Goal: Complete application form

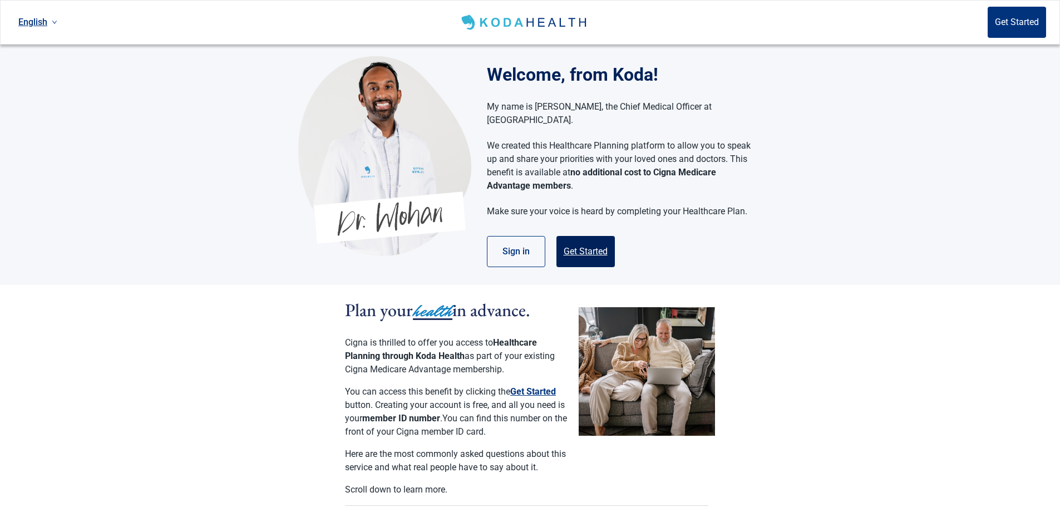
click at [591, 236] on button "Get Started" at bounding box center [585, 251] width 58 height 31
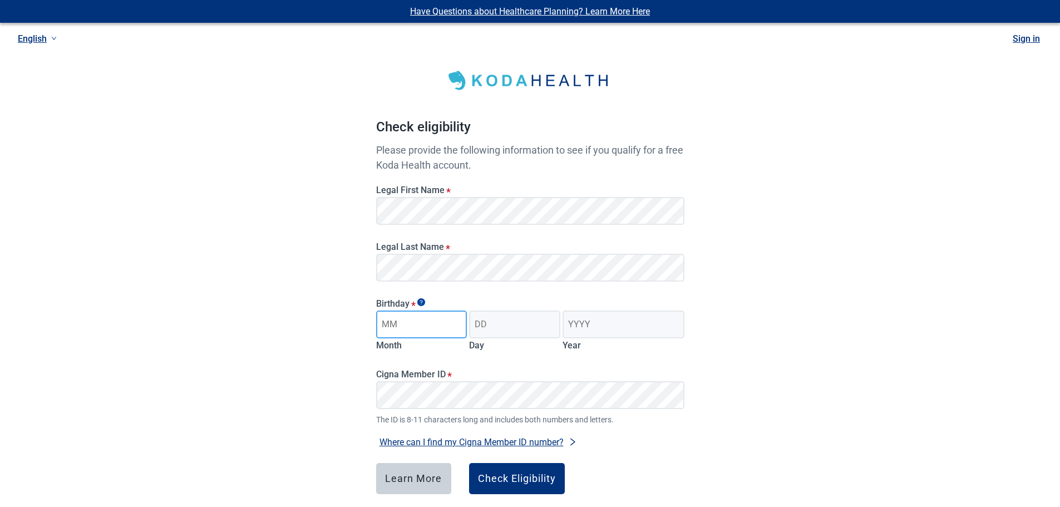
click at [435, 319] on input "Month" at bounding box center [421, 324] width 91 height 28
click at [439, 324] on input "[DATE]" at bounding box center [421, 324] width 91 height 28
drag, startPoint x: 439, startPoint y: 324, endPoint x: 319, endPoint y: 325, distance: 120.1
click at [324, 324] on div "Have Questions about Healthcare Planning? Learn More Here English Sign in Check…" at bounding box center [530, 281] width 1060 height 562
type input "08"
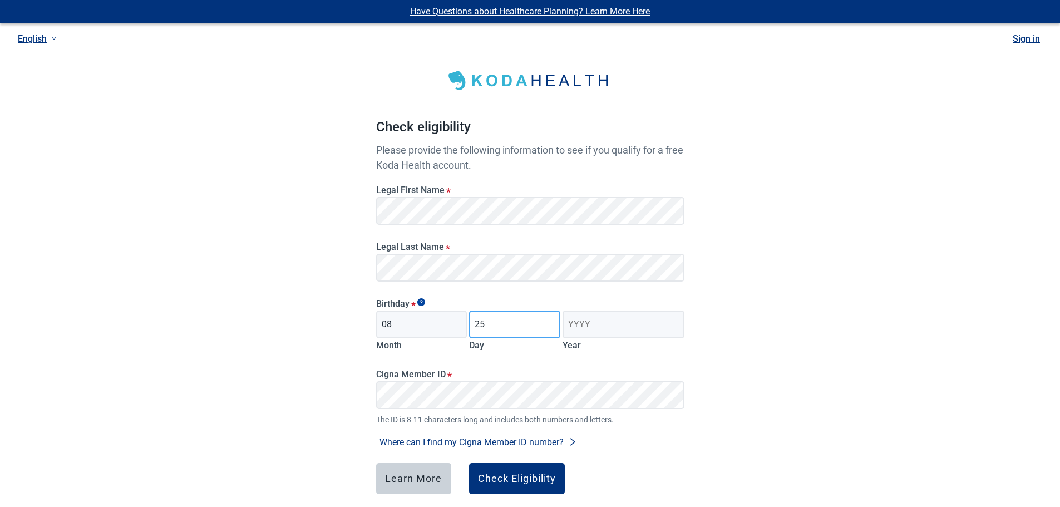
type input "25"
type input "1959"
click at [570, 443] on icon "right" at bounding box center [572, 441] width 9 height 9
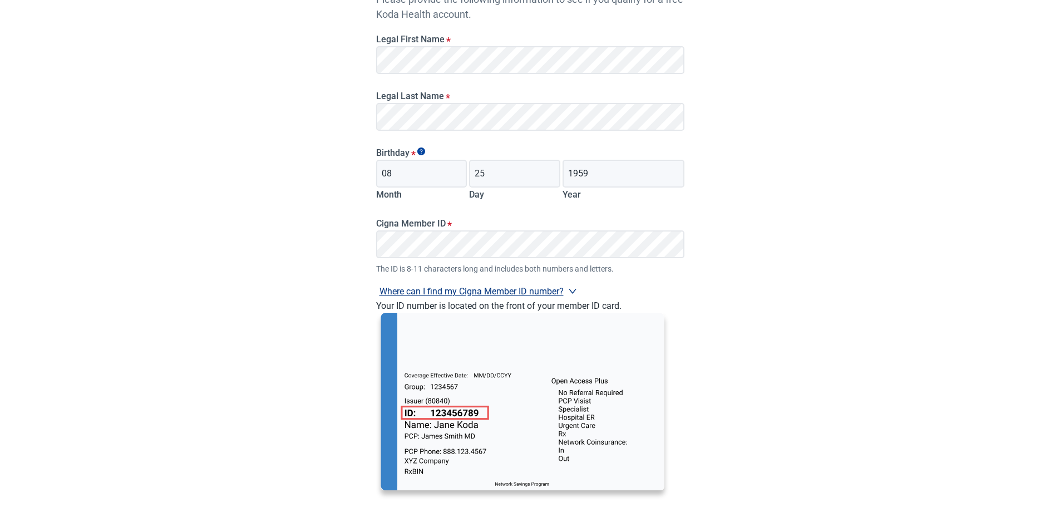
scroll to position [167, 0]
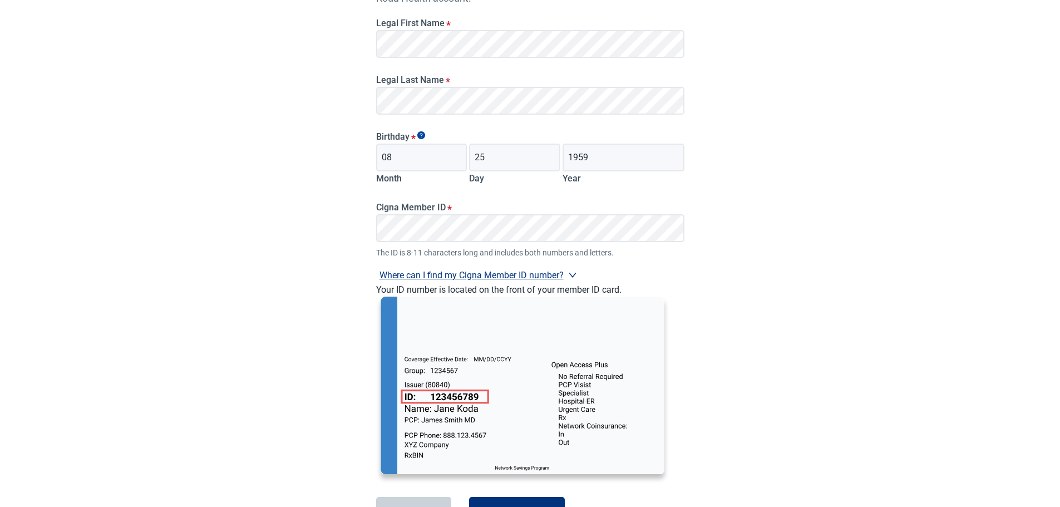
click at [770, 368] on div "Have Questions about Healthcare Planning? Learn More Here English Sign in Check…" at bounding box center [530, 214] width 1060 height 763
click at [763, 366] on div "Have Questions about Healthcare Planning? Learn More Here English Sign in Check…" at bounding box center [530, 214] width 1060 height 763
click at [510, 387] on img "Main content" at bounding box center [522, 389] width 293 height 187
click at [770, 325] on div "Have Questions about Healthcare Planning? Learn More Here English Sign in Check…" at bounding box center [530, 214] width 1060 height 763
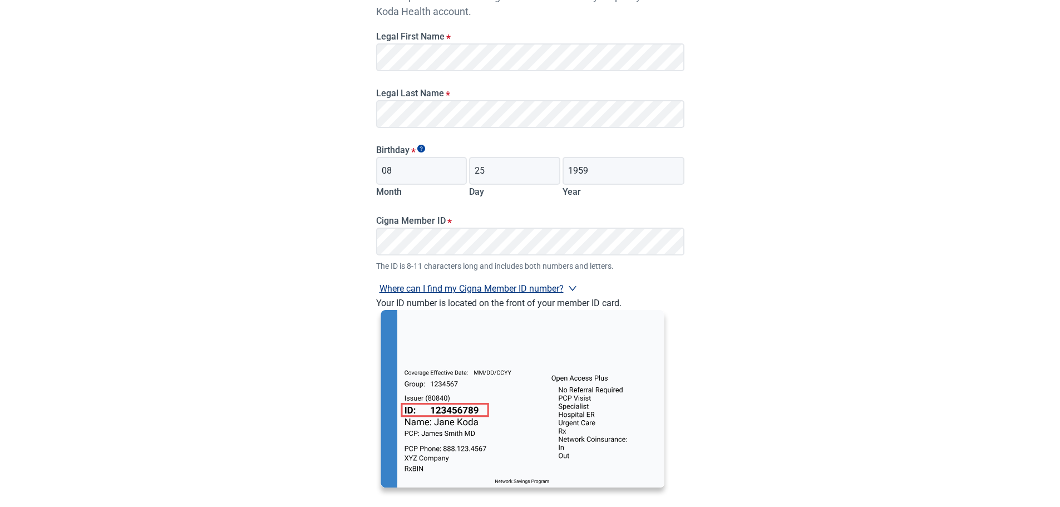
scroll to position [145, 0]
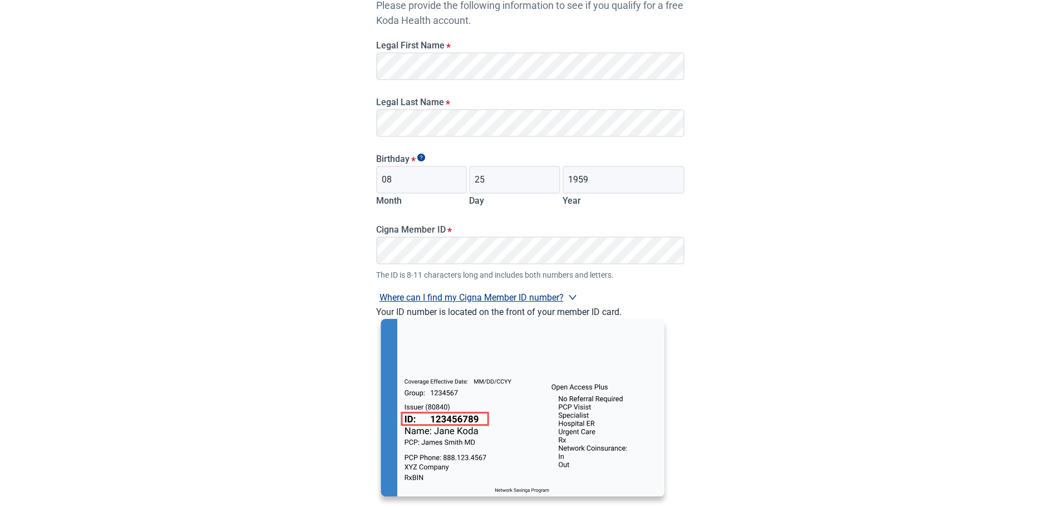
click at [575, 298] on icon "right" at bounding box center [572, 297] width 8 height 5
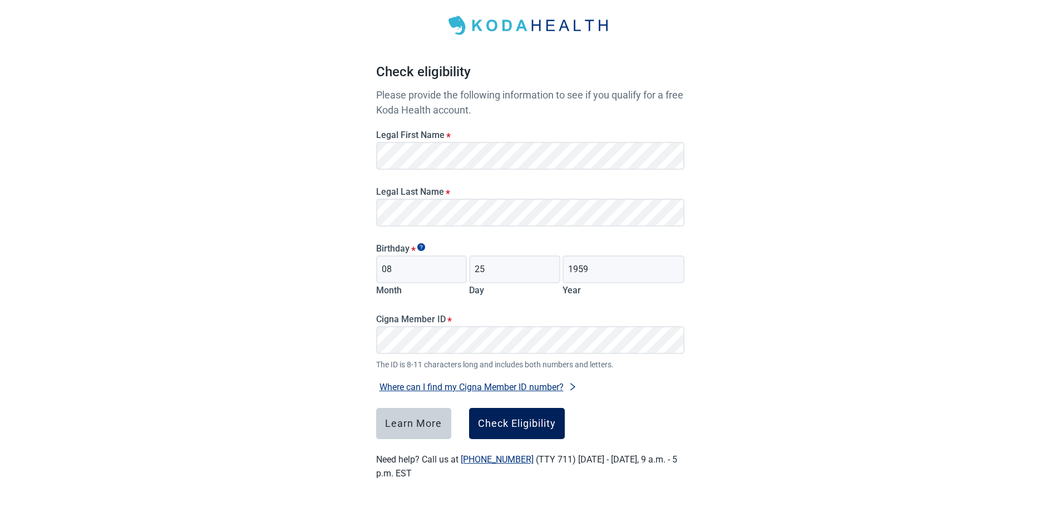
click at [528, 425] on div "Check Eligibility" at bounding box center [517, 423] width 78 height 11
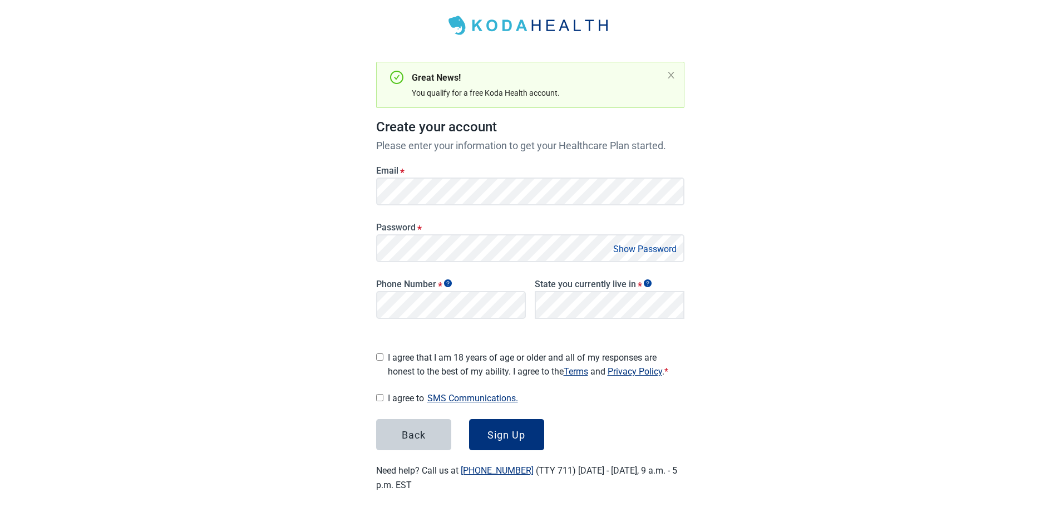
click at [633, 247] on button "Show Password" at bounding box center [645, 248] width 70 height 15
click at [632, 245] on button "Hide Password" at bounding box center [647, 248] width 66 height 15
click at [749, 304] on div "Have Questions about Healthcare Planning? Learn More Here English Sign in Great…" at bounding box center [530, 231] width 1060 height 573
click at [731, 343] on div "Have Questions about Healthcare Planning? Learn More Here English Sign in Great…" at bounding box center [530, 231] width 1060 height 573
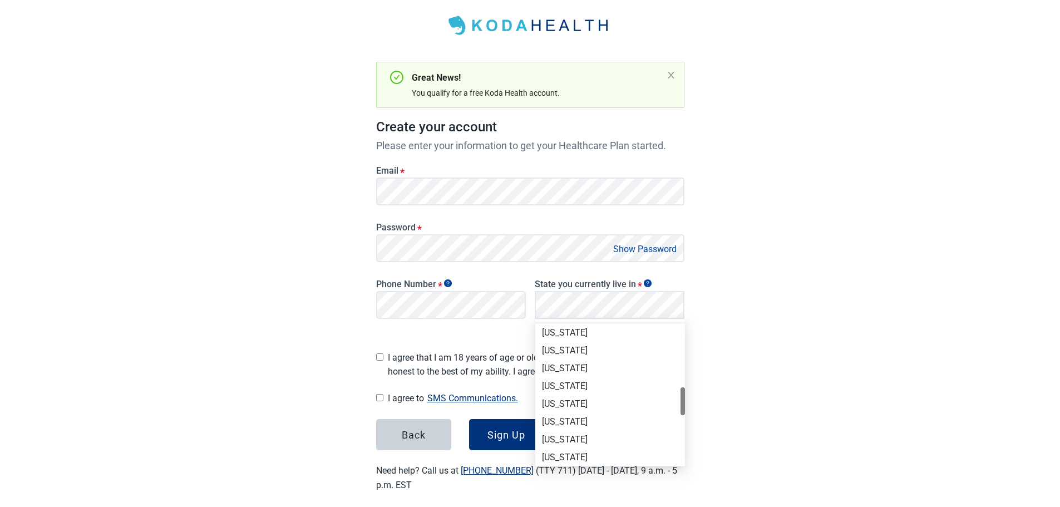
scroll to position [445, 0]
click at [583, 454] on div "[US_STATE]" at bounding box center [610, 455] width 136 height 12
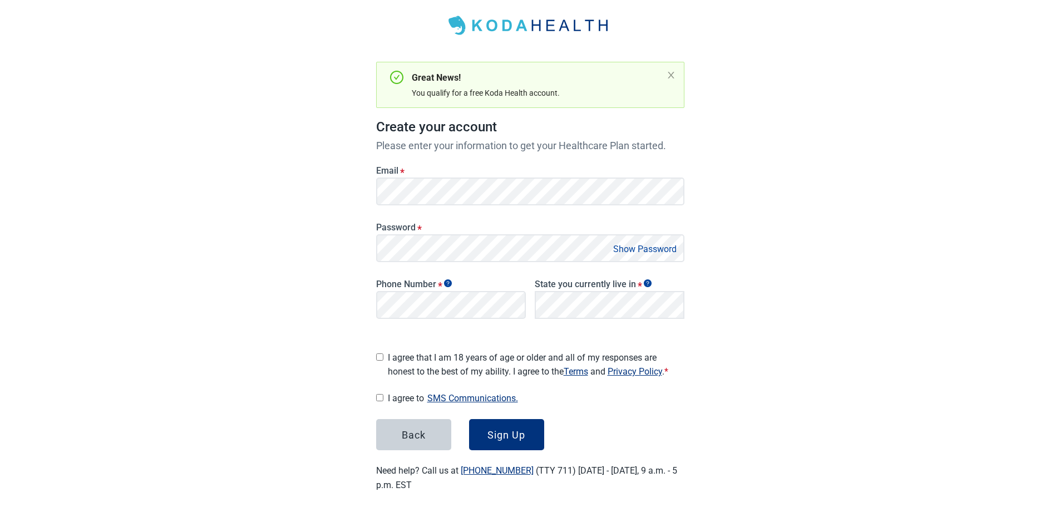
click at [379, 354] on input "I agree that I am 18 years of age or older and all of my responses are honest t…" at bounding box center [379, 356] width 7 height 7
checkbox input "true"
click at [381, 394] on input "I agree to SMS Communications." at bounding box center [379, 397] width 7 height 7
checkbox input "true"
click at [498, 429] on div "Sign Up" at bounding box center [506, 434] width 38 height 11
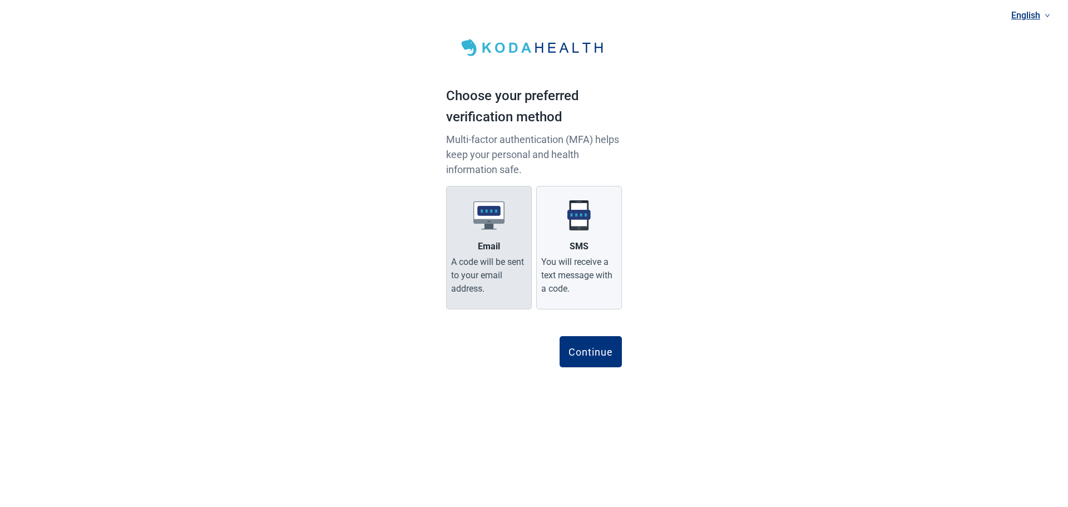
click at [472, 239] on label "Email A code will be sent to your email address." at bounding box center [489, 247] width 86 height 123
click at [0, 0] on input "Email A code will be sent to your email address." at bounding box center [0, 0] width 0 height 0
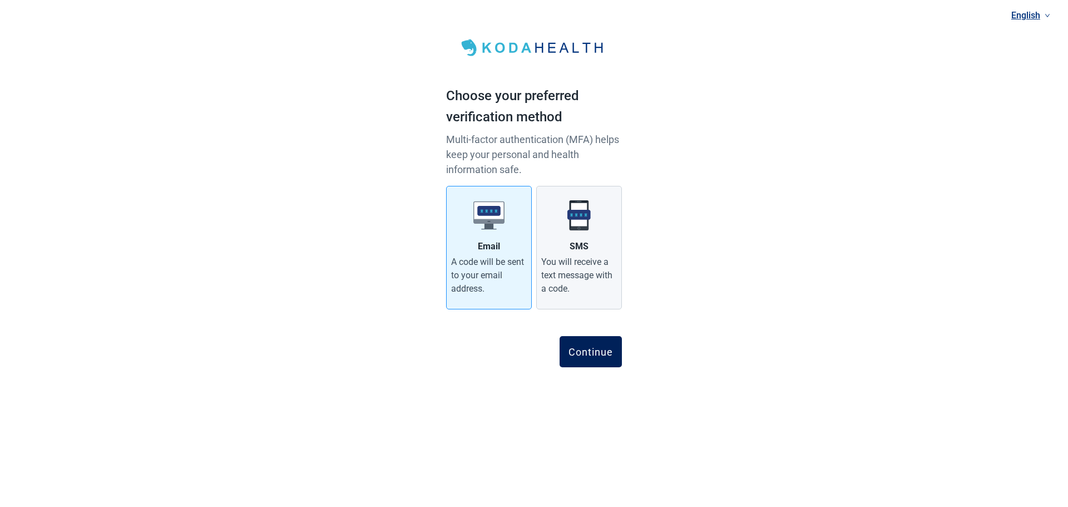
click at [595, 352] on div "Continue" at bounding box center [590, 351] width 44 height 11
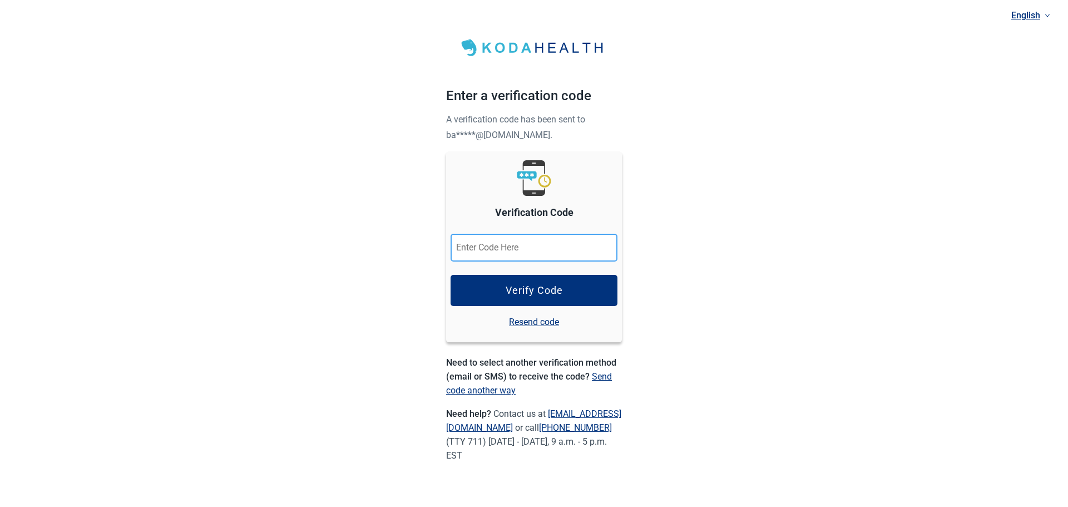
paste input "531444"
type input "531444"
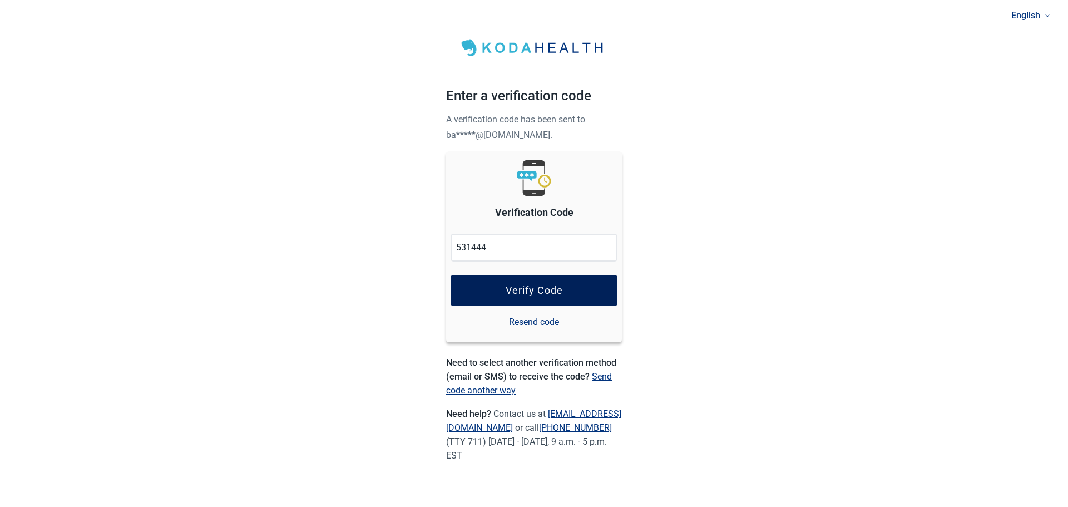
click at [539, 288] on div "Verify Code" at bounding box center [534, 290] width 57 height 11
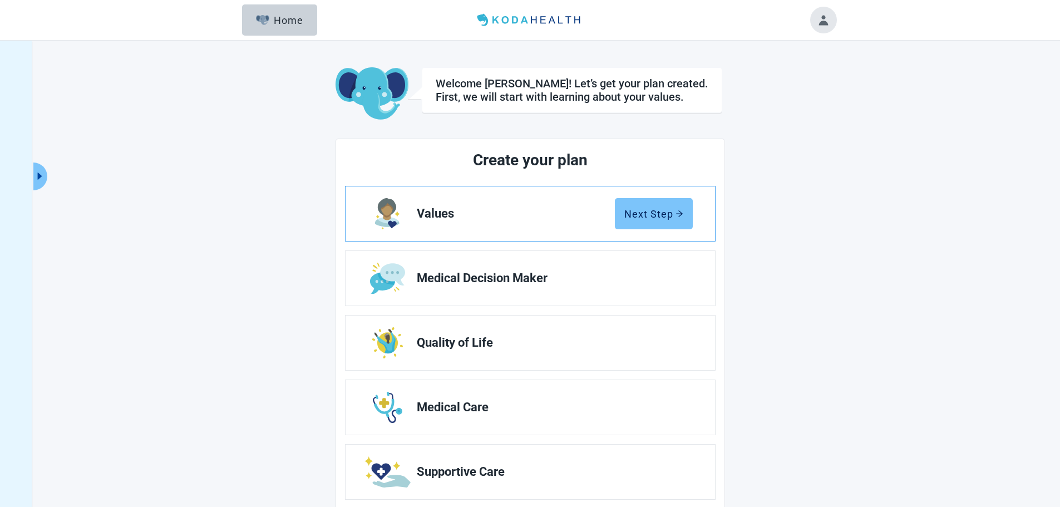
click at [649, 216] on div "Next Step" at bounding box center [653, 213] width 59 height 11
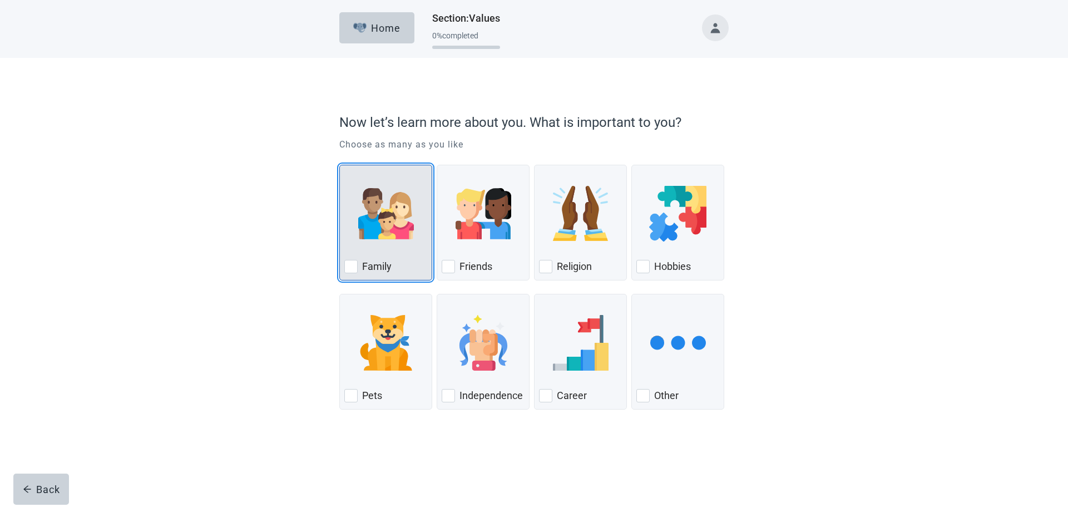
click at [353, 266] on div "Family, checkbox, not checked" at bounding box center [350, 266] width 13 height 13
click at [340, 165] on input "Family" at bounding box center [339, 165] width 1 height 1
checkbox input "true"
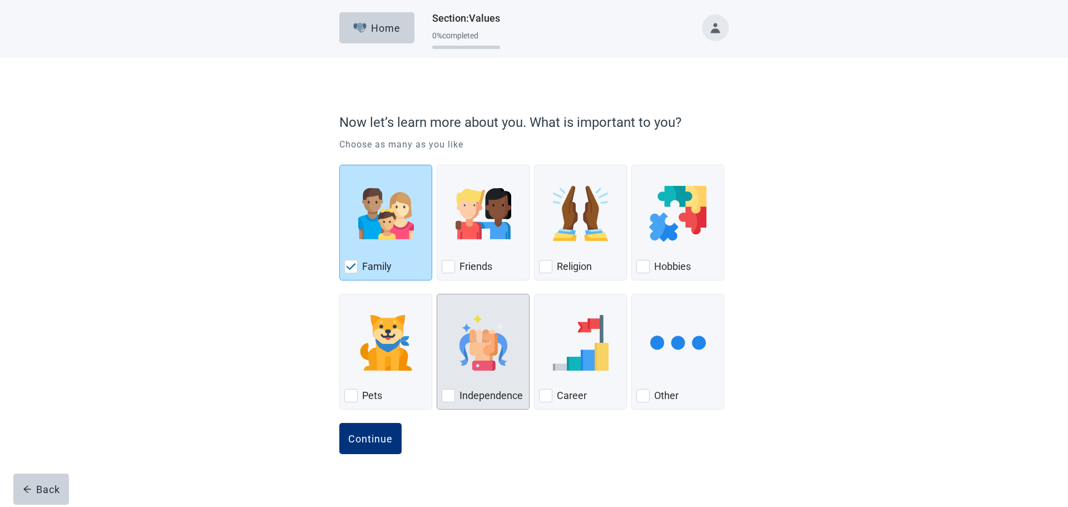
click at [445, 396] on div "Independence, checkbox, not checked" at bounding box center [448, 395] width 13 height 13
click at [437, 294] on input "Independence" at bounding box center [437, 294] width 1 height 1
checkbox input "true"
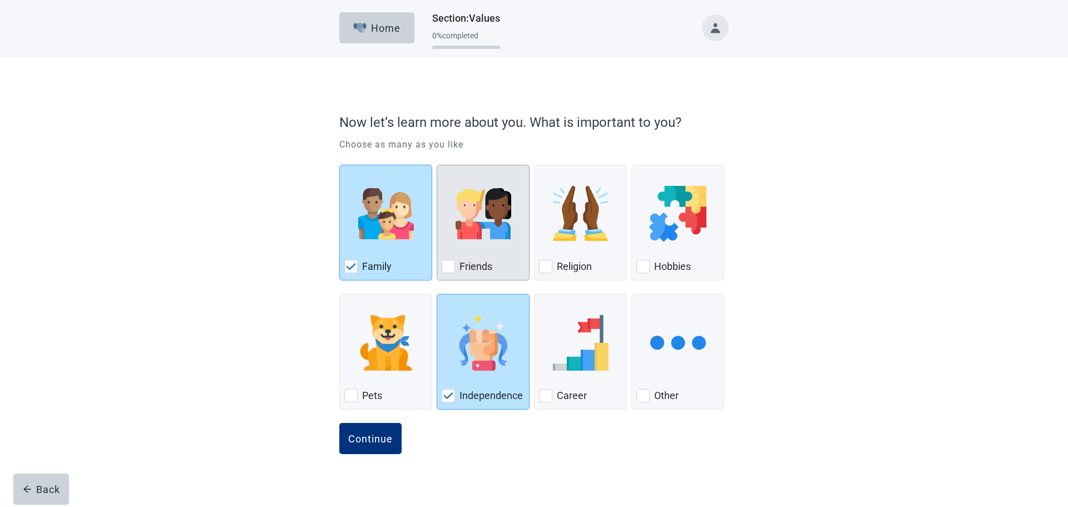
click at [447, 269] on div "Friends, checkbox, not checked" at bounding box center [448, 266] width 13 height 13
click at [437, 165] on input "Friends" at bounding box center [437, 165] width 1 height 1
checkbox input "true"
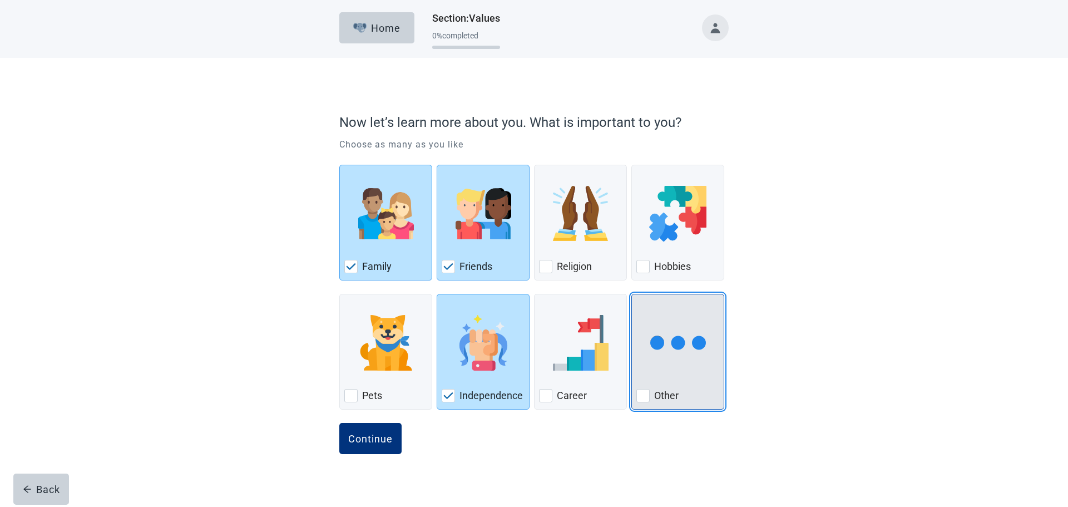
click at [646, 397] on div "Other, checkbox, not checked" at bounding box center [642, 395] width 13 height 13
click at [632, 294] on input "Other" at bounding box center [631, 294] width 1 height 1
checkbox input "true"
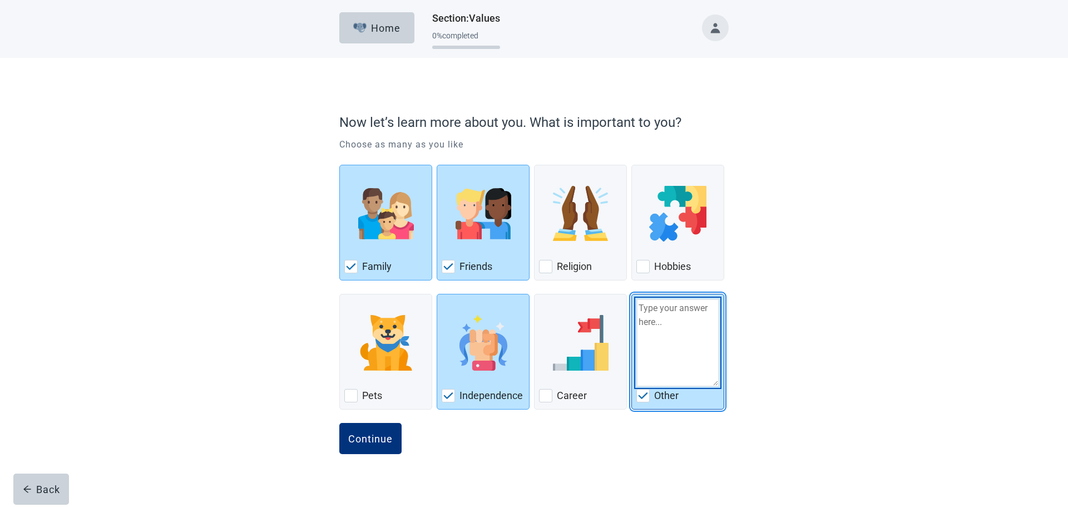
click at [674, 306] on textarea "Other" at bounding box center [677, 343] width 83 height 88
type textarea "Spirituality Perfect Health Perfect Wealth"
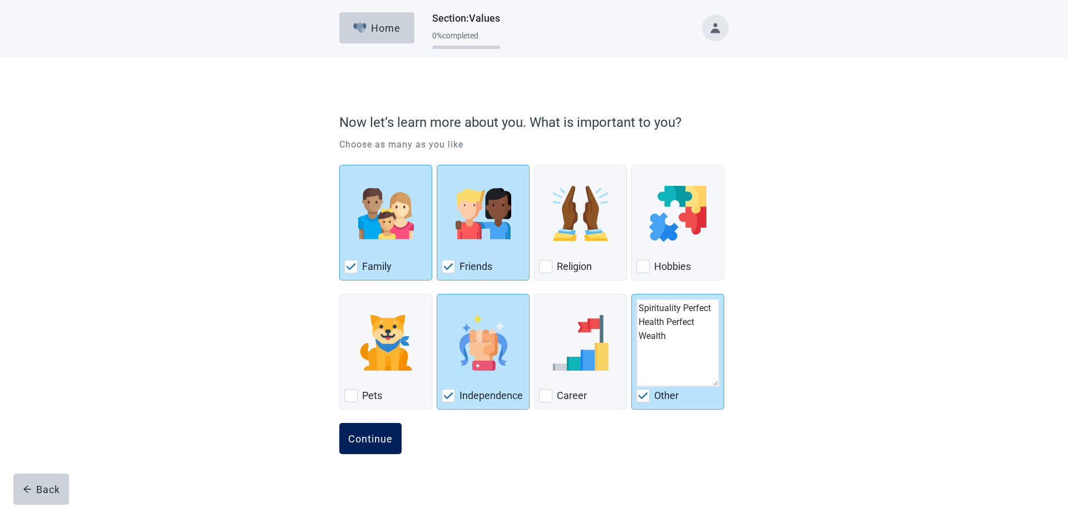
click at [368, 439] on div "Continue" at bounding box center [370, 438] width 44 height 11
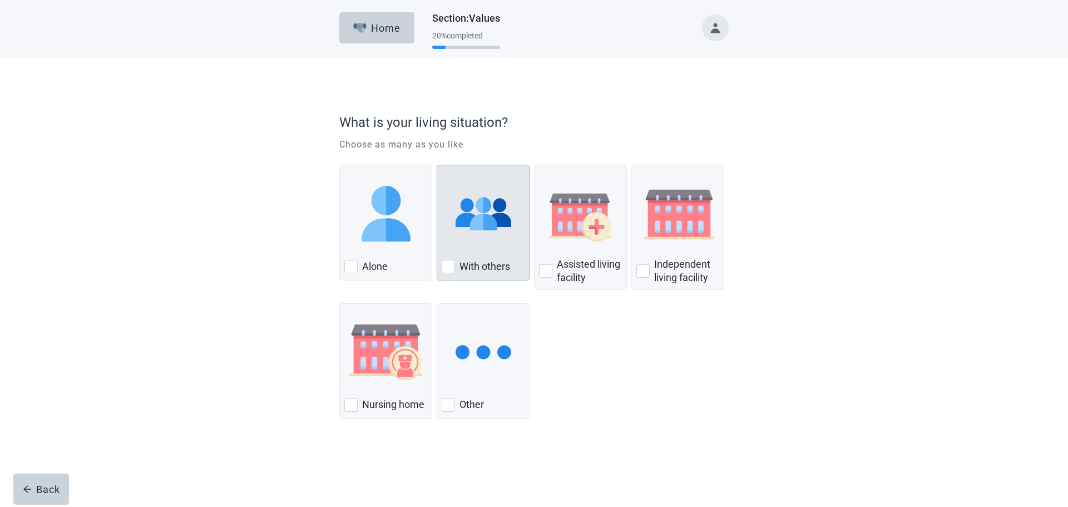
click at [448, 262] on div "With Others, checkbox, not checked" at bounding box center [448, 266] width 13 height 13
click at [437, 165] on input "With others" at bounding box center [437, 165] width 1 height 1
checkbox input "true"
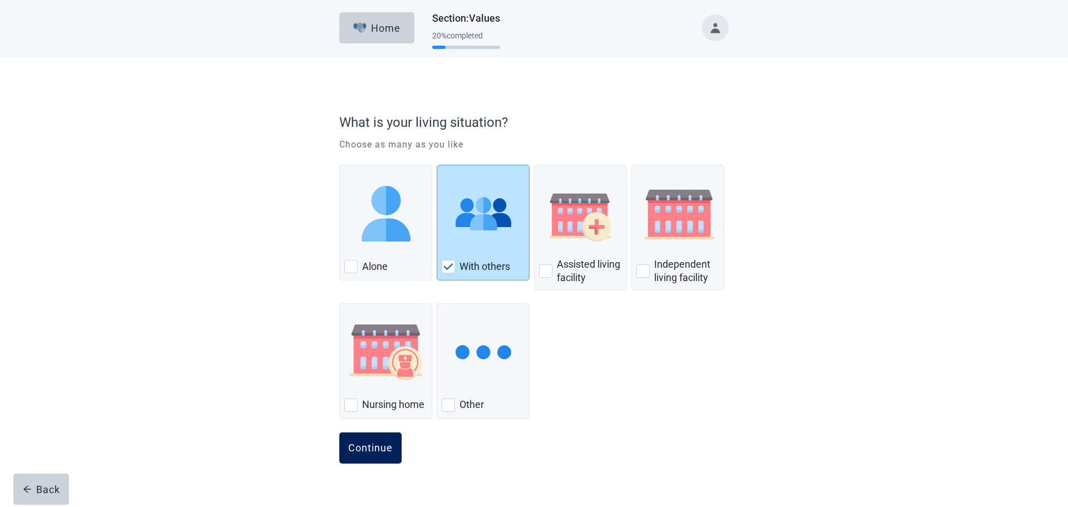
click at [373, 452] on div "Continue" at bounding box center [370, 447] width 44 height 11
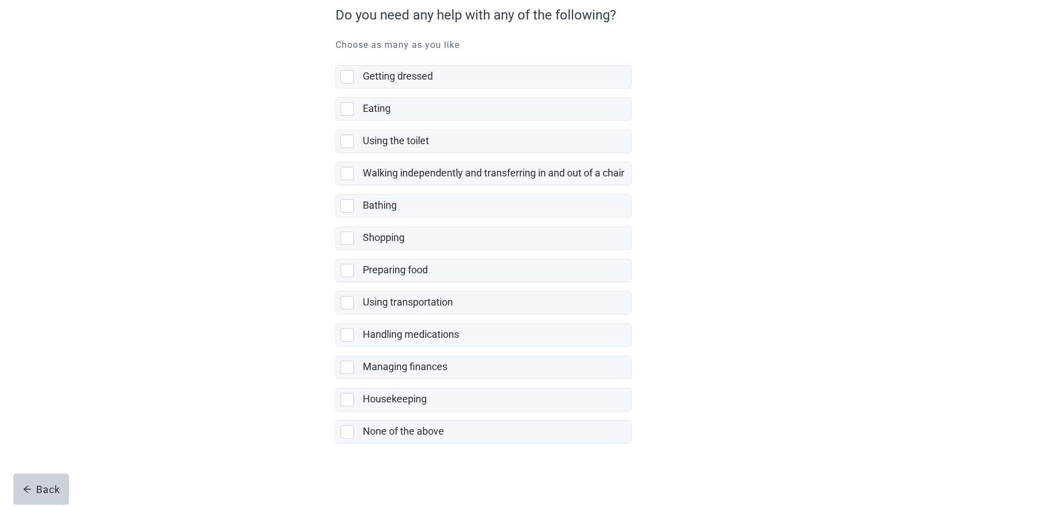
scroll to position [108, 0]
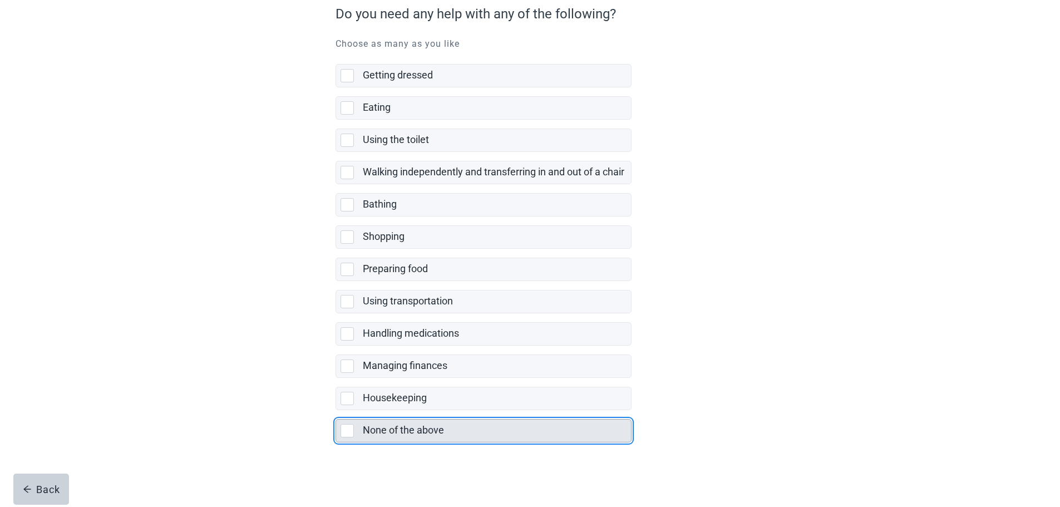
click at [346, 429] on div "None of the above, checkbox, not selected" at bounding box center [346, 430] width 13 height 13
click at [336, 410] on input "None of the above" at bounding box center [335, 410] width 1 height 1
checkbox input "true"
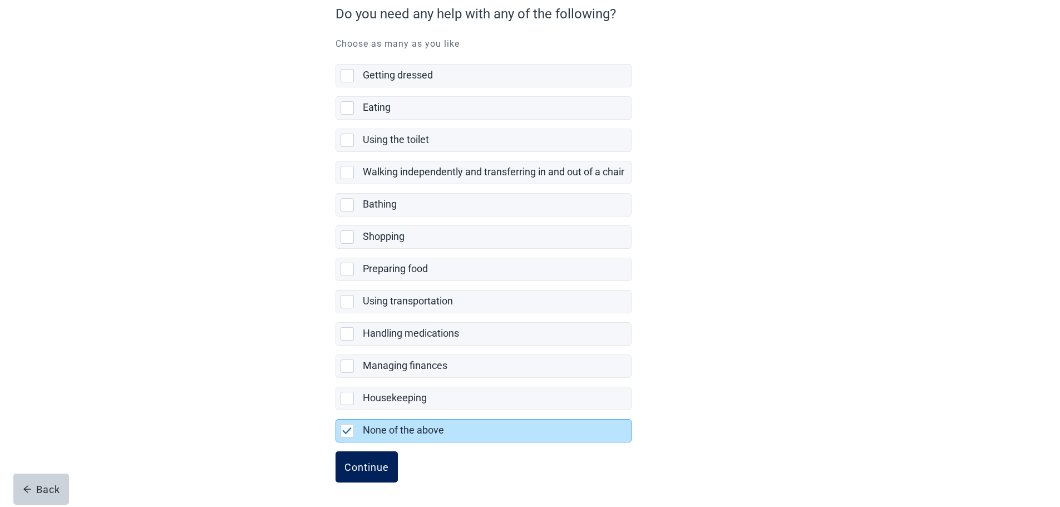
click at [368, 472] on div "Continue" at bounding box center [366, 466] width 44 height 11
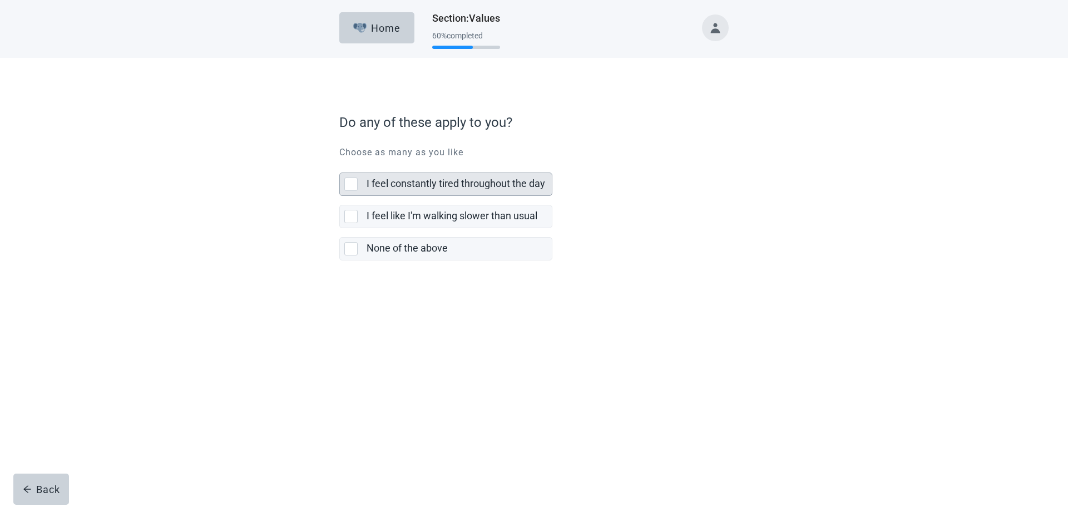
click at [351, 187] on div "I feel constantly tired throughout the day, checkbox, not selected" at bounding box center [350, 183] width 13 height 13
click at [340, 164] on input "I feel constantly tired throughout the day" at bounding box center [339, 164] width 1 height 1
checkbox input "true"
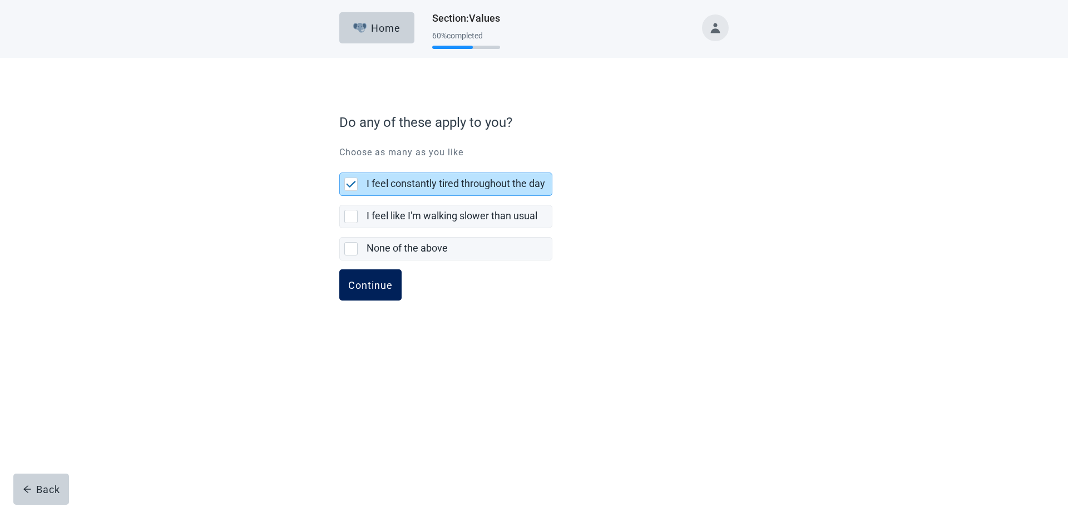
click at [366, 283] on div "Continue" at bounding box center [370, 284] width 44 height 11
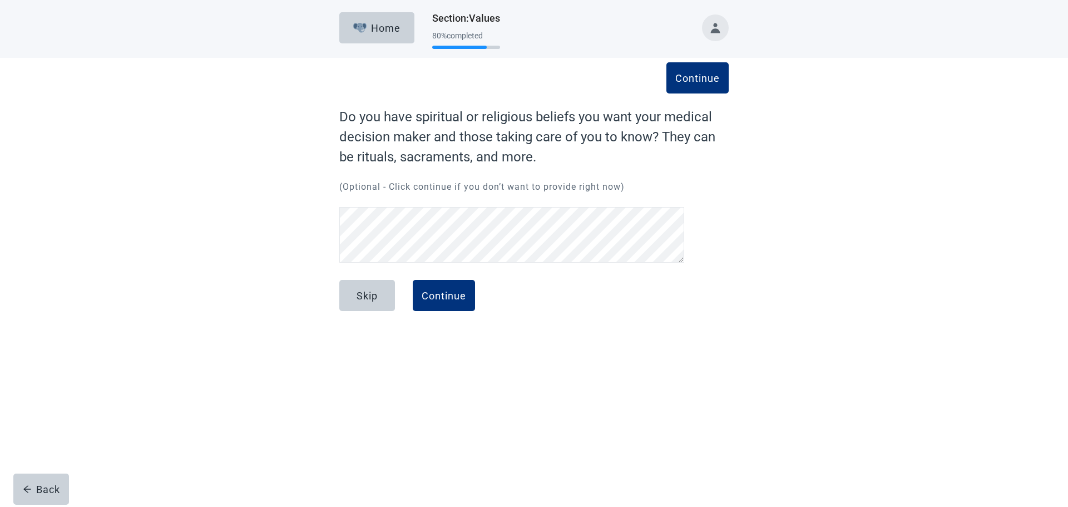
scroll to position [154, 0]
click at [439, 297] on div "Continue" at bounding box center [444, 295] width 44 height 11
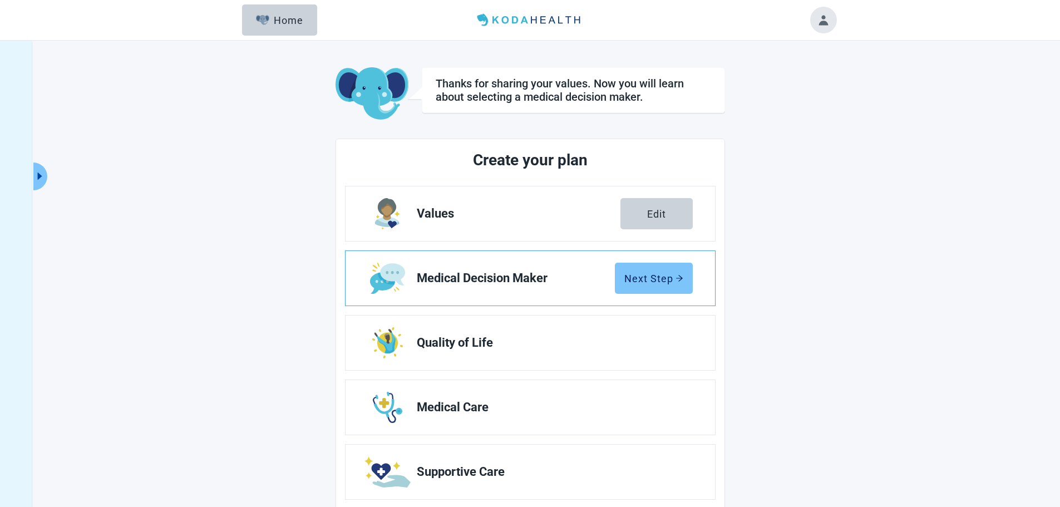
click at [643, 276] on div "Next Step" at bounding box center [653, 278] width 59 height 11
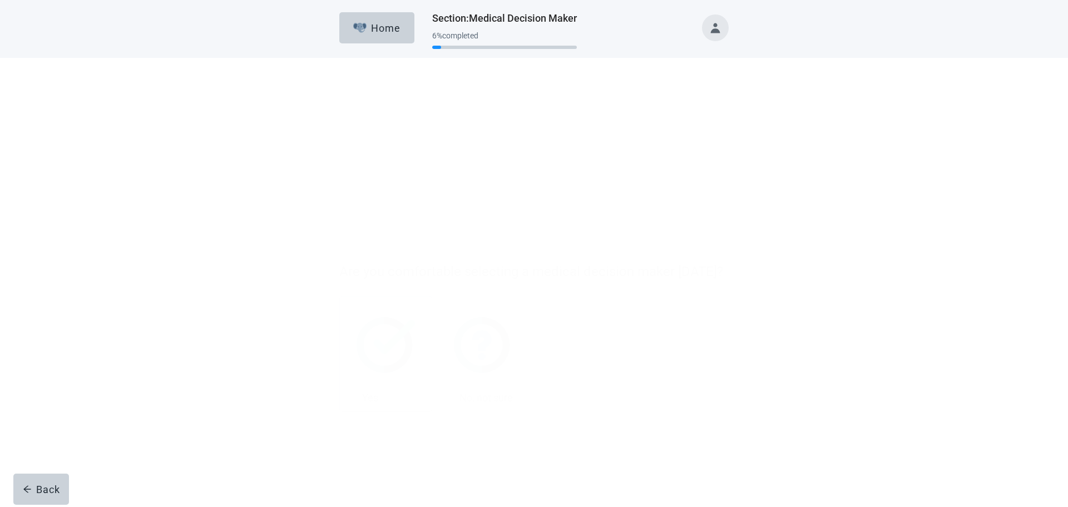
click at [353, 249] on div "Yes, checkbox, not checked" at bounding box center [350, 248] width 13 height 13
click at [340, 147] on input "Yes" at bounding box center [339, 147] width 1 height 1
checkbox input "true"
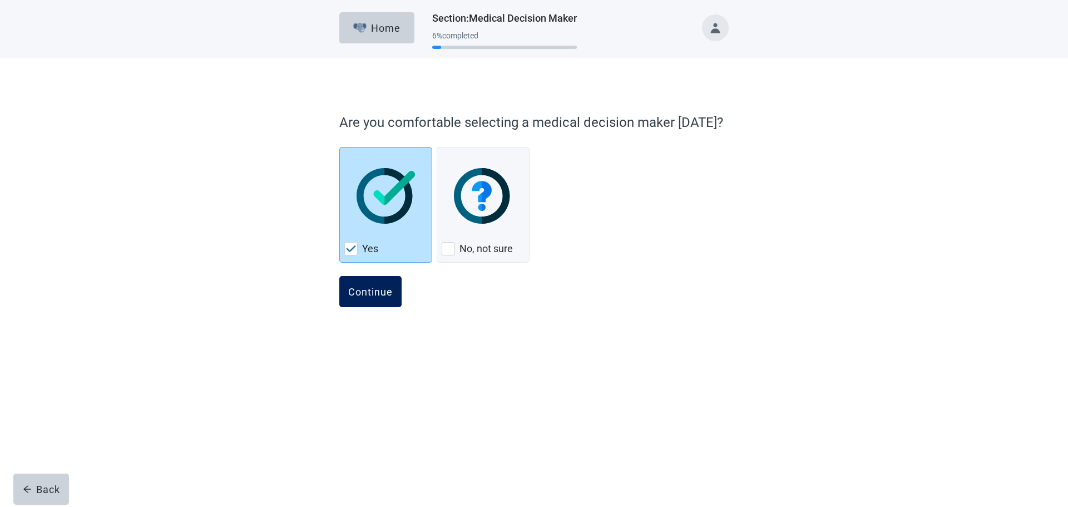
click at [375, 290] on div "Continue" at bounding box center [370, 291] width 44 height 11
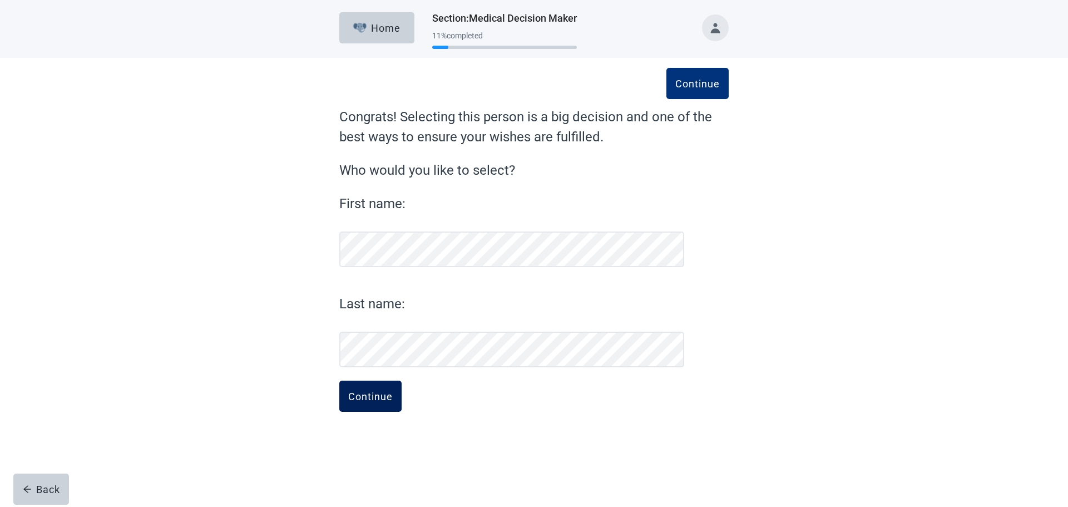
click at [362, 387] on button "Continue" at bounding box center [370, 395] width 62 height 31
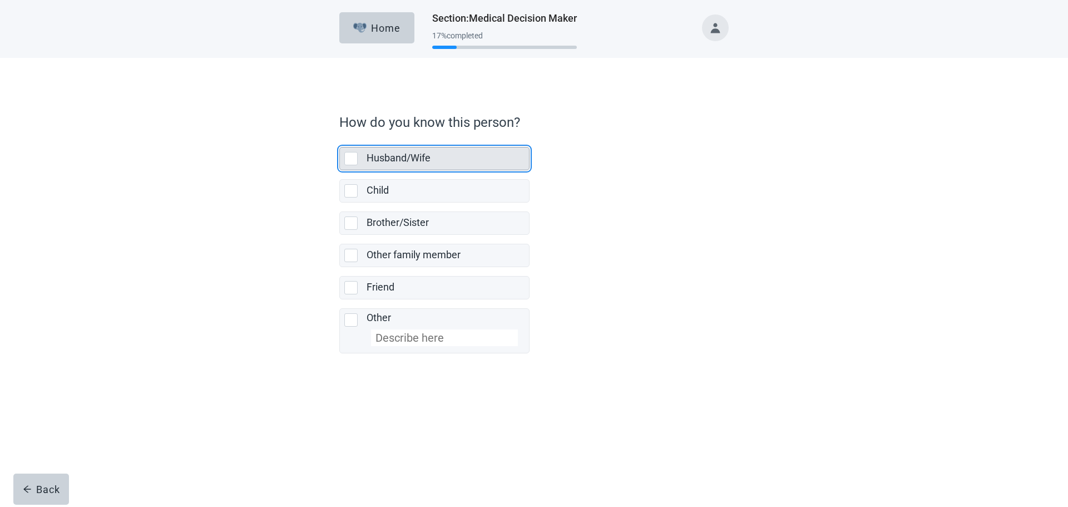
click at [350, 159] on div "Husband/Wife, checkbox, not selected" at bounding box center [350, 158] width 13 height 13
click at [340, 138] on input "Husband/Wife" at bounding box center [339, 138] width 1 height 1
checkbox input "true"
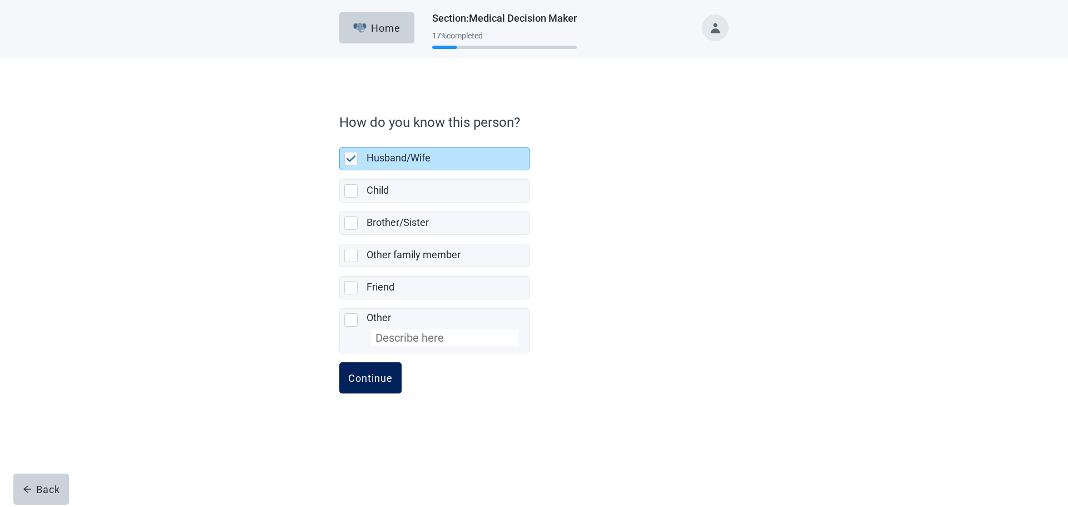
click at [365, 377] on div "Continue" at bounding box center [370, 377] width 44 height 11
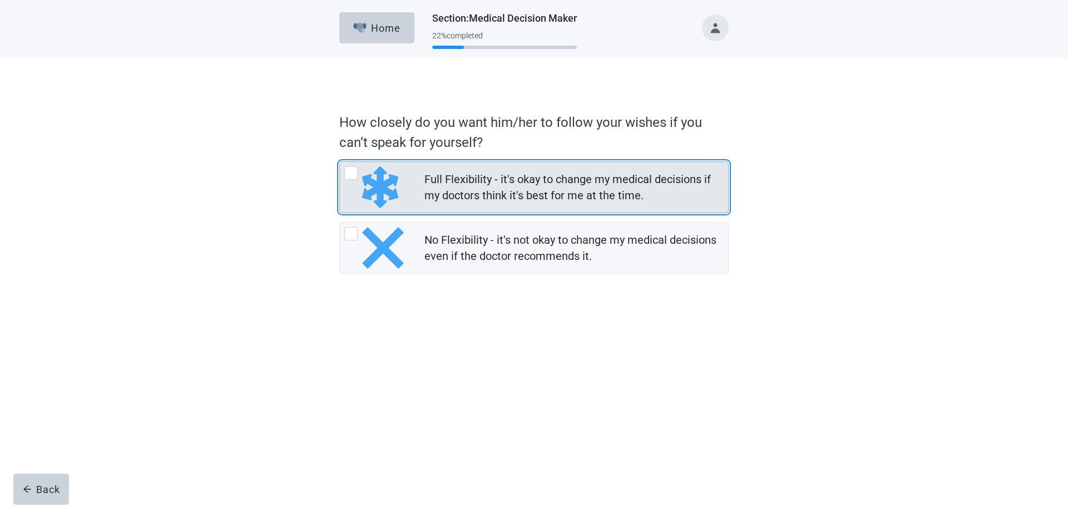
click at [353, 166] on div "Full Flexibility - it's okay to change my medical decisions if my doctors think…" at bounding box center [350, 172] width 13 height 13
click at [340, 162] on input "Full Flexibility - it's okay to change my medical decisions if my doctors think…" at bounding box center [339, 161] width 1 height 1
radio input "true"
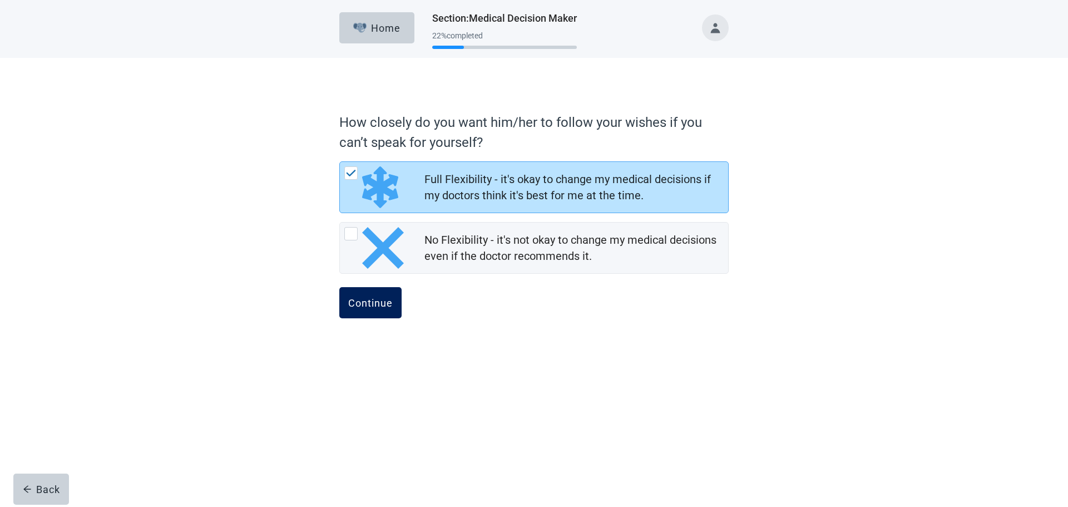
click at [385, 308] on div "Continue" at bounding box center [370, 302] width 44 height 11
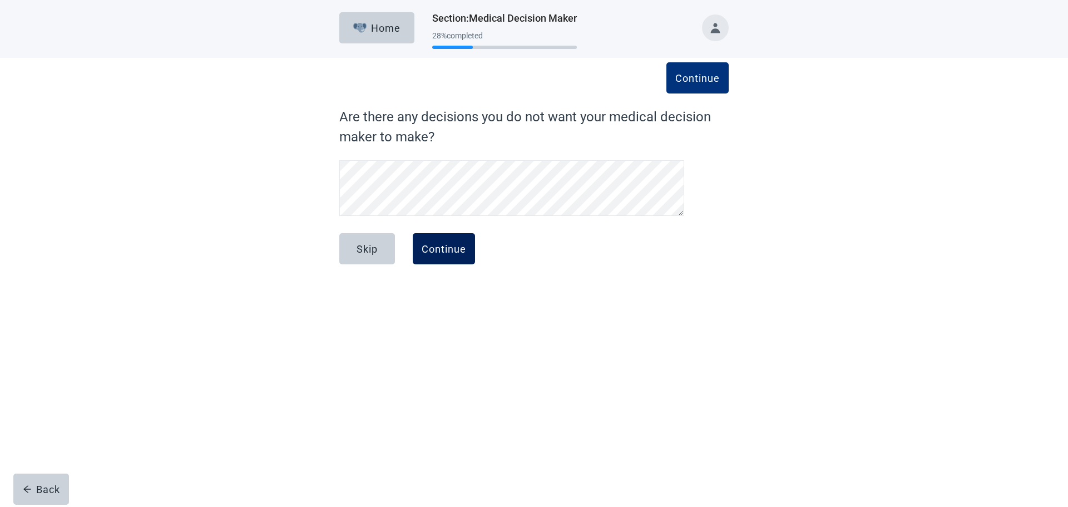
click at [453, 256] on button "Continue" at bounding box center [444, 248] width 62 height 31
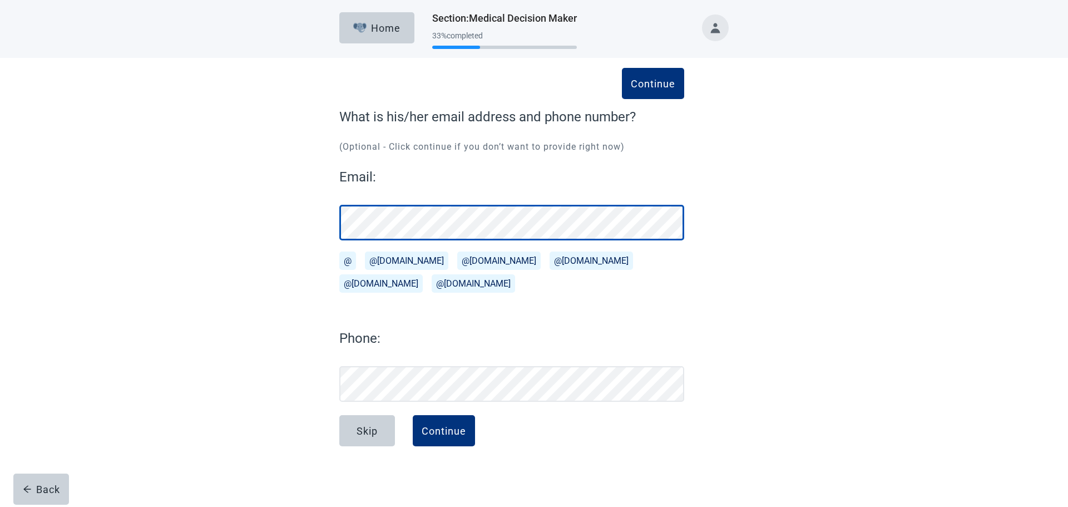
click at [314, 236] on div "Continue What is his/her email address and phone number? (Optional - Click cont…" at bounding box center [533, 275] width 467 height 390
click at [232, 227] on div "Continue What is his/her email address and phone number? (Optional - Click cont…" at bounding box center [533, 264] width 961 height 413
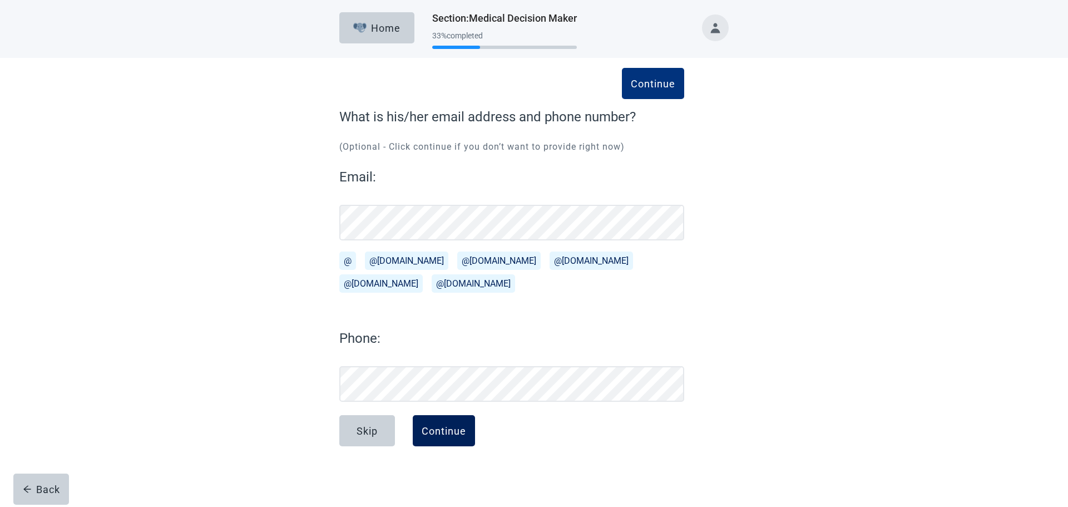
click at [438, 432] on div "Continue" at bounding box center [444, 430] width 44 height 11
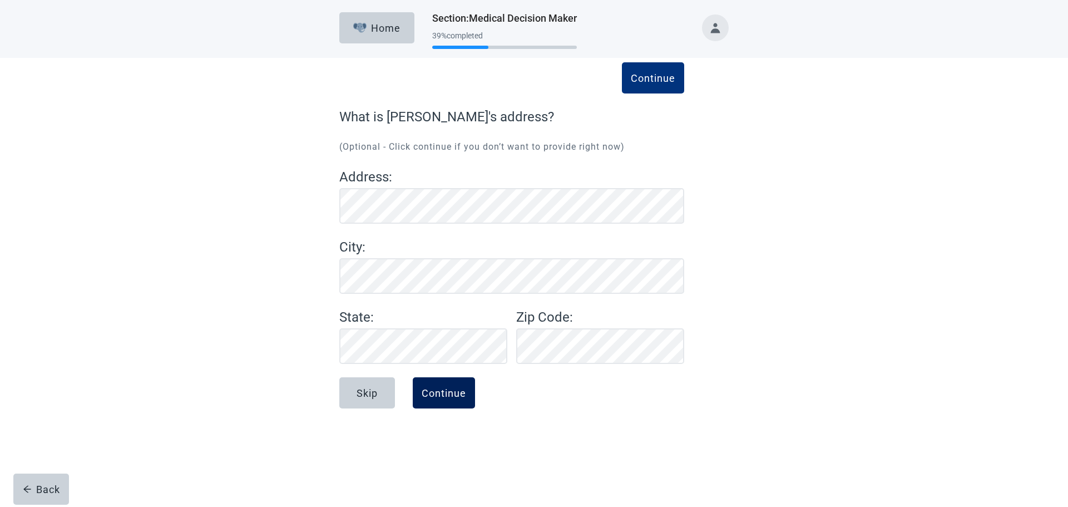
click at [458, 397] on div "Continue" at bounding box center [444, 392] width 44 height 11
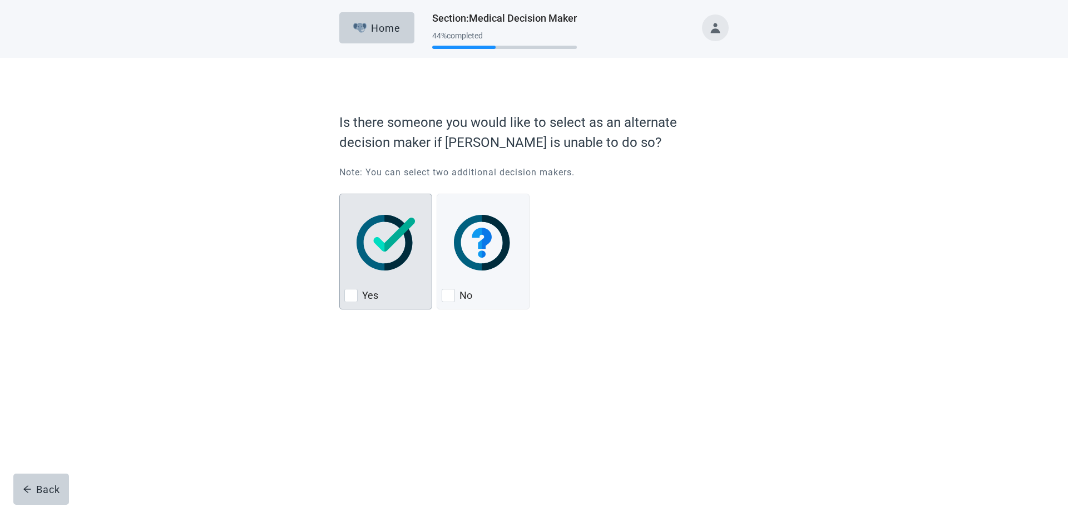
click at [352, 300] on div "Yes, checkbox, not checked" at bounding box center [350, 295] width 13 height 13
click at [340, 194] on input "Yes" at bounding box center [339, 194] width 1 height 1
checkbox input "true"
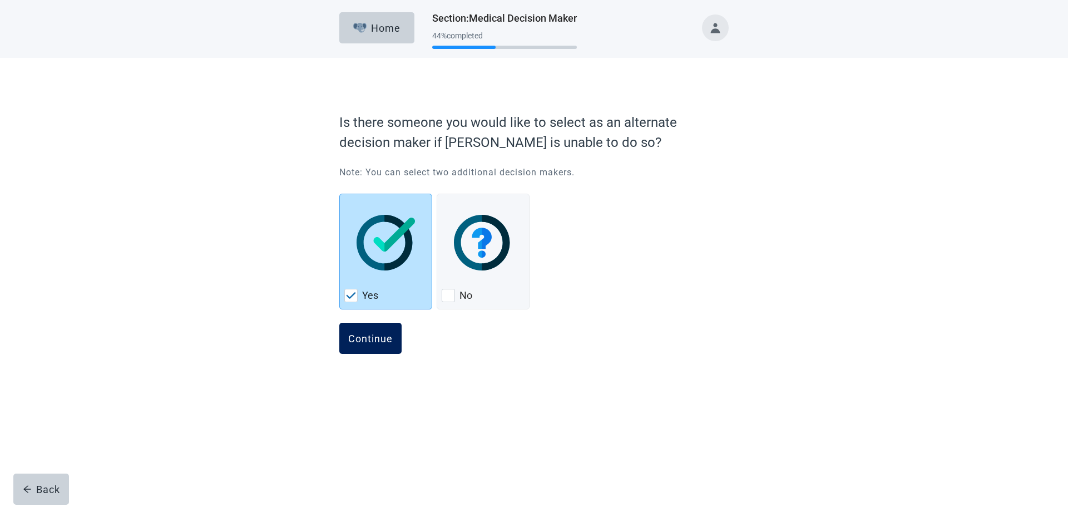
click at [380, 340] on div "Continue" at bounding box center [370, 338] width 44 height 11
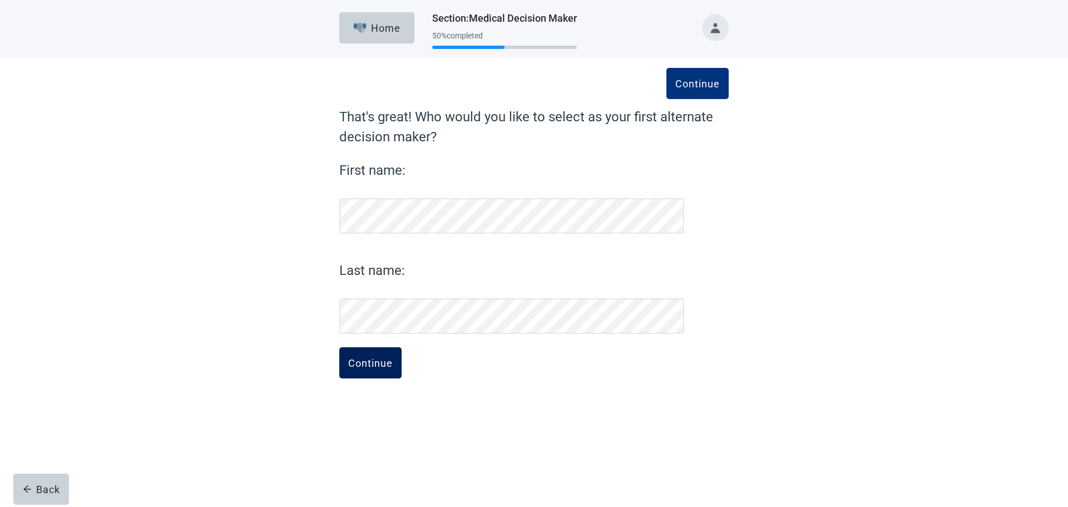
click at [373, 363] on div "Continue" at bounding box center [370, 362] width 44 height 11
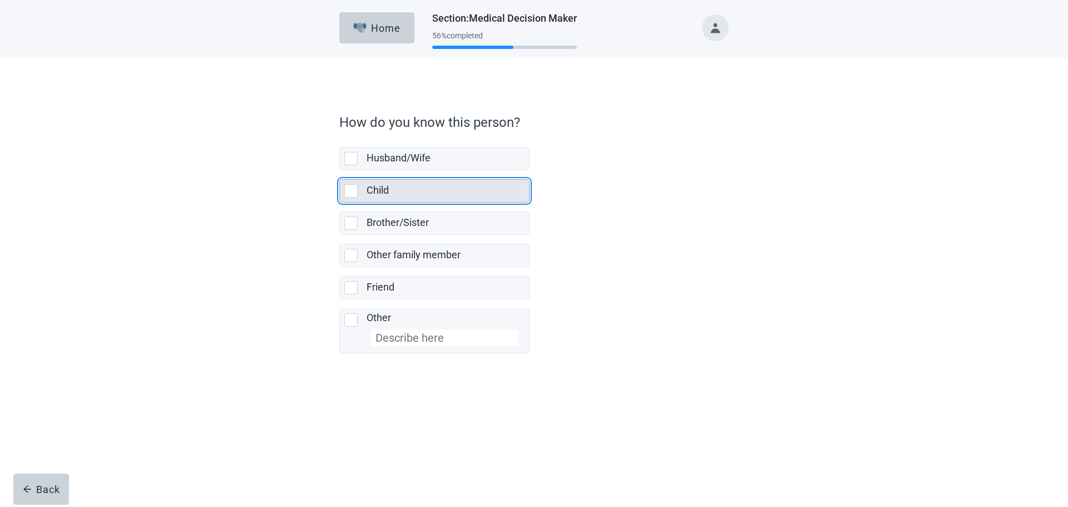
click at [350, 192] on div "Child, checkbox, not selected" at bounding box center [350, 190] width 13 height 13
click at [340, 171] on input "Child" at bounding box center [339, 170] width 1 height 1
checkbox input "true"
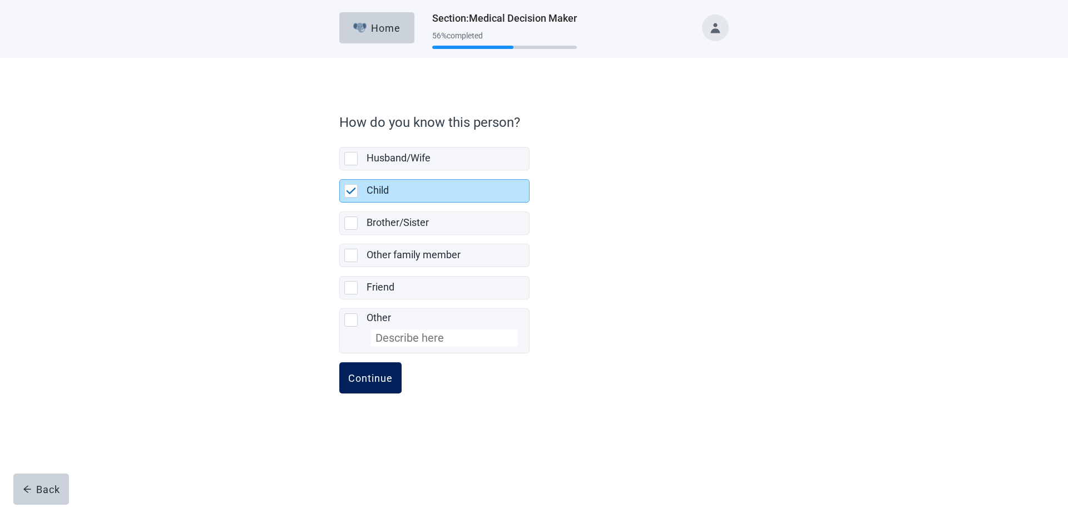
click at [378, 378] on div "Continue" at bounding box center [370, 377] width 44 height 11
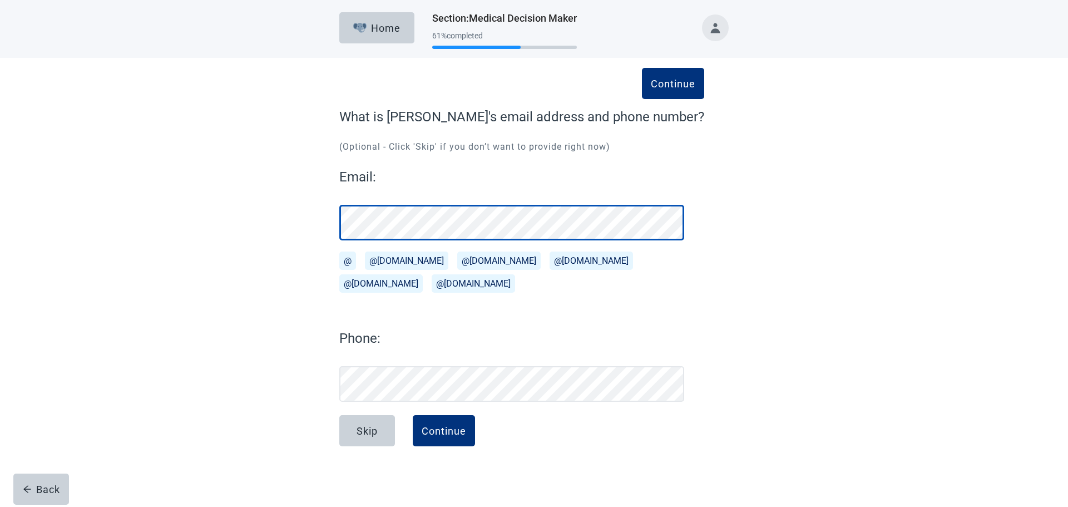
click at [260, 224] on div "Continue What is [PERSON_NAME]'s email address and phone number? (Optional - Cl…" at bounding box center [533, 264] width 961 height 413
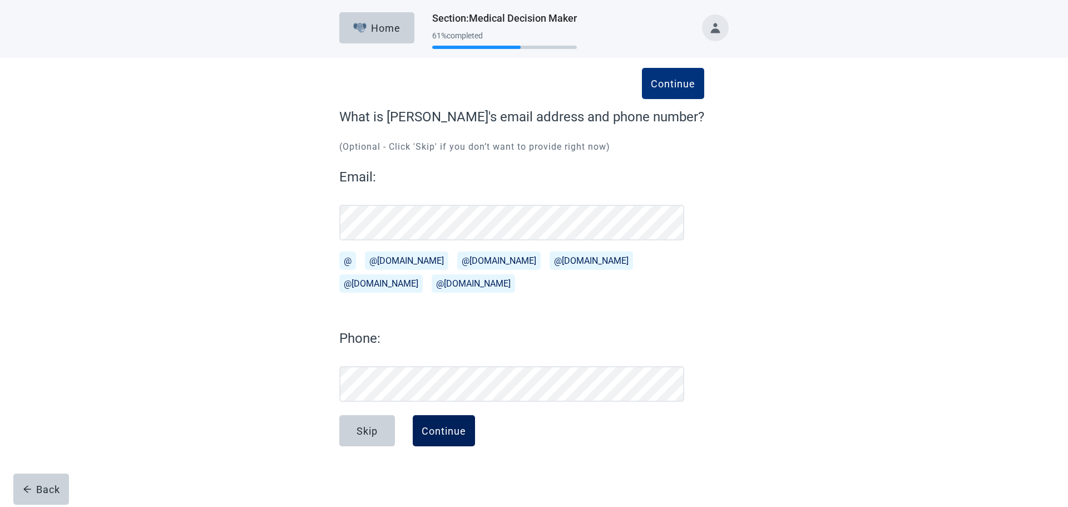
click at [453, 438] on button "Continue" at bounding box center [444, 430] width 62 height 31
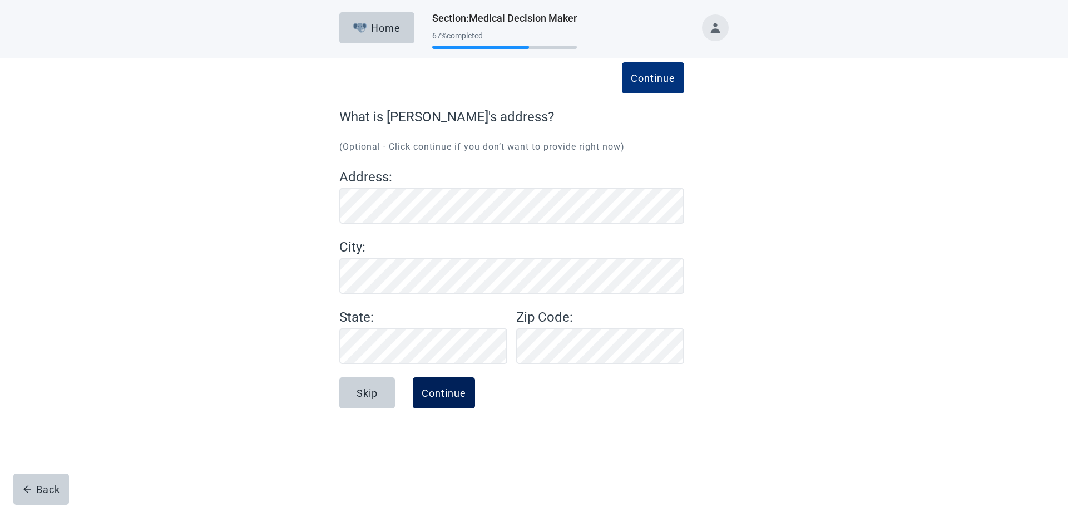
click at [463, 397] on div "Continue" at bounding box center [444, 392] width 44 height 11
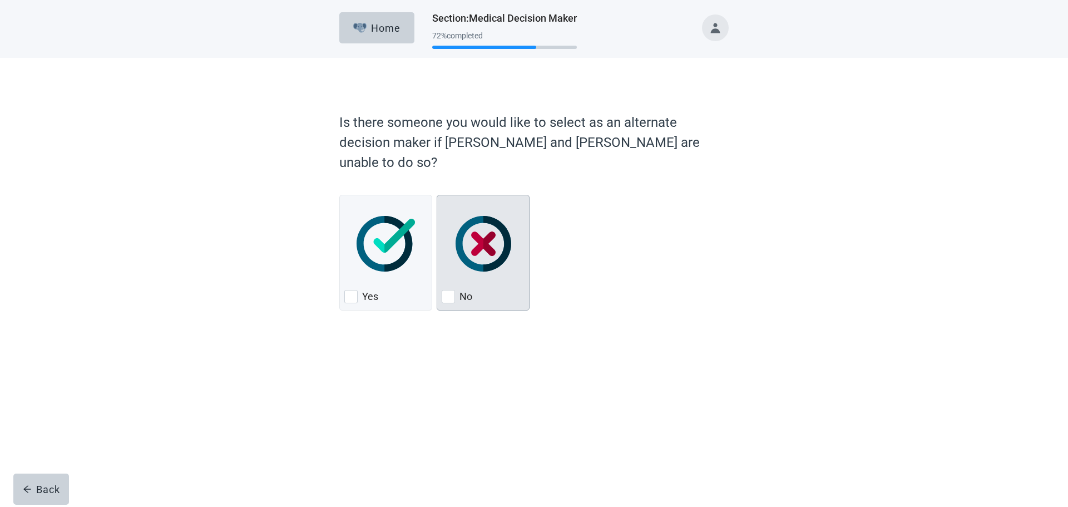
click at [451, 290] on div "No, checkbox, not checked" at bounding box center [448, 296] width 13 height 13
click at [437, 195] on input "No" at bounding box center [437, 195] width 1 height 1
checkbox input "true"
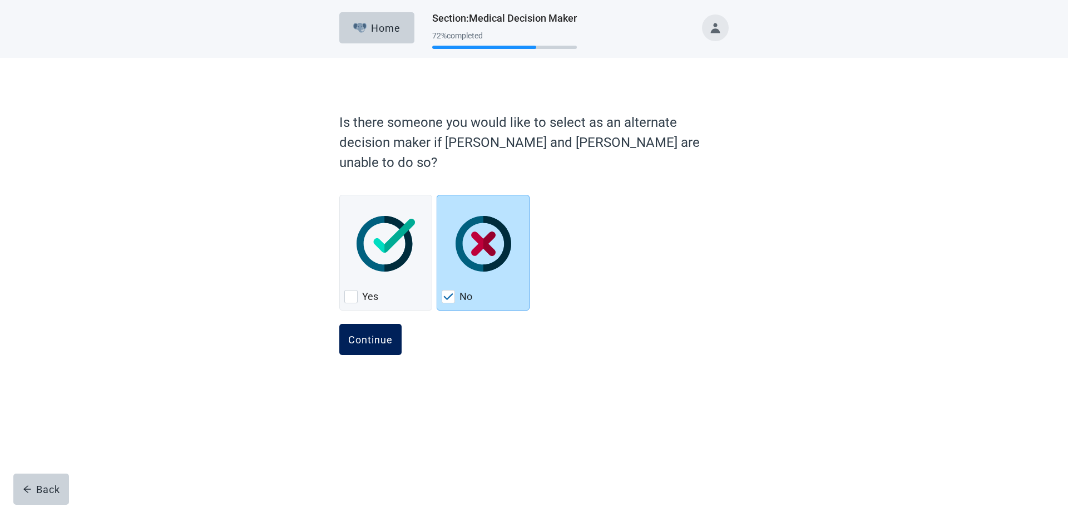
click at [365, 334] on div "Continue" at bounding box center [370, 339] width 44 height 11
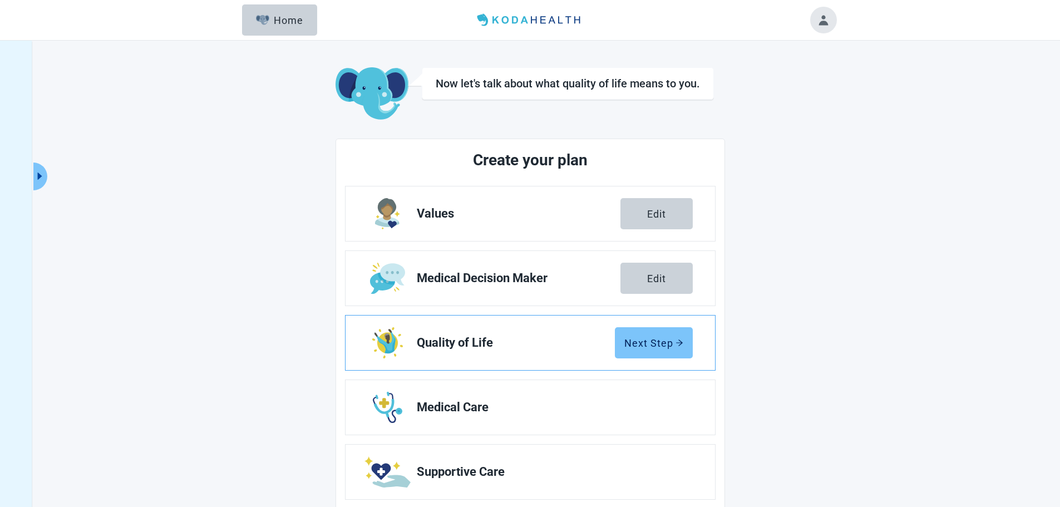
click at [649, 341] on div "Next Step" at bounding box center [653, 342] width 59 height 11
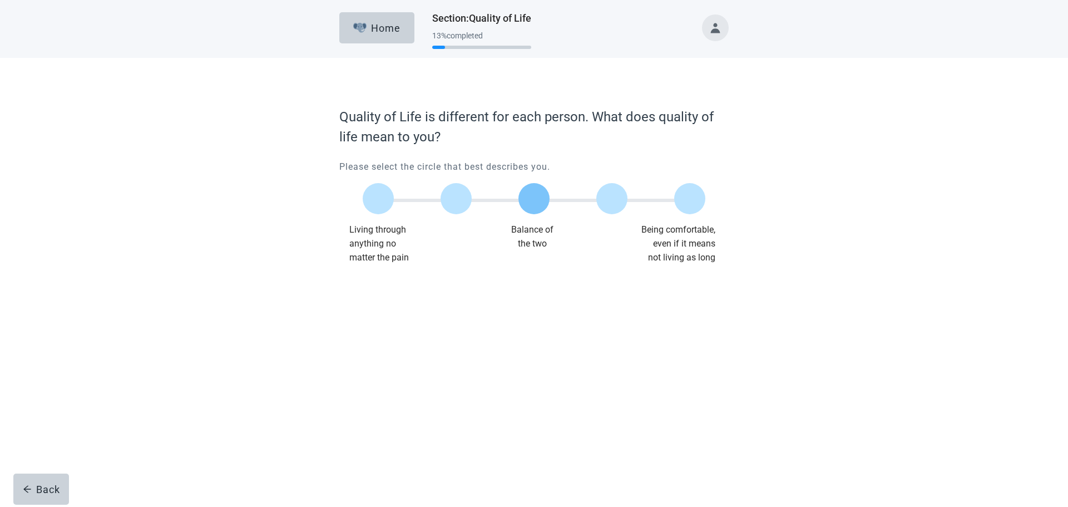
click at [532, 196] on label "Main content" at bounding box center [533, 198] width 31 height 31
click at [534, 199] on input "Quality of life scale: 50 out of 100. Balance of the two" at bounding box center [534, 199] width 0 height 0
click at [368, 279] on button "Continue" at bounding box center [370, 286] width 62 height 31
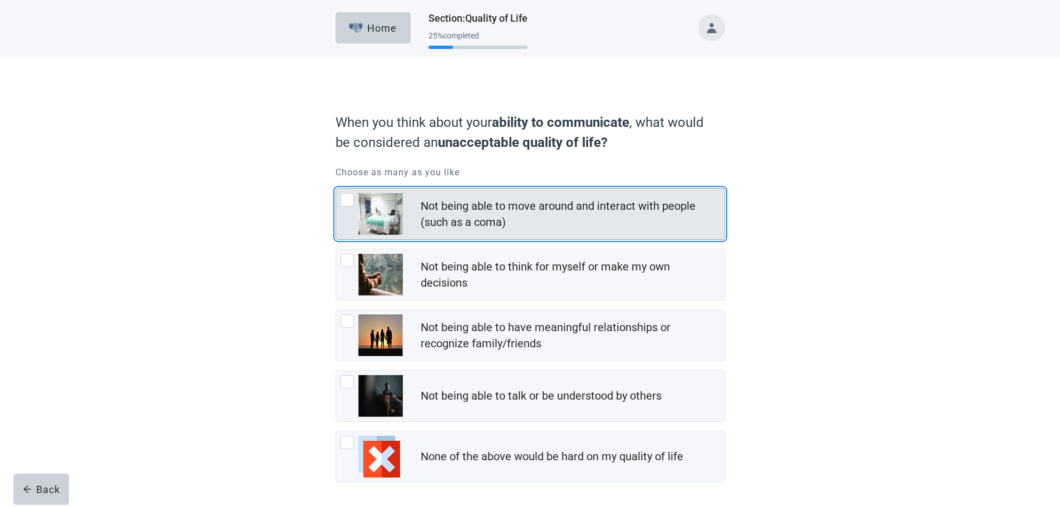
click at [346, 197] on div "Not being able to move around and interact with people (such as a coma), checkb…" at bounding box center [346, 199] width 13 height 13
click at [336, 189] on input "Not being able to move around and interact with people (such as a coma)" at bounding box center [335, 188] width 1 height 1
checkbox input "true"
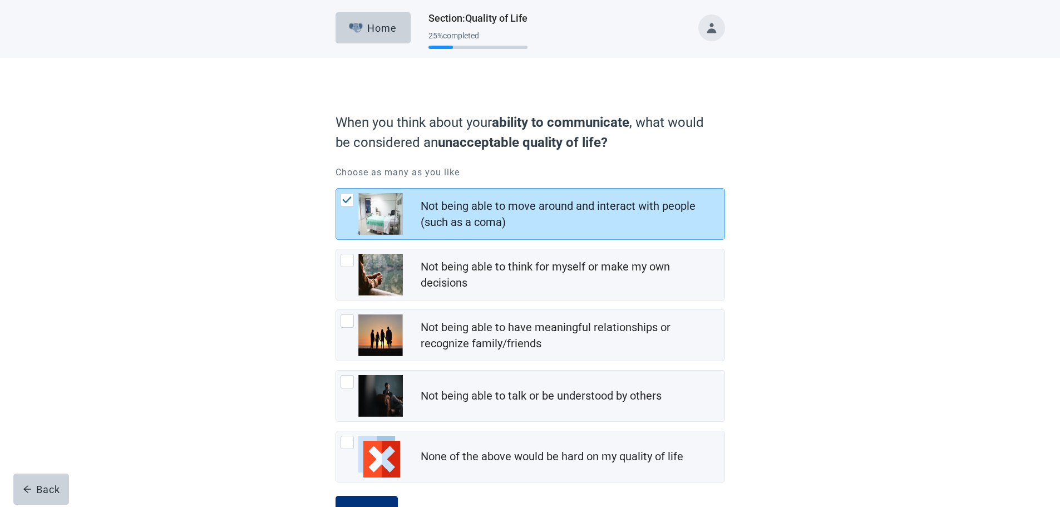
scroll to position [44, 0]
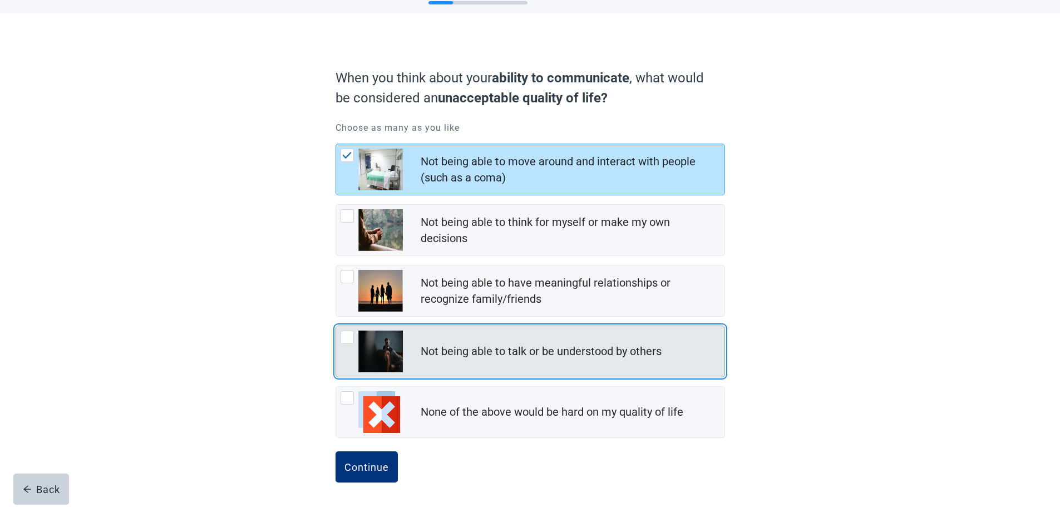
click at [348, 338] on div "Not being able to talk or be understood by others, checkbox, not checked" at bounding box center [346, 336] width 13 height 13
click at [336, 326] on input "Not being able to talk or be understood by others" at bounding box center [335, 325] width 1 height 1
checkbox input "true"
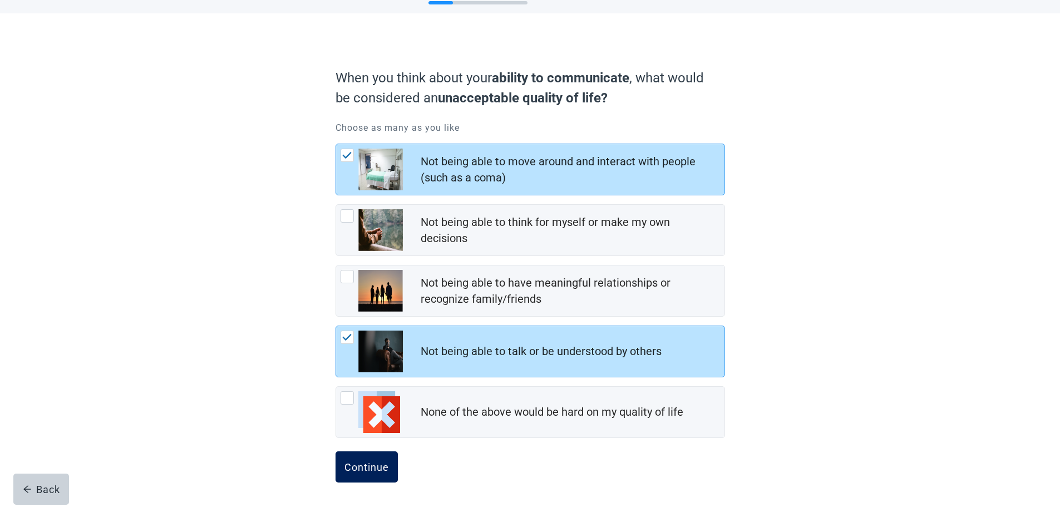
click at [378, 465] on div "Continue" at bounding box center [366, 466] width 44 height 11
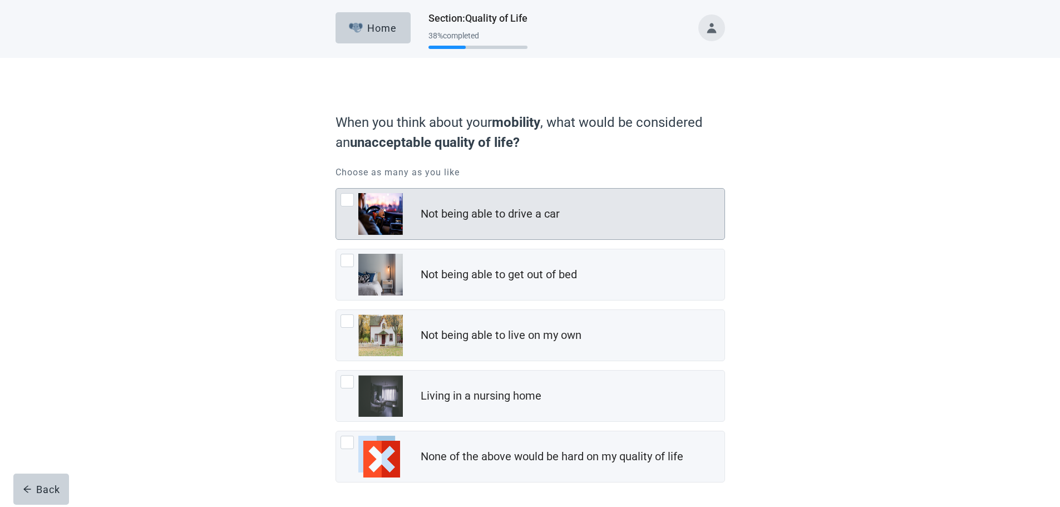
click at [340, 200] on div "Not being able to drive a car" at bounding box center [530, 214] width 388 height 51
click at [336, 189] on input "Not being able to drive a car" at bounding box center [335, 188] width 1 height 1
checkbox input "true"
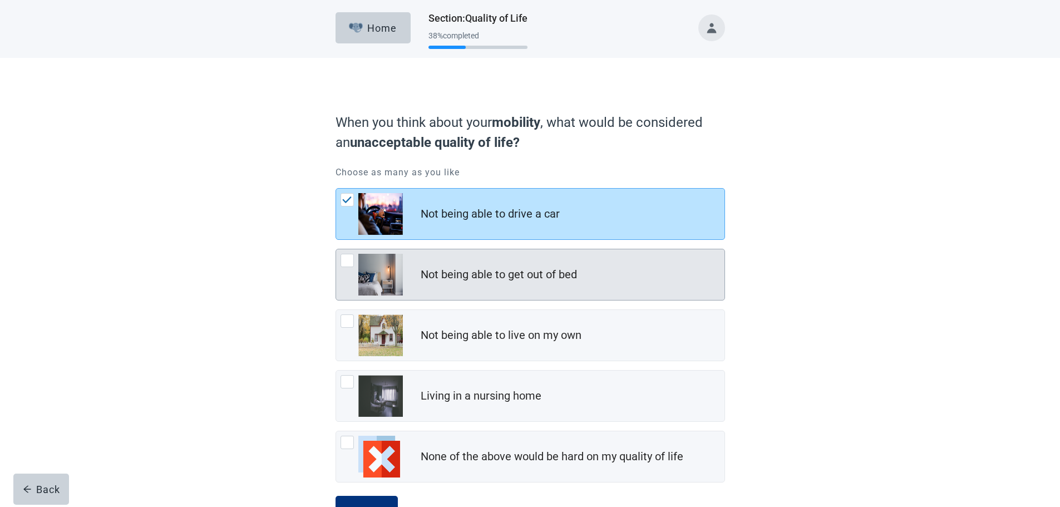
click at [349, 259] on div "Not being able to get out of bed, checkbox, not checked" at bounding box center [346, 260] width 13 height 13
click at [336, 249] on input "Not being able to get out of bed" at bounding box center [335, 249] width 1 height 1
checkbox input "true"
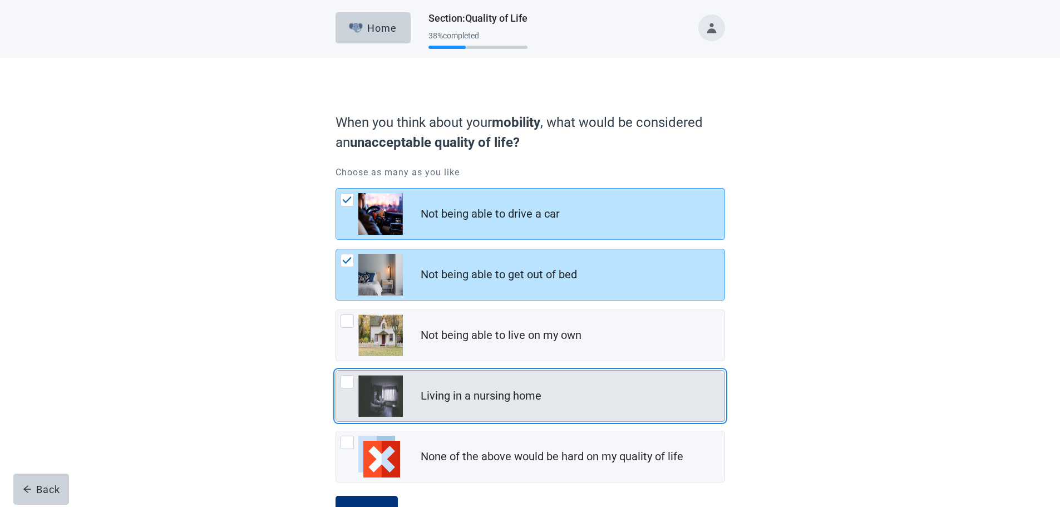
click at [346, 380] on div "Living in a nursing home, checkbox, not checked" at bounding box center [346, 381] width 13 height 13
click at [336, 370] on input "Living in a nursing home" at bounding box center [335, 370] width 1 height 1
checkbox input "true"
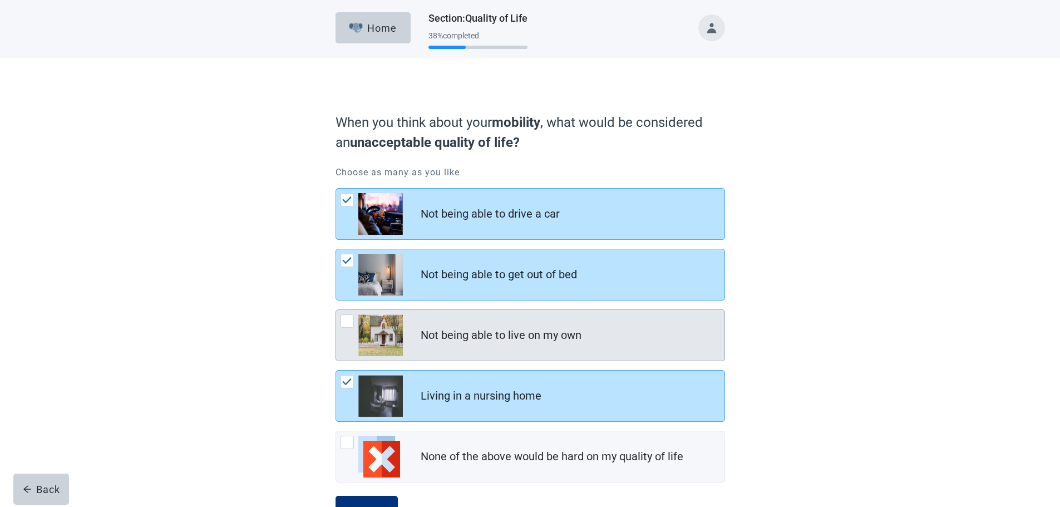
click at [345, 321] on div "Not being able to live on my own, checkbox, not checked" at bounding box center [346, 320] width 13 height 13
click at [336, 310] on input "Not being able to live on my own" at bounding box center [335, 309] width 1 height 1
checkbox input "true"
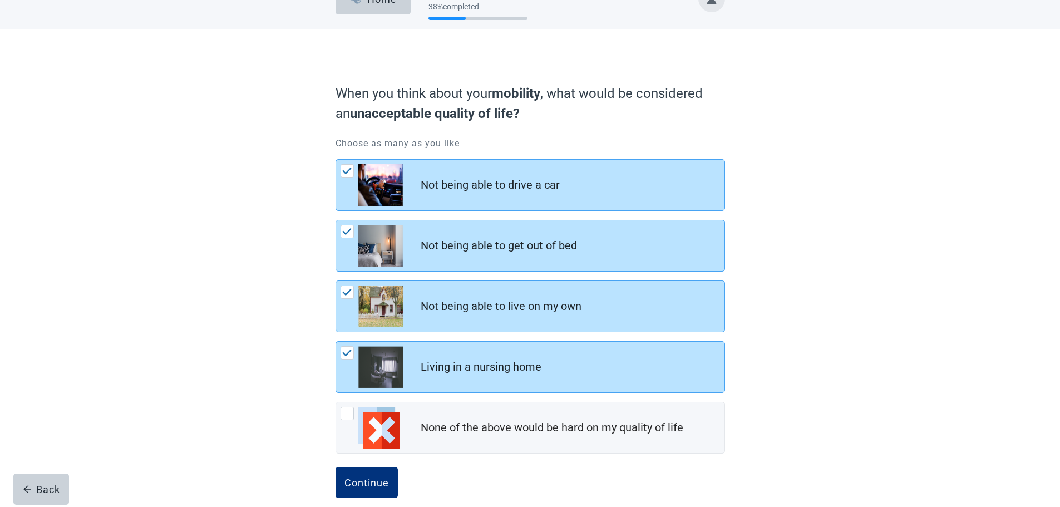
scroll to position [44, 0]
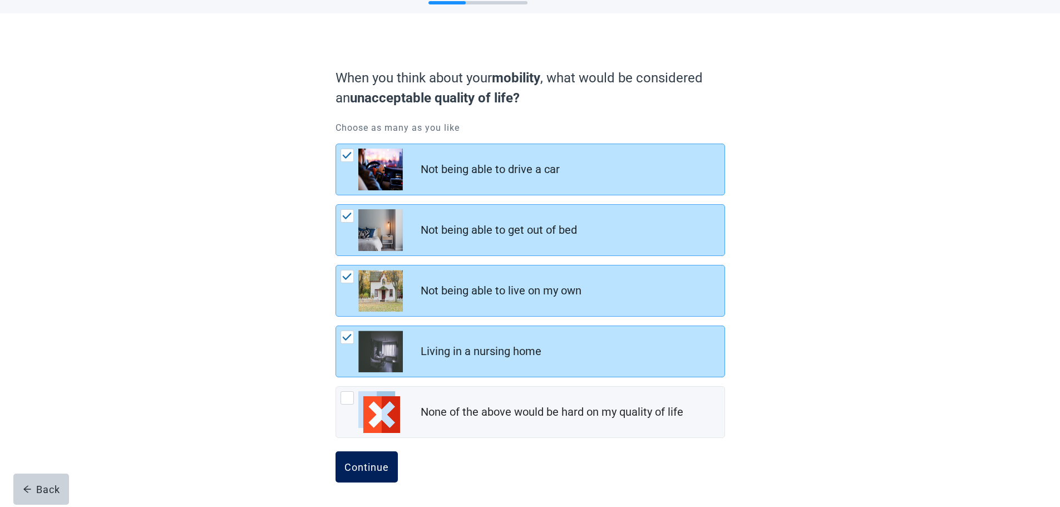
click at [365, 464] on div "Continue" at bounding box center [366, 466] width 44 height 11
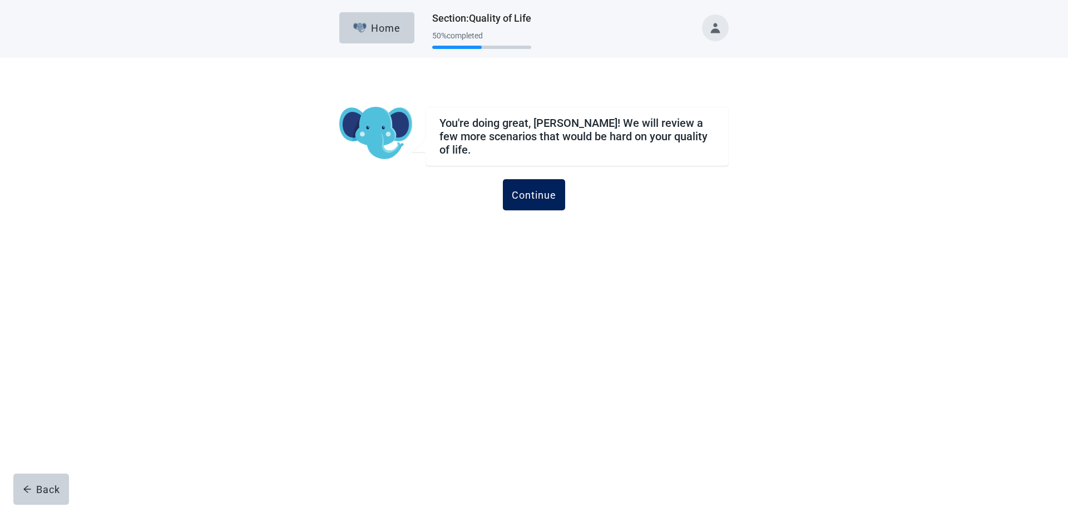
click at [537, 195] on div "Continue" at bounding box center [534, 194] width 44 height 11
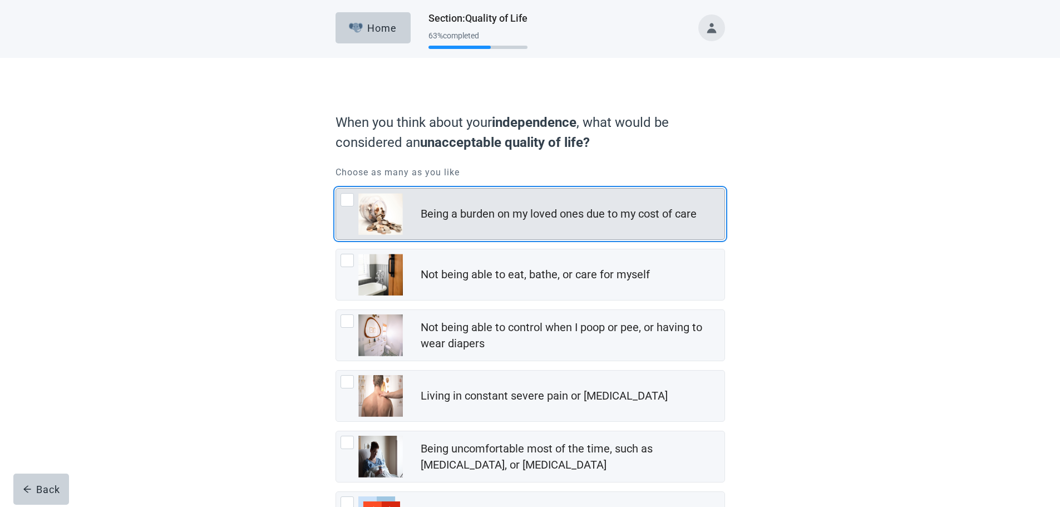
click at [346, 199] on div "Being a burden on my loved ones due to my cost of care, checkbox, not checked" at bounding box center [346, 199] width 13 height 13
click at [336, 189] on input "Being a burden on my loved ones due to my cost of care" at bounding box center [335, 188] width 1 height 1
checkbox input "true"
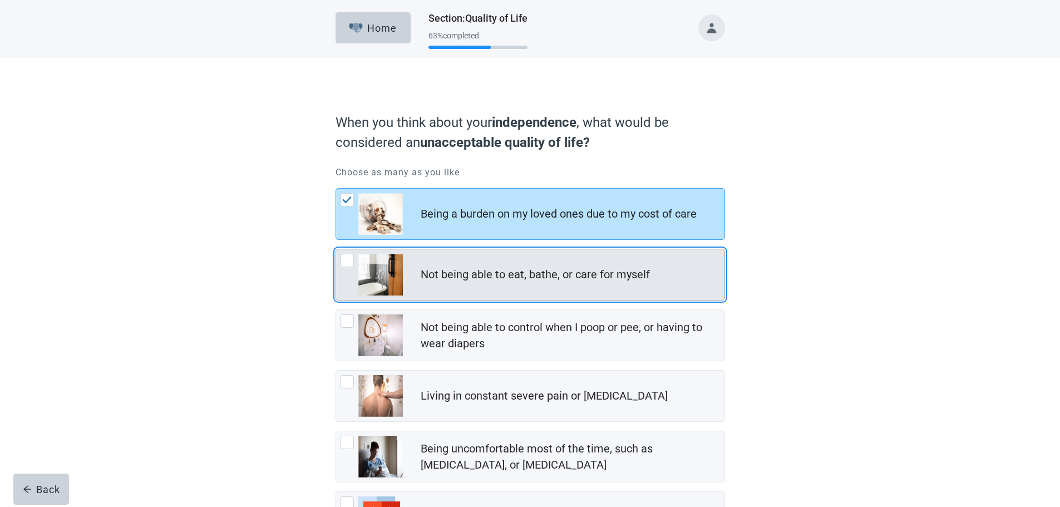
click at [346, 260] on div "Not being able to eat, bathe, or care for myself, checkbox, not checked" at bounding box center [346, 260] width 13 height 13
click at [336, 249] on input "Not being able to eat, bathe, or care for myself" at bounding box center [335, 249] width 1 height 1
checkbox input "true"
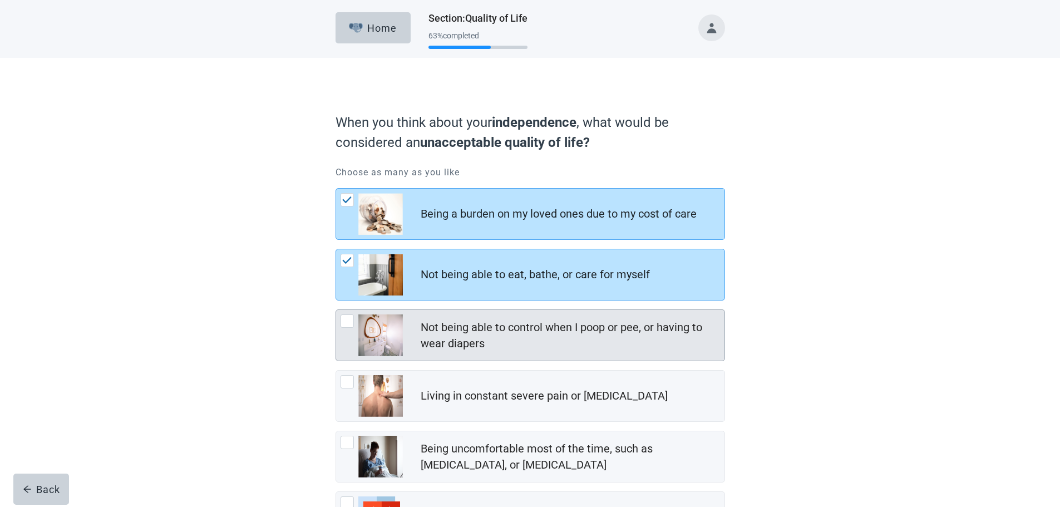
click at [349, 319] on div "Not being able to control when I poop or pee, or having to wear diapers, checkb…" at bounding box center [346, 320] width 13 height 13
click at [336, 310] on input "Not being able to control when I poop or pee, or having to wear diapers" at bounding box center [335, 309] width 1 height 1
checkbox input "true"
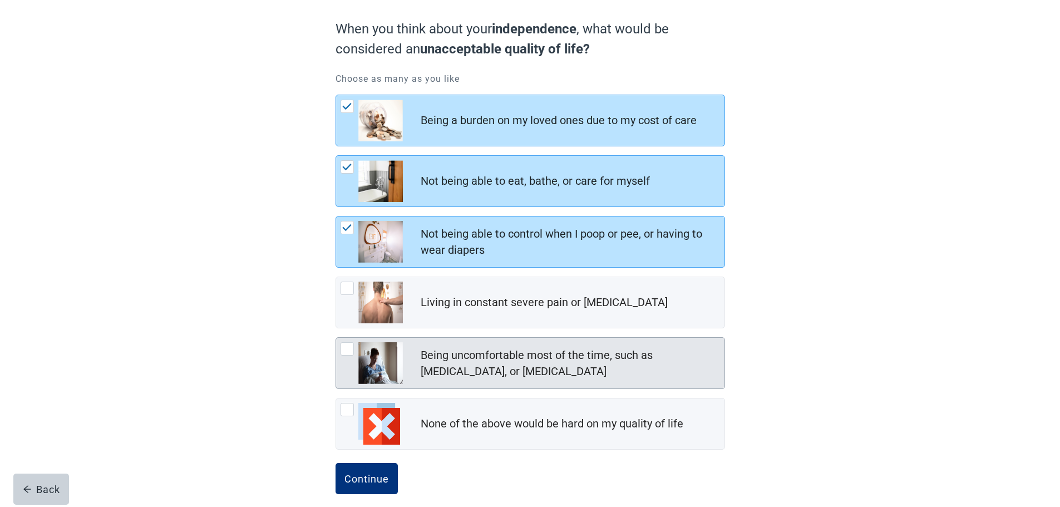
scroll to position [105, 0]
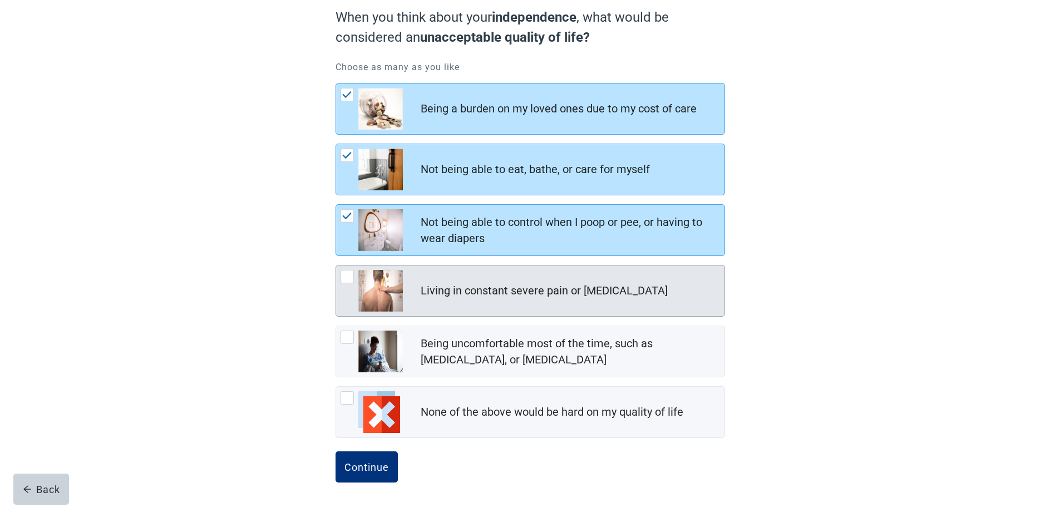
click at [348, 278] on div "Living in constant severe pain or shortness of breath, checkbox, not checked" at bounding box center [346, 276] width 13 height 13
click at [336, 265] on input "Living in constant severe pain or [MEDICAL_DATA]" at bounding box center [335, 265] width 1 height 1
checkbox input "true"
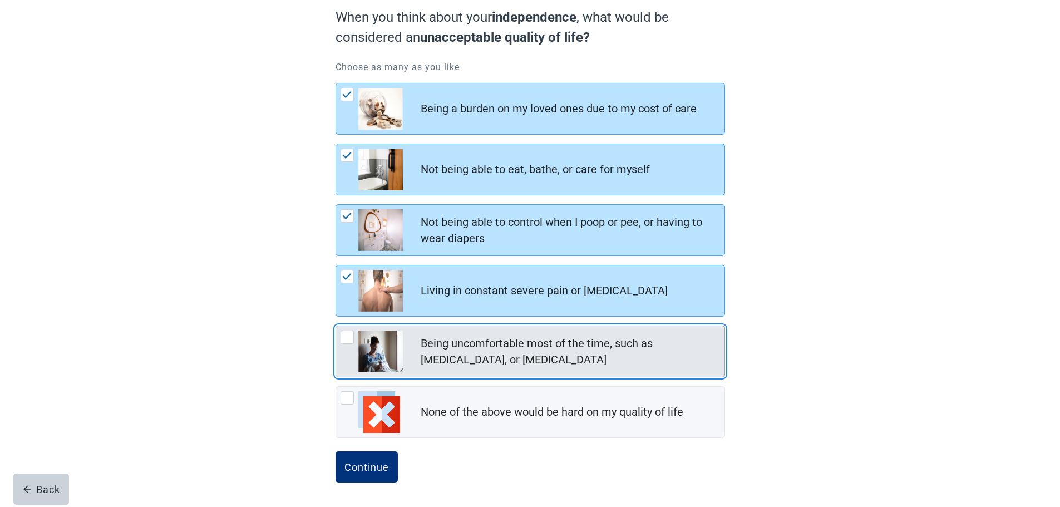
click at [343, 338] on div "Being uncomfortable most of the time, such as nausea, vomiting, or diarrhea, ch…" at bounding box center [346, 336] width 13 height 13
click at [336, 326] on input "Being uncomfortable most of the time, such as [MEDICAL_DATA], or [MEDICAL_DATA]" at bounding box center [335, 325] width 1 height 1
checkbox input "true"
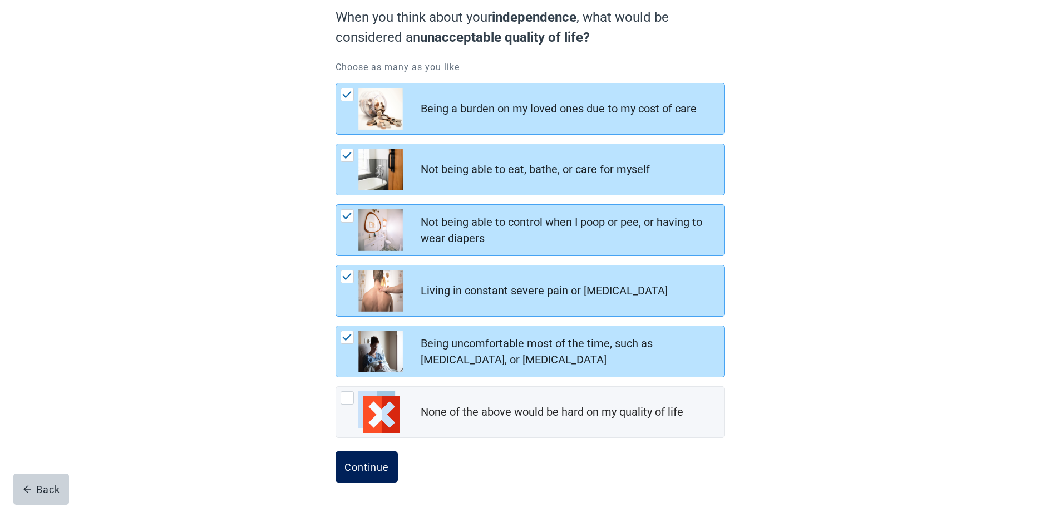
click at [367, 463] on div "Continue" at bounding box center [366, 466] width 44 height 11
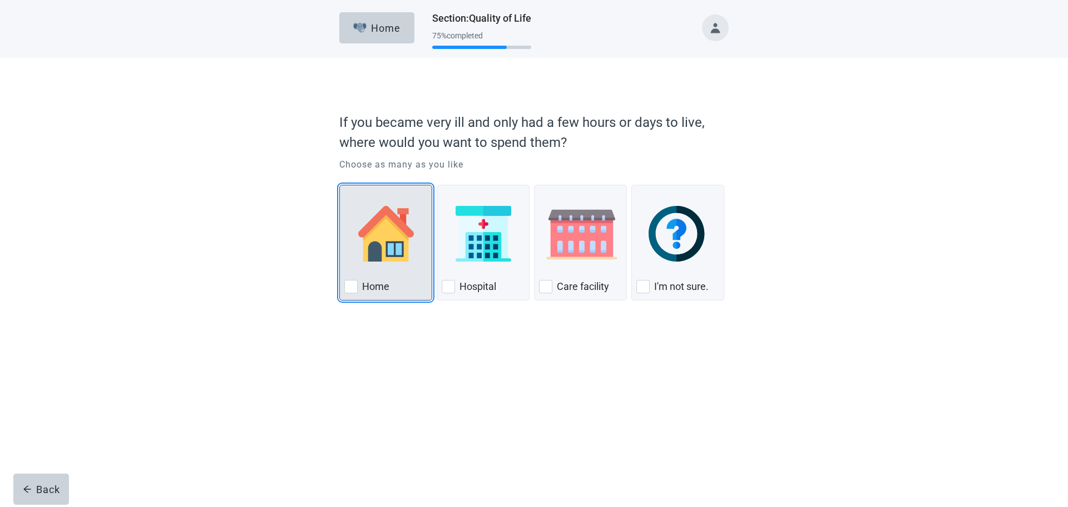
click at [348, 288] on div "Home, checkbox, not checked" at bounding box center [350, 286] width 13 height 13
click at [340, 185] on input "Home" at bounding box center [339, 185] width 1 height 1
checkbox input "true"
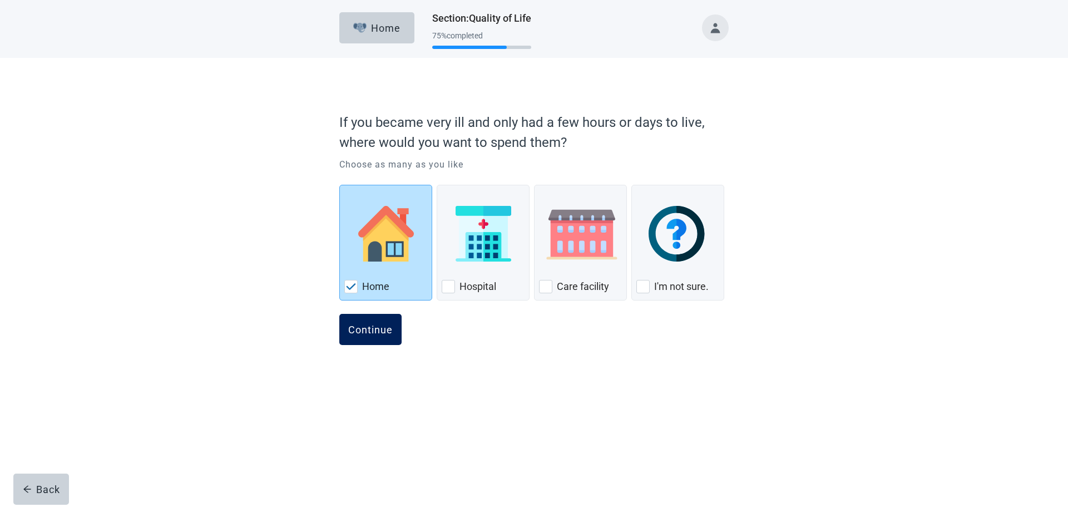
click at [372, 325] on div "Continue" at bounding box center [370, 329] width 44 height 11
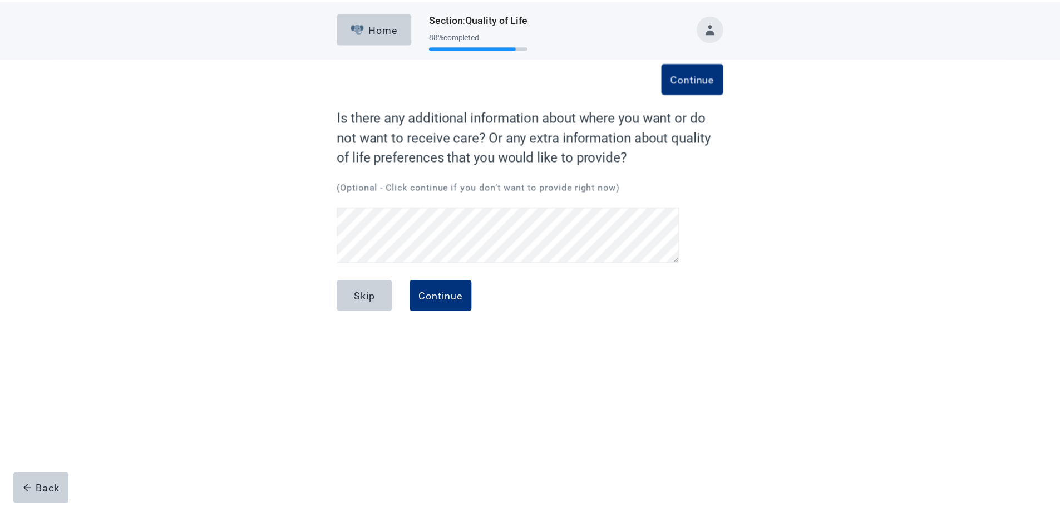
scroll to position [49, 0]
click at [431, 289] on button "Continue" at bounding box center [444, 295] width 62 height 31
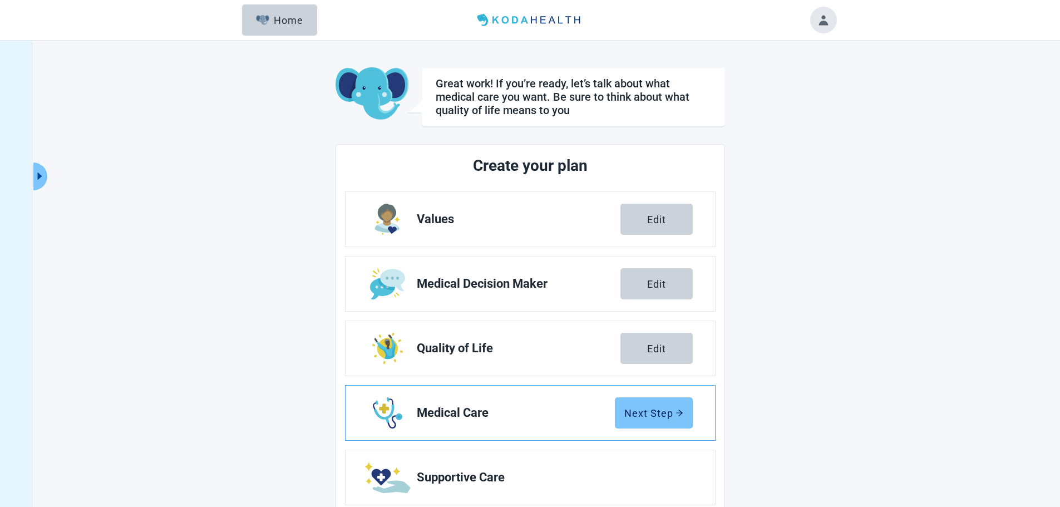
click at [647, 412] on div "Next Step" at bounding box center [653, 412] width 59 height 11
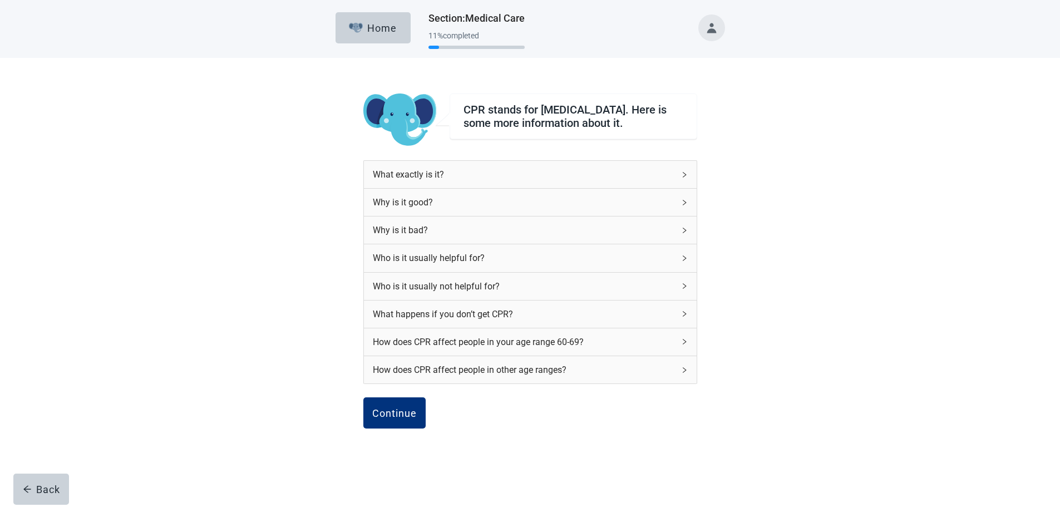
click at [684, 177] on icon "right" at bounding box center [683, 174] width 3 height 6
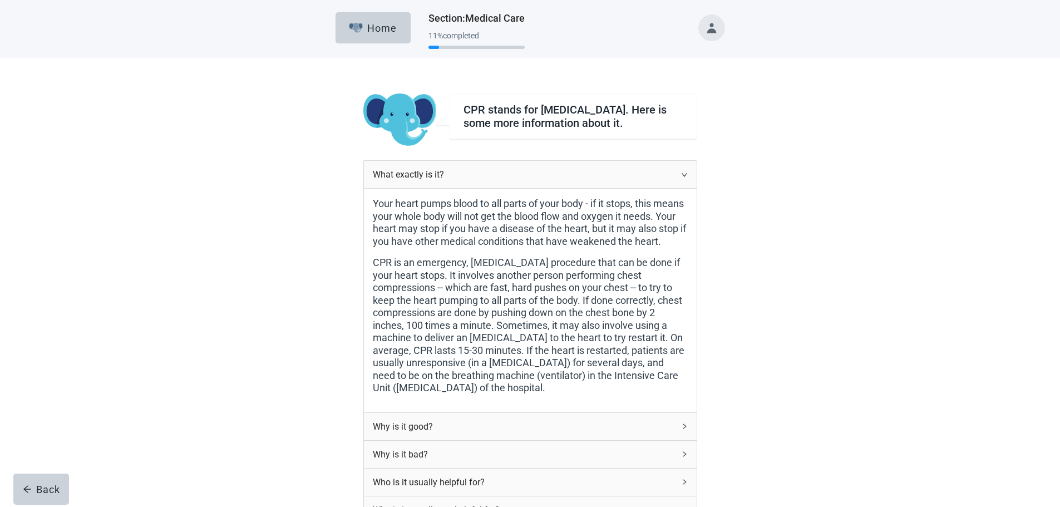
click at [684, 178] on icon "right" at bounding box center [684, 174] width 7 height 7
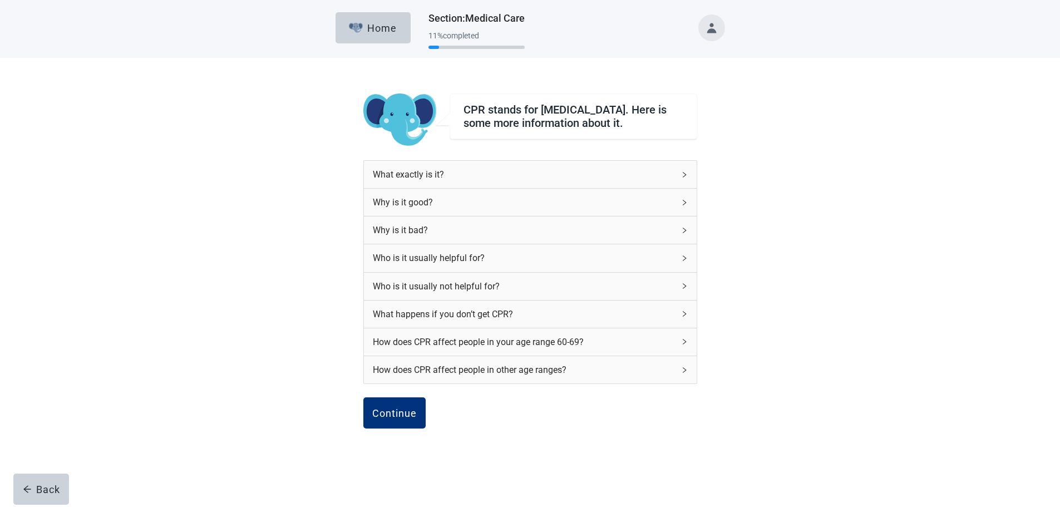
click at [684, 206] on icon "right" at bounding box center [684, 202] width 7 height 7
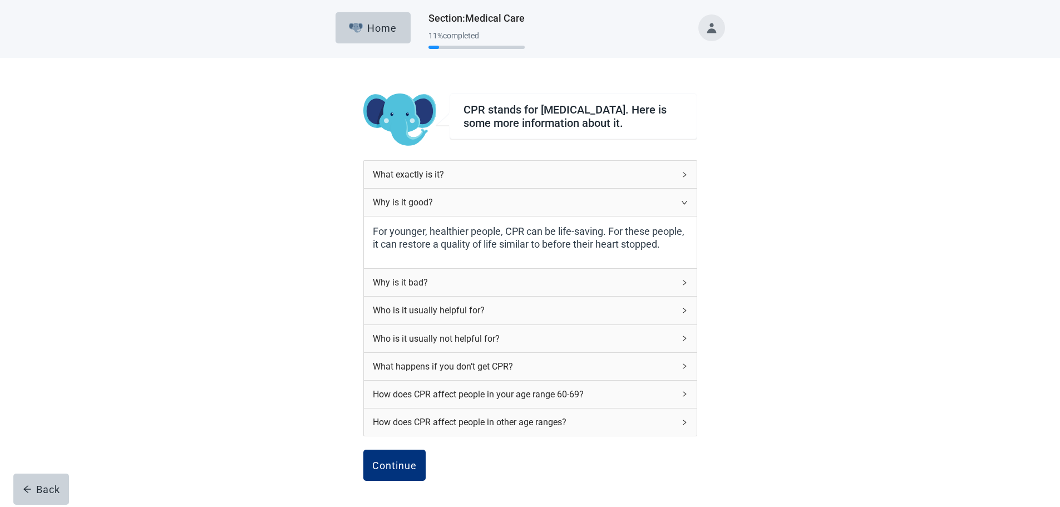
click at [684, 206] on icon "right" at bounding box center [684, 202] width 7 height 7
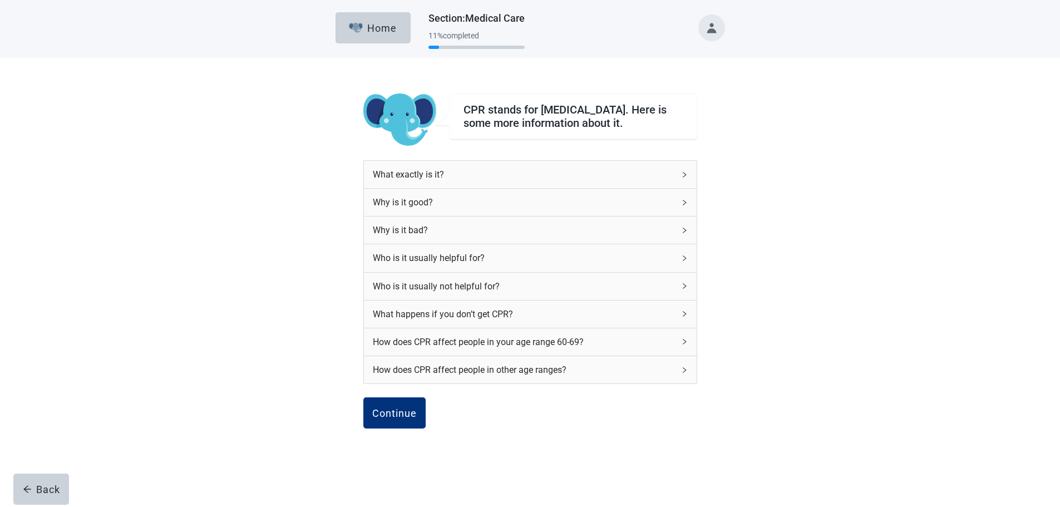
click at [683, 233] on icon "right" at bounding box center [683, 230] width 3 height 6
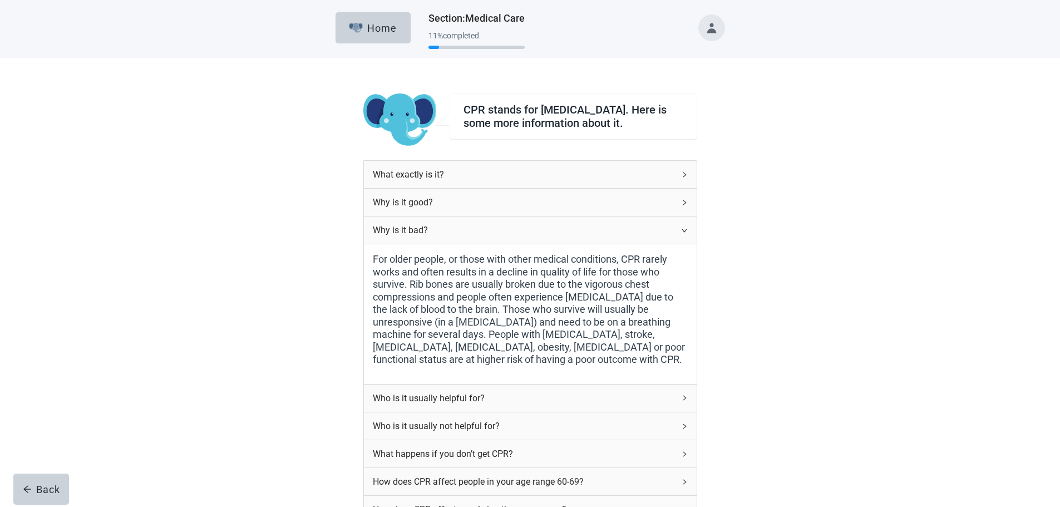
click at [684, 230] on div "Why is it bad?" at bounding box center [530, 229] width 333 height 27
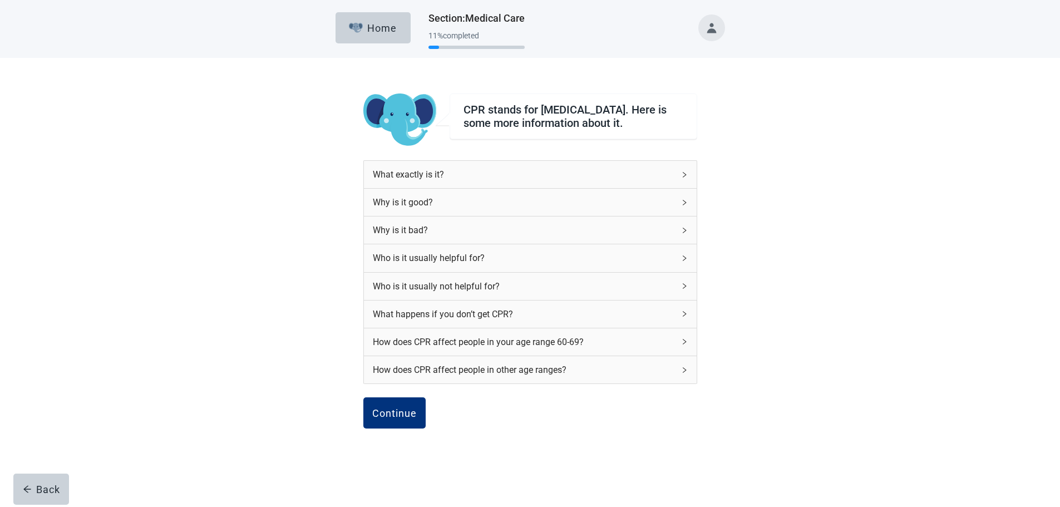
click at [676, 341] on div "How does CPR affect people in your age range 60-69?" at bounding box center [530, 341] width 333 height 27
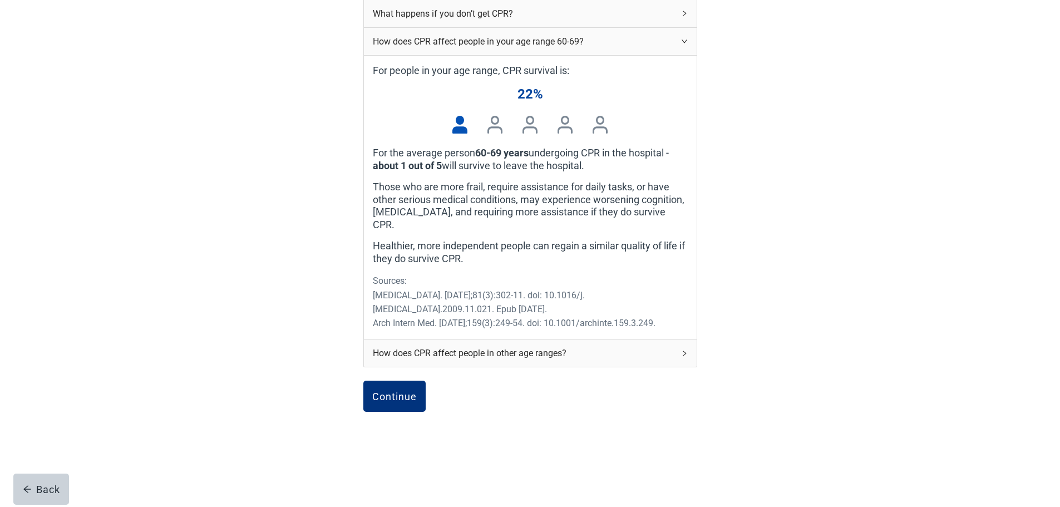
scroll to position [301, 0]
click at [689, 345] on div "How does CPR affect people in other age ranges?" at bounding box center [530, 352] width 333 height 27
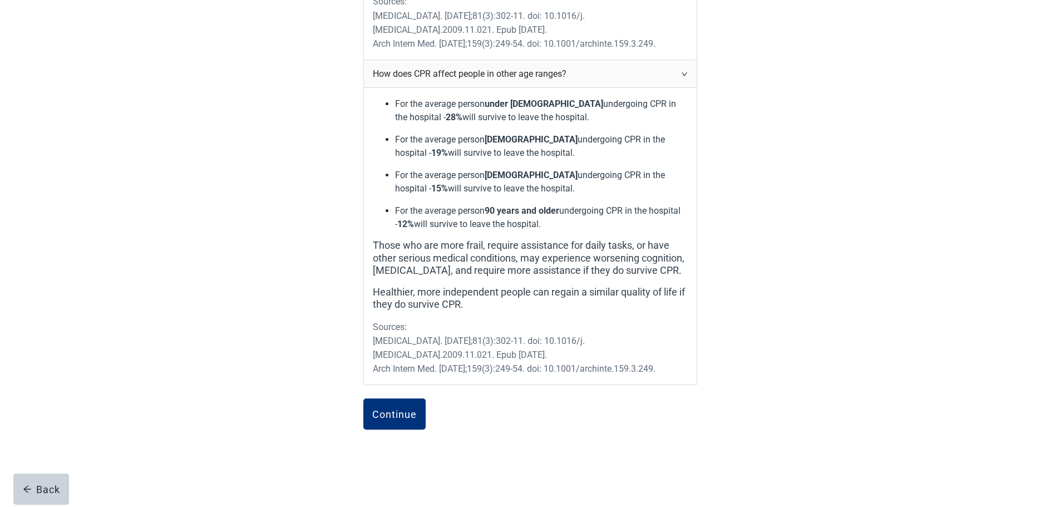
scroll to position [598, 0]
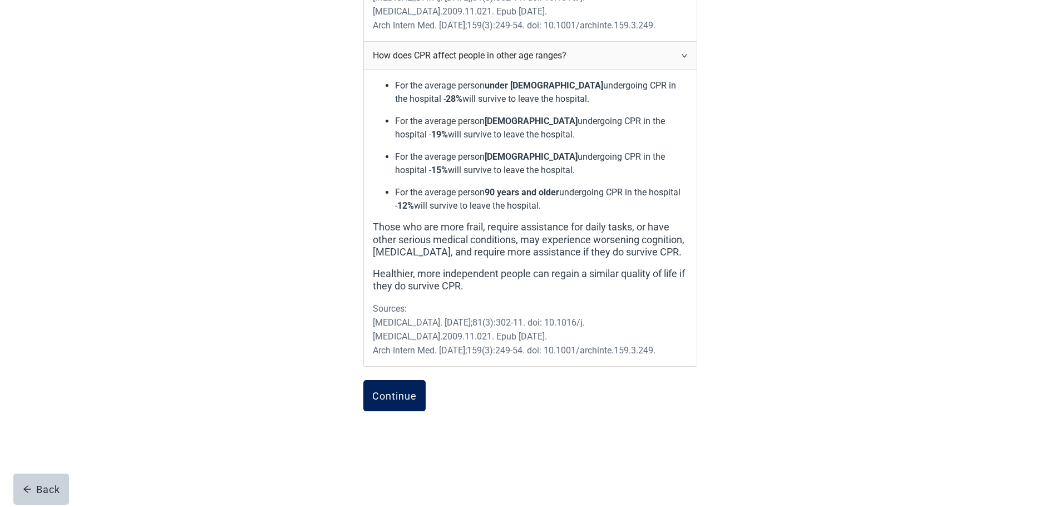
click at [410, 392] on div "Continue" at bounding box center [394, 395] width 44 height 11
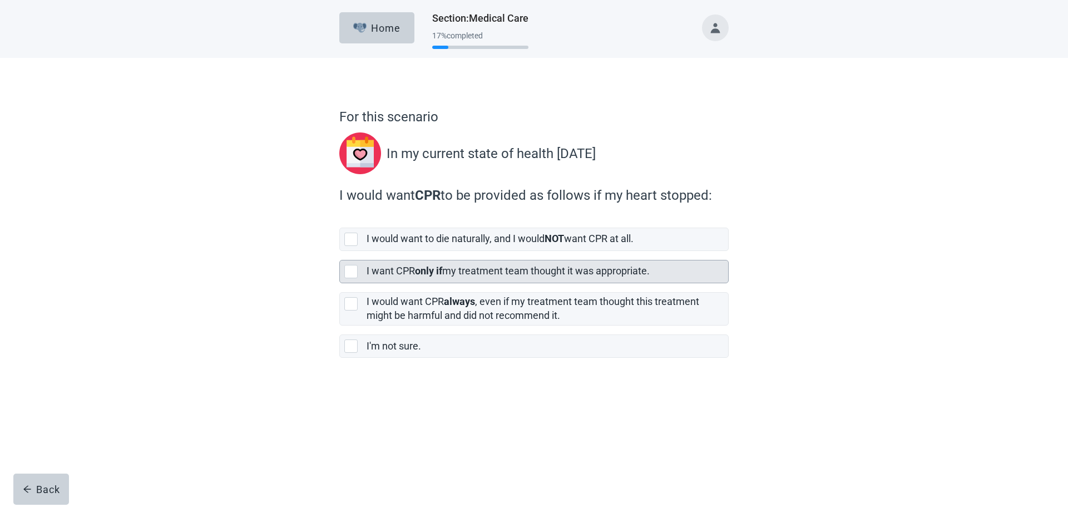
click at [349, 273] on div "[object Object], checkbox, not selected" at bounding box center [350, 271] width 13 height 13
click at [340, 251] on input "I want CPR only if my treatment team thought it was appropriate." at bounding box center [339, 251] width 1 height 1
checkbox input "true"
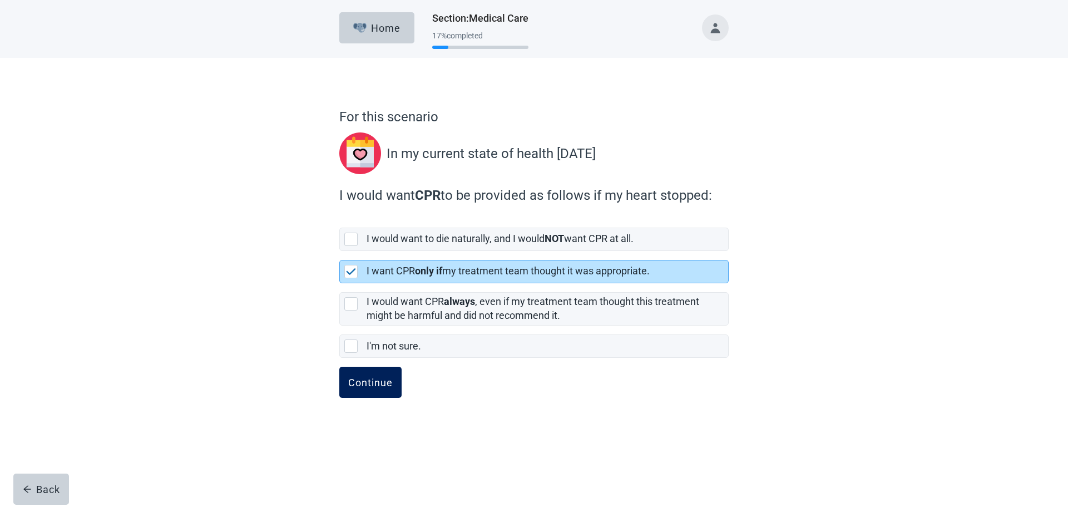
click at [364, 384] on div "Continue" at bounding box center [370, 382] width 44 height 11
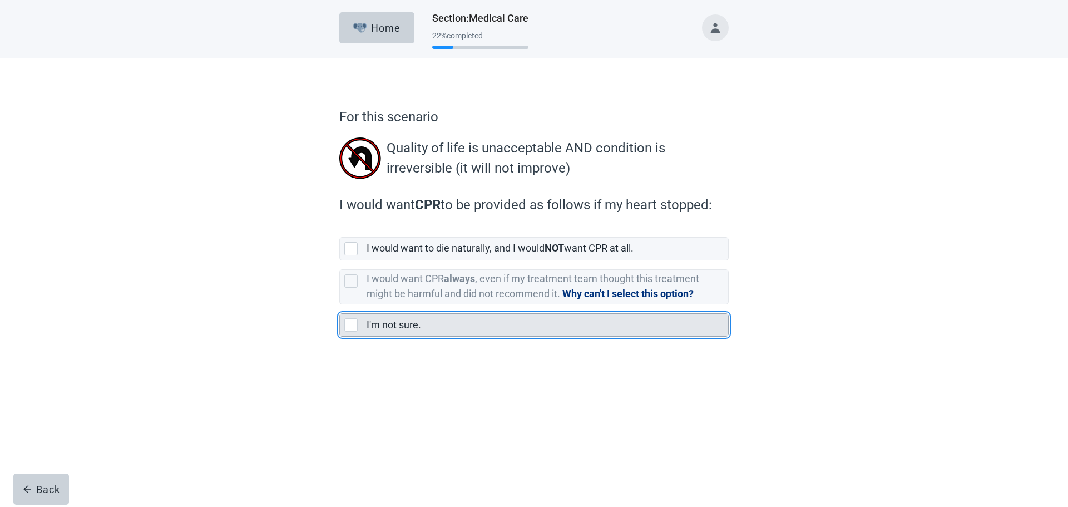
click at [349, 324] on div "I'm not sure., checkbox, not selected" at bounding box center [350, 324] width 13 height 13
click at [340, 305] on input "I'm not sure." at bounding box center [339, 304] width 1 height 1
checkbox input "true"
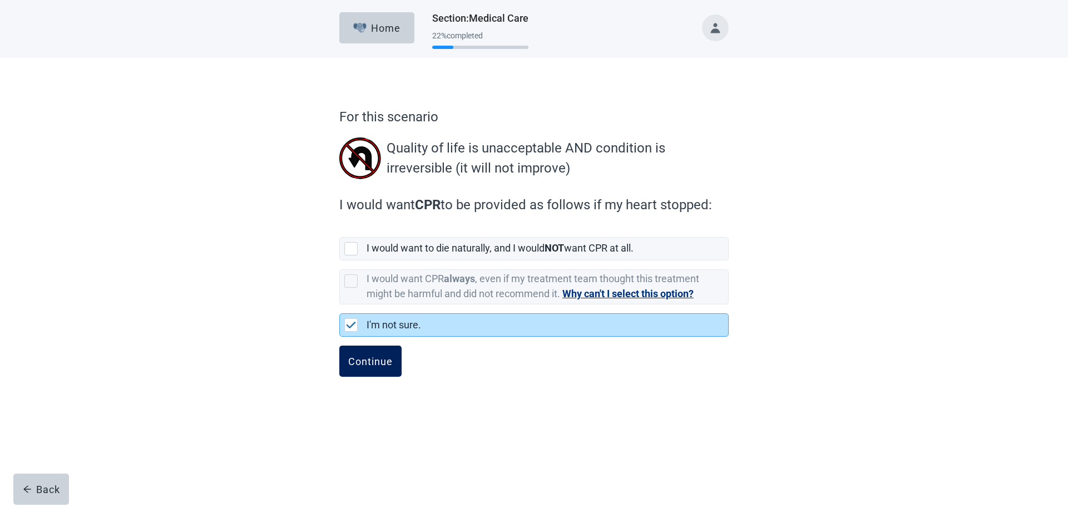
click at [385, 363] on div "Continue" at bounding box center [370, 360] width 44 height 11
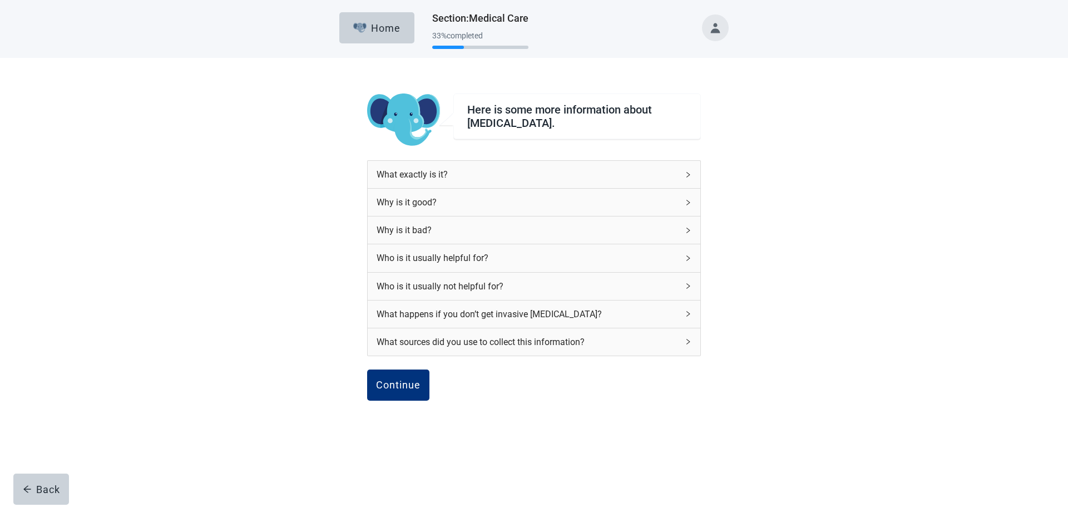
click at [689, 311] on icon "right" at bounding box center [688, 313] width 7 height 7
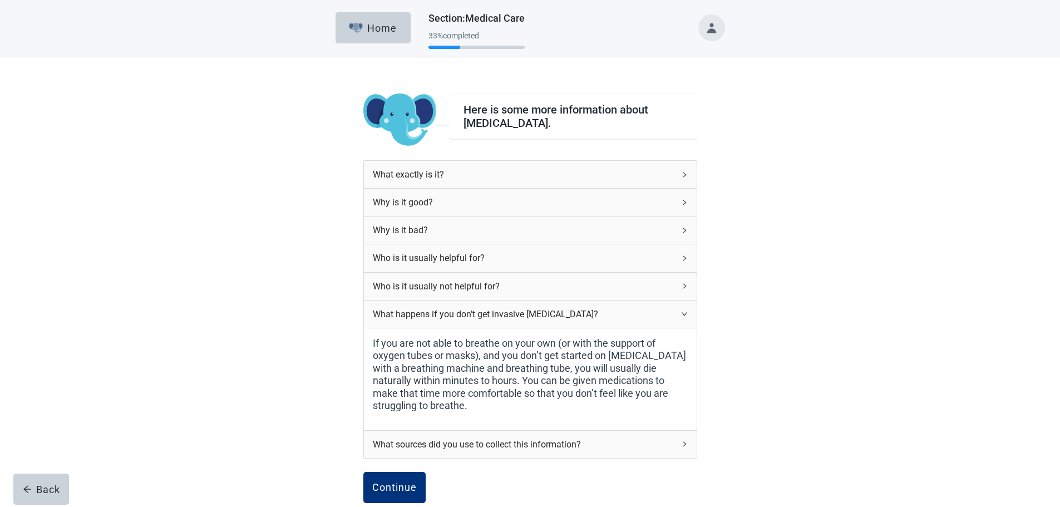
click at [686, 280] on div "Who is it usually not helpful for?" at bounding box center [530, 286] width 333 height 27
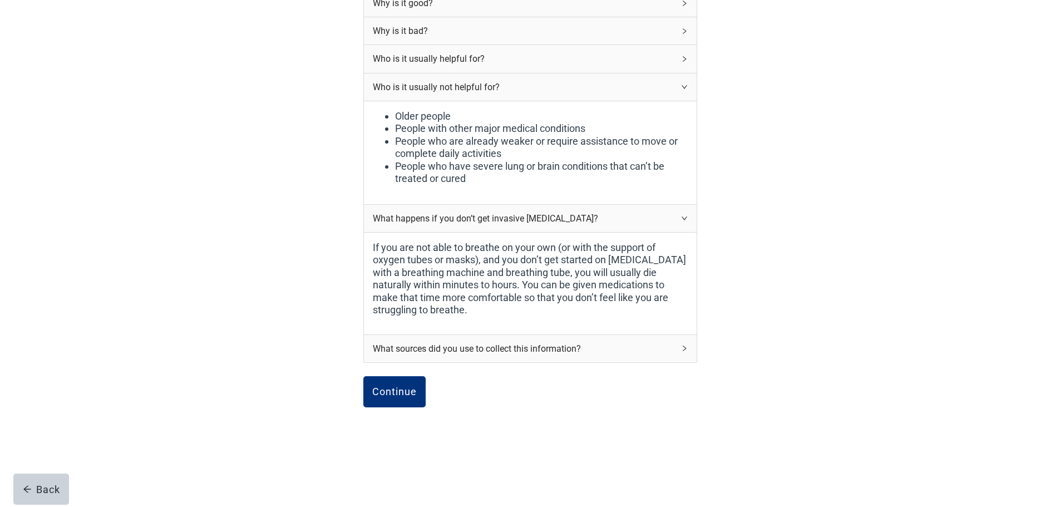
scroll to position [202, 0]
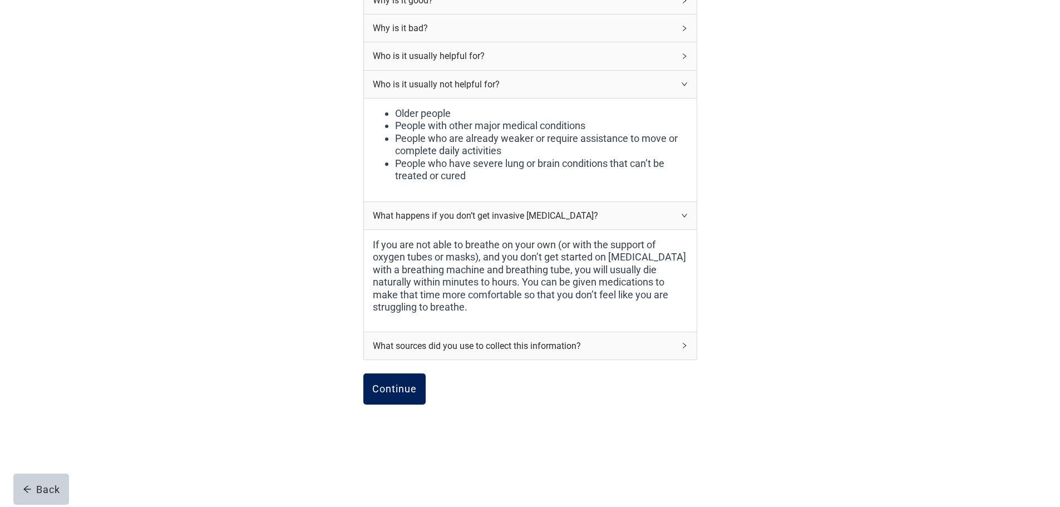
click at [399, 389] on div "Continue" at bounding box center [394, 388] width 44 height 11
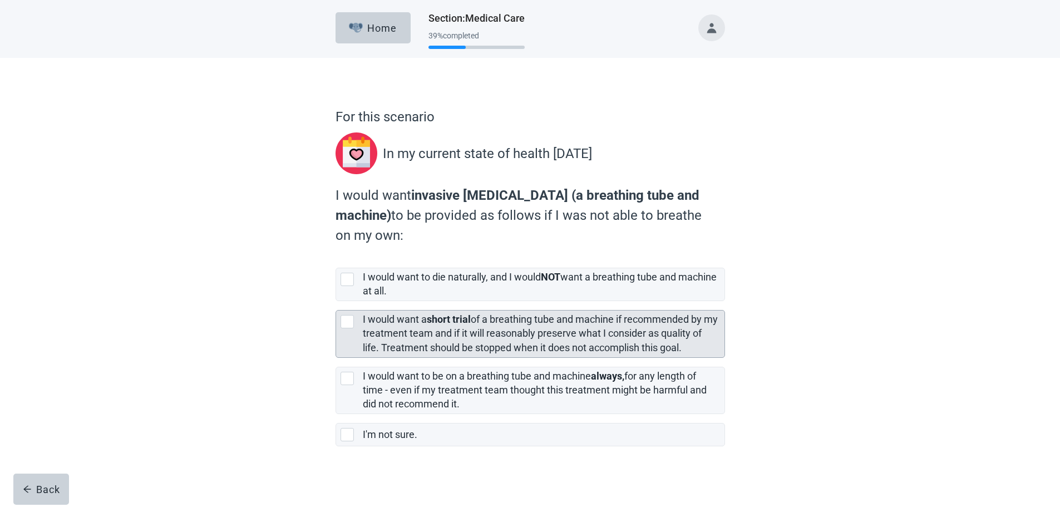
click at [347, 323] on div "[object Object], checkbox, not selected" at bounding box center [346, 321] width 13 height 13
click at [336, 301] on input "I would want a short trial of a breathing tube and machine if recommended by my…" at bounding box center [335, 301] width 1 height 1
checkbox input "true"
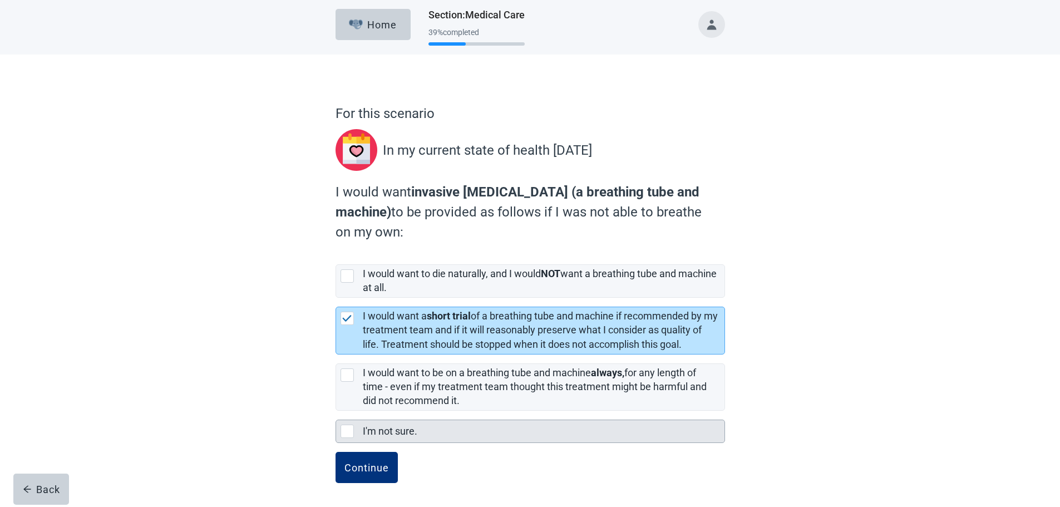
scroll to position [4, 0]
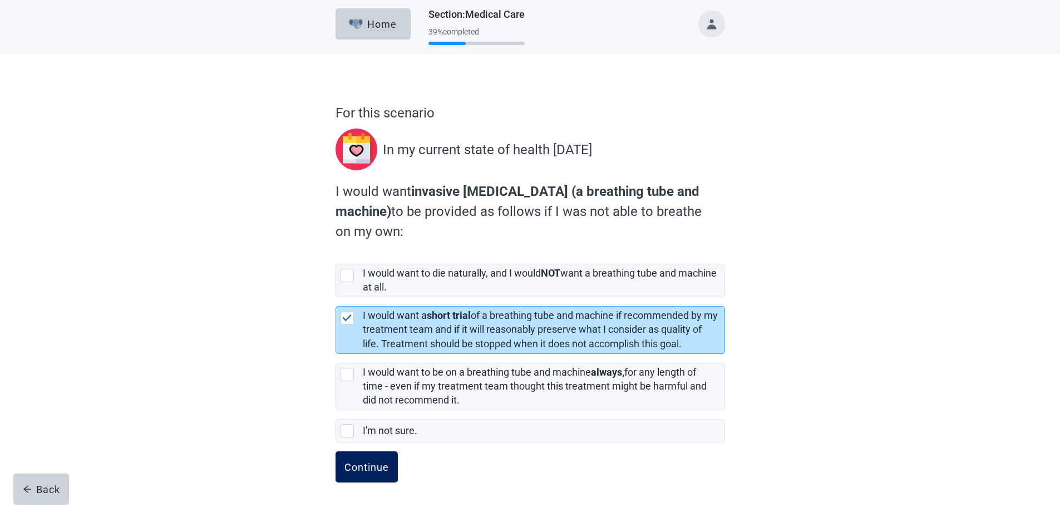
click at [375, 468] on div "Continue" at bounding box center [366, 466] width 44 height 11
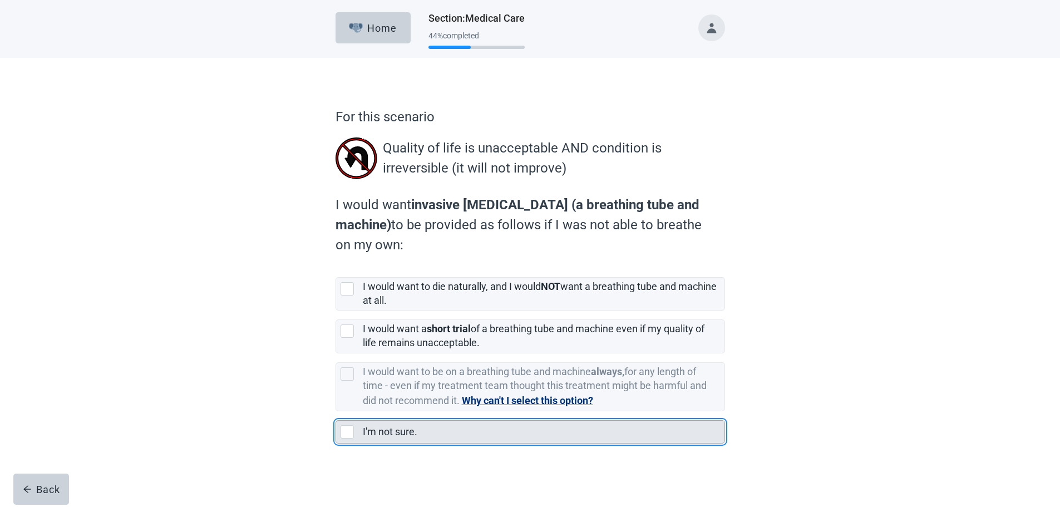
click at [345, 430] on div "I'm not sure., checkbox, not selected" at bounding box center [346, 431] width 13 height 13
click at [336, 412] on input "I'm not sure." at bounding box center [335, 411] width 1 height 1
checkbox input "true"
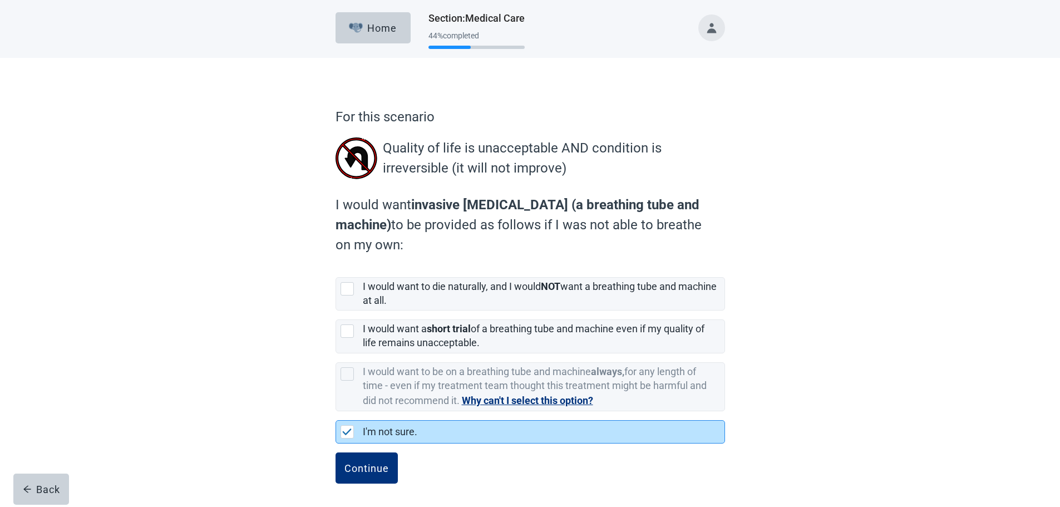
scroll to position [1, 0]
click at [379, 468] on div "Continue" at bounding box center [366, 466] width 44 height 11
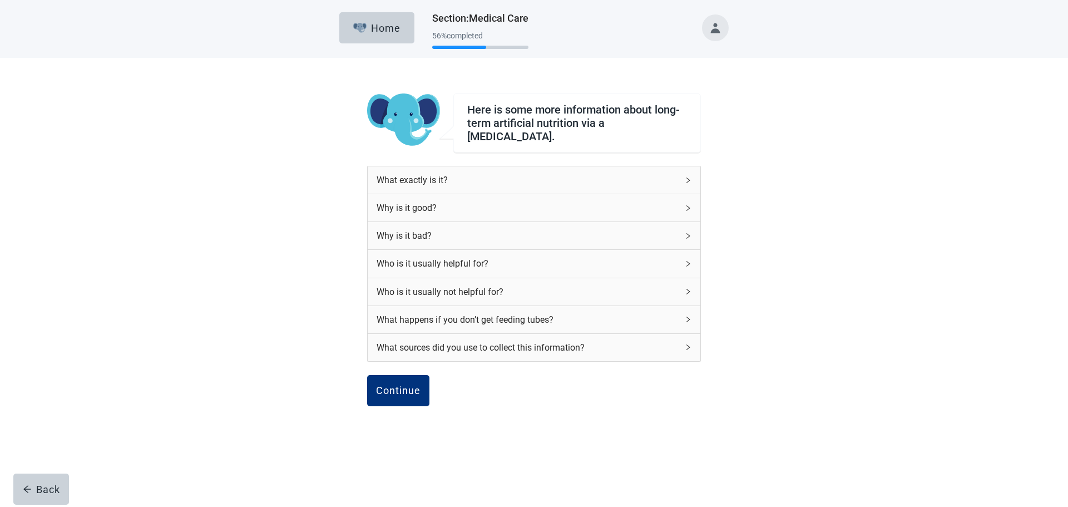
click at [687, 177] on icon "right" at bounding box center [688, 180] width 7 height 7
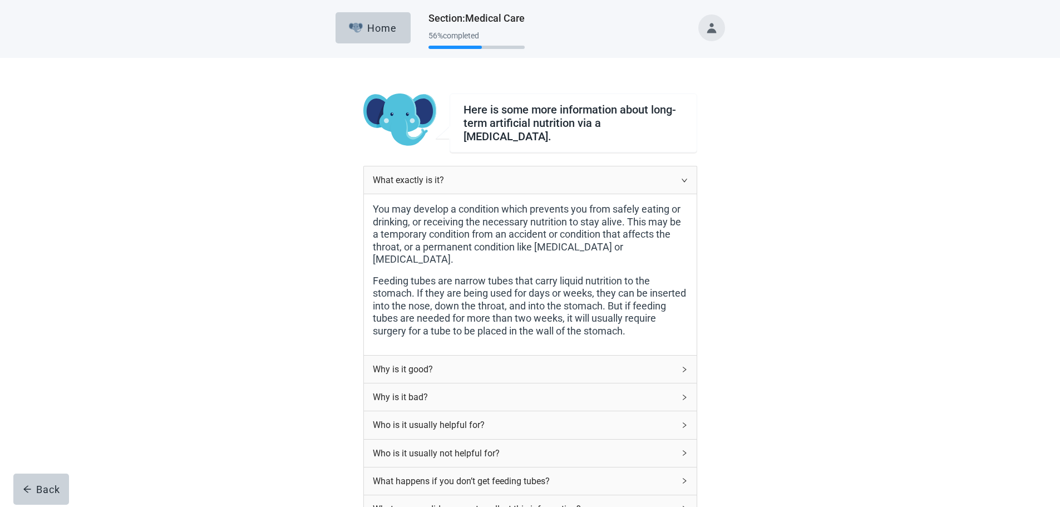
click at [687, 177] on div "What exactly is it?" at bounding box center [530, 179] width 333 height 27
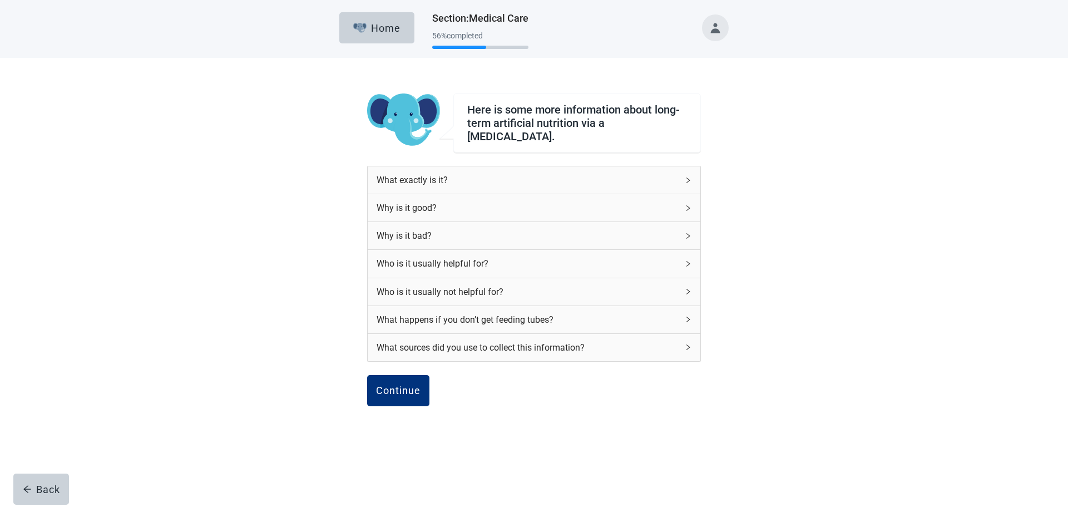
click at [685, 205] on icon "right" at bounding box center [688, 208] width 7 height 7
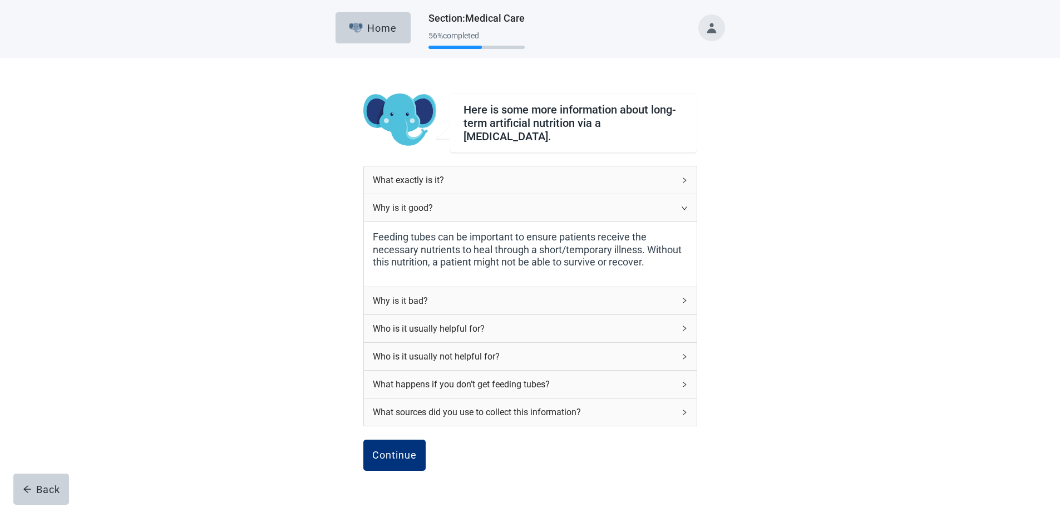
click at [685, 205] on icon "right" at bounding box center [684, 208] width 7 height 7
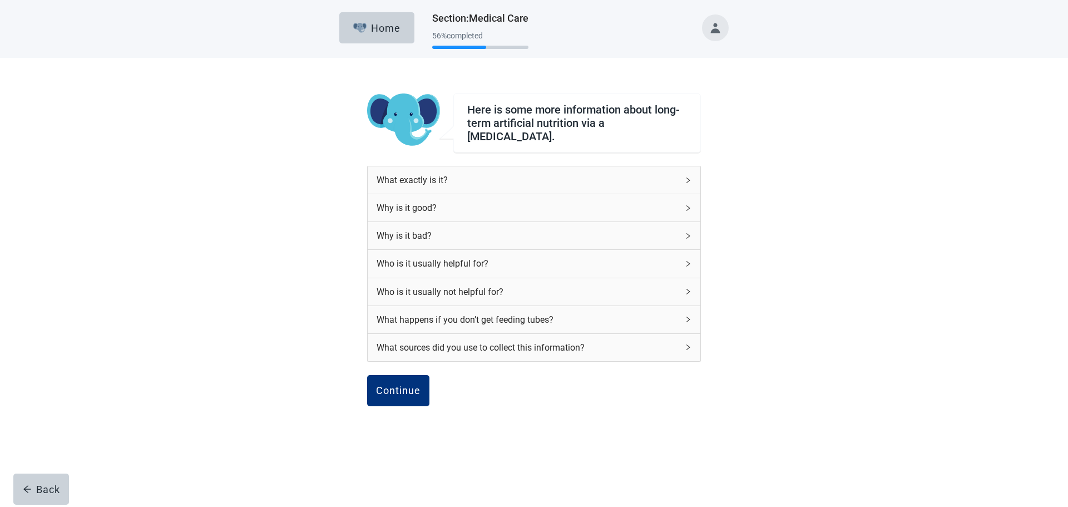
click at [685, 222] on div "Why is it bad?" at bounding box center [534, 235] width 333 height 27
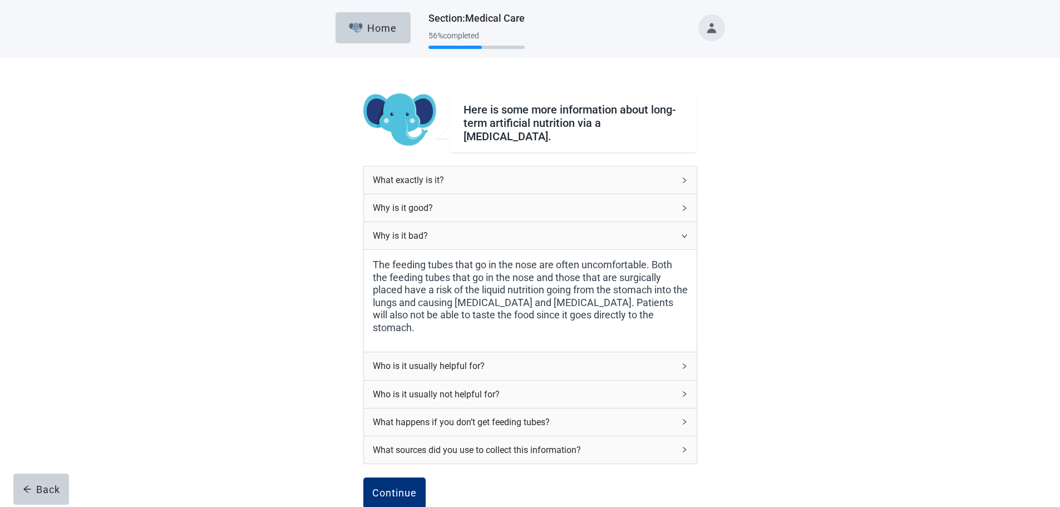
click at [683, 352] on div "Who is it usually helpful for?" at bounding box center [530, 365] width 333 height 27
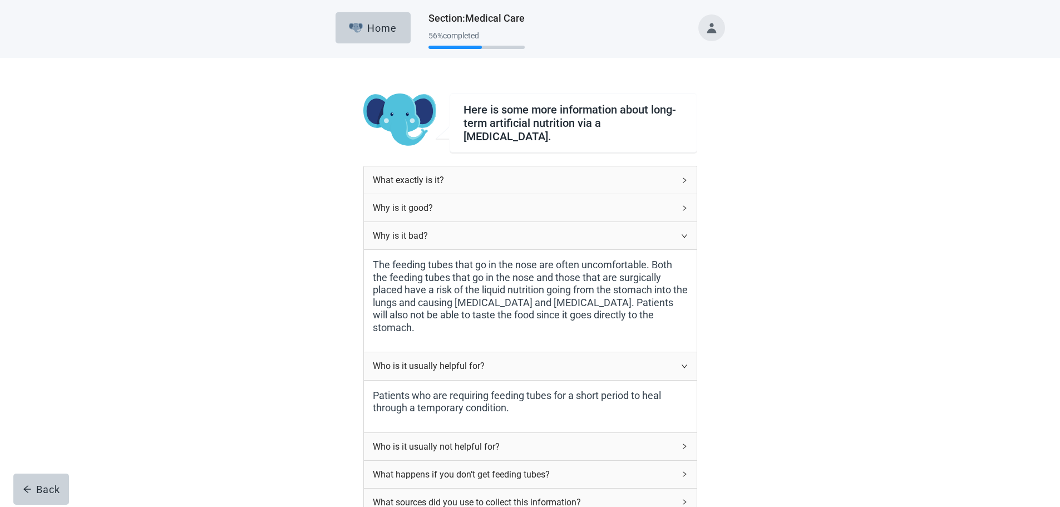
click at [685, 443] on icon "right" at bounding box center [684, 446] width 7 height 7
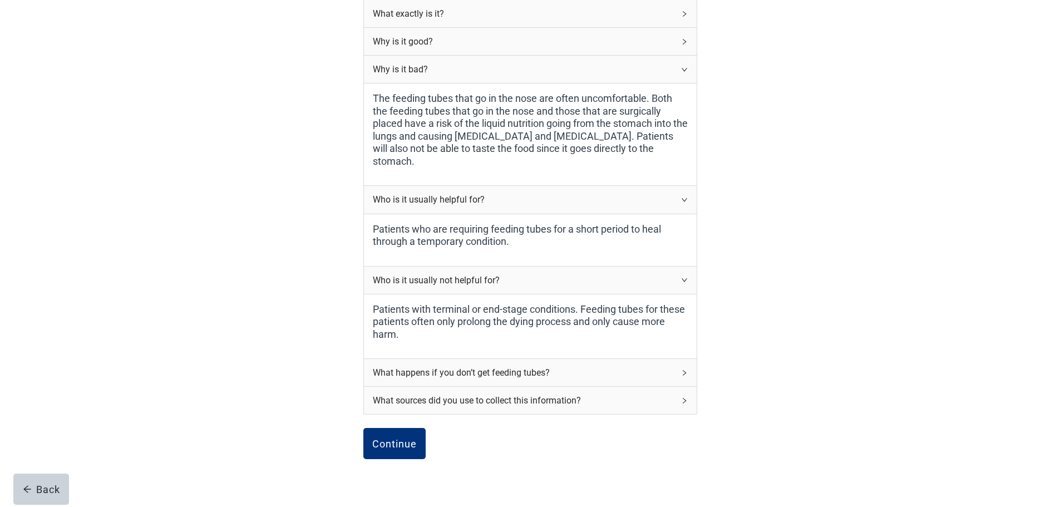
scroll to position [167, 0]
click at [674, 365] on div "What happens if you don’t get feeding tubes?" at bounding box center [523, 372] width 301 height 14
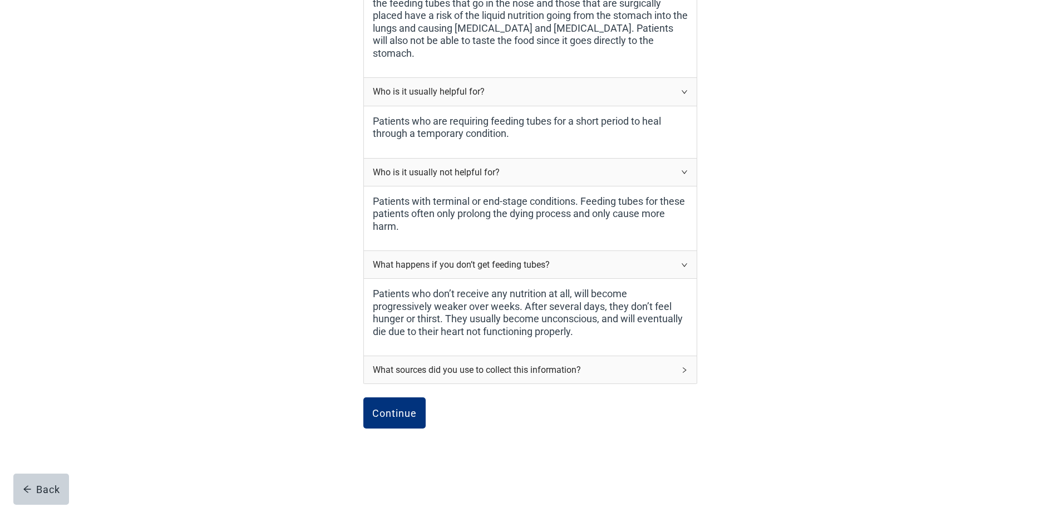
scroll to position [293, 0]
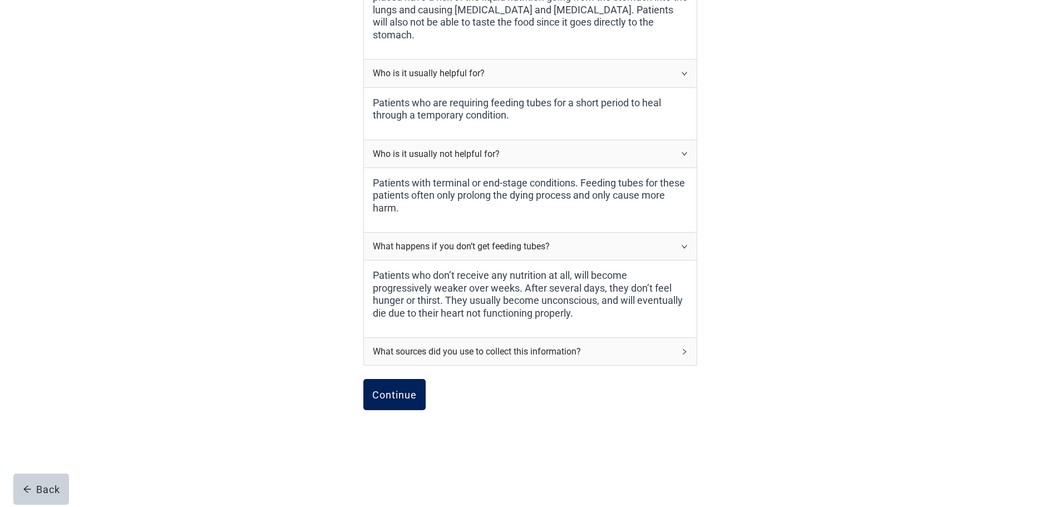
click at [392, 389] on div "Continue" at bounding box center [394, 394] width 44 height 11
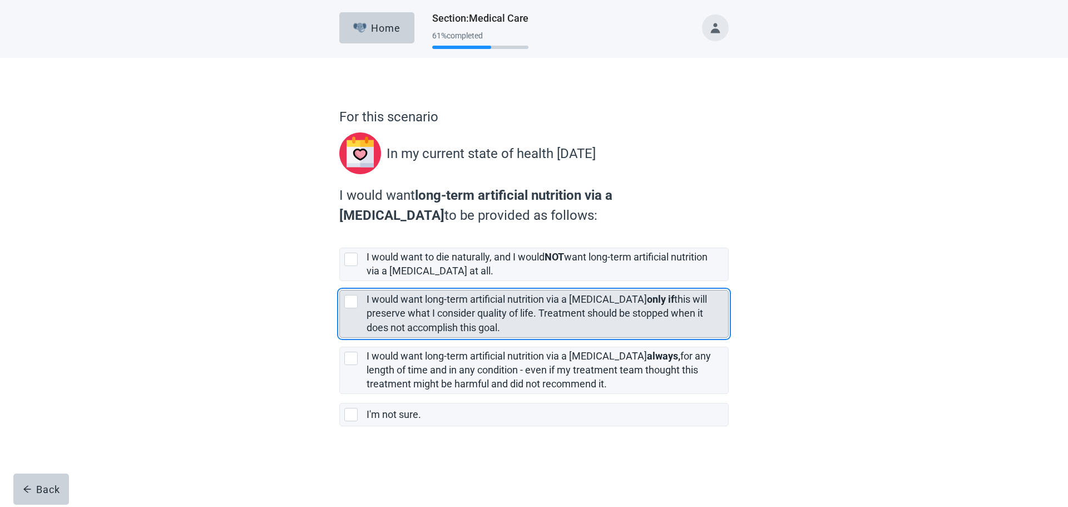
click at [348, 300] on div "[object Object], checkbox, not selected" at bounding box center [350, 301] width 13 height 13
click at [340, 281] on input "I would want long-term artificial nutrition via a [MEDICAL_DATA] only if this w…" at bounding box center [339, 281] width 1 height 1
checkbox input "true"
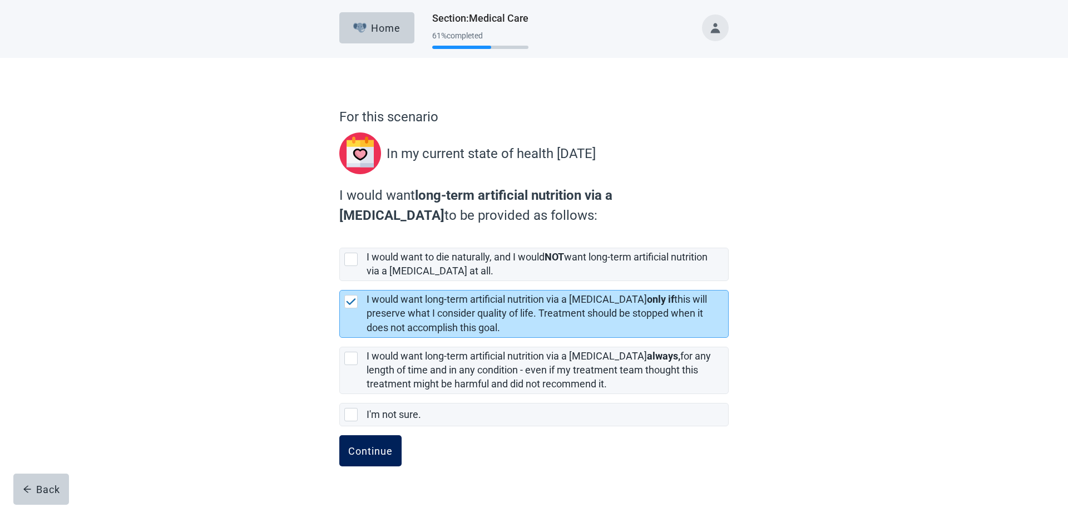
click at [368, 452] on div "Continue" at bounding box center [370, 450] width 44 height 11
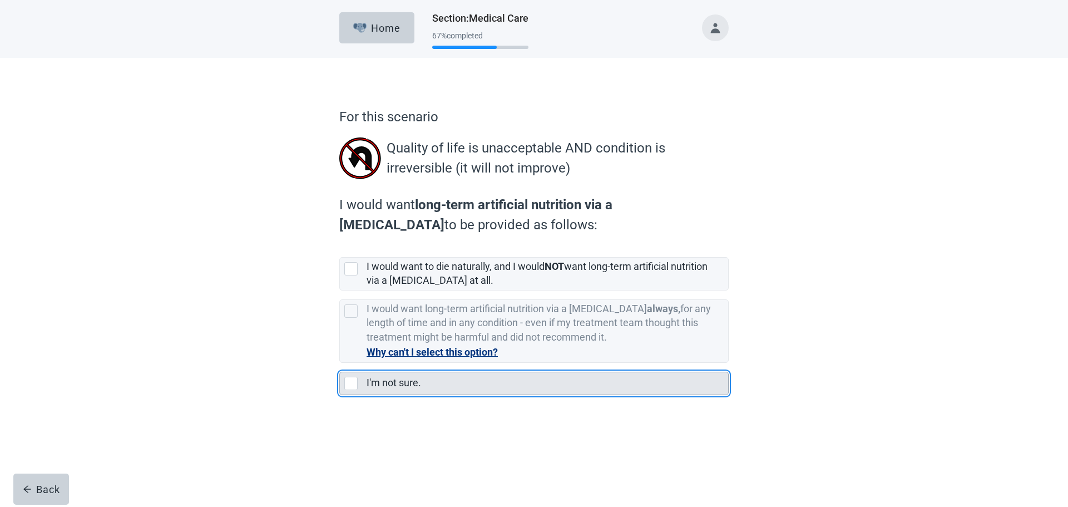
click at [349, 382] on div "I'm not sure., checkbox, not selected" at bounding box center [350, 383] width 13 height 13
click at [340, 363] on input "I'm not sure." at bounding box center [339, 363] width 1 height 1
checkbox input "true"
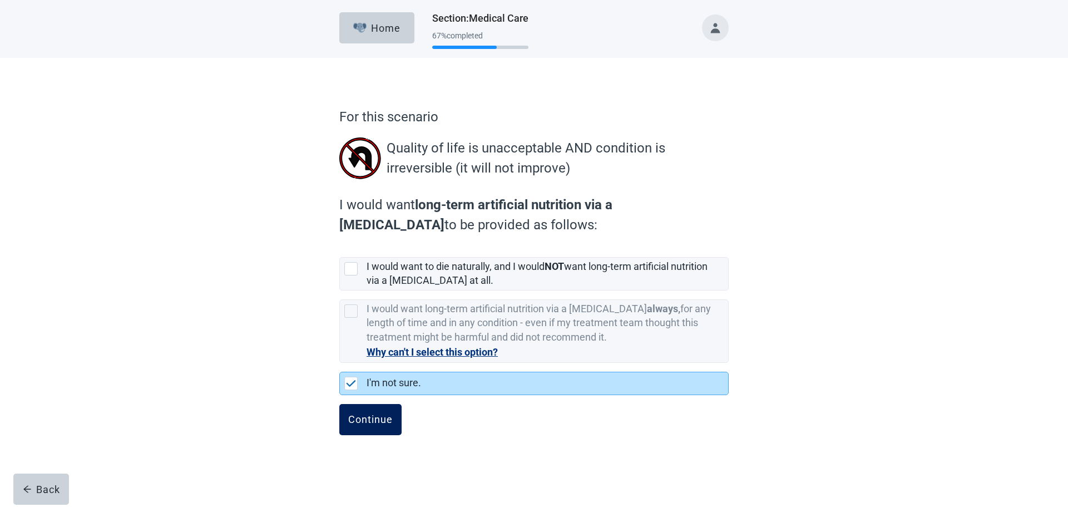
click at [384, 424] on div "Continue" at bounding box center [370, 419] width 44 height 11
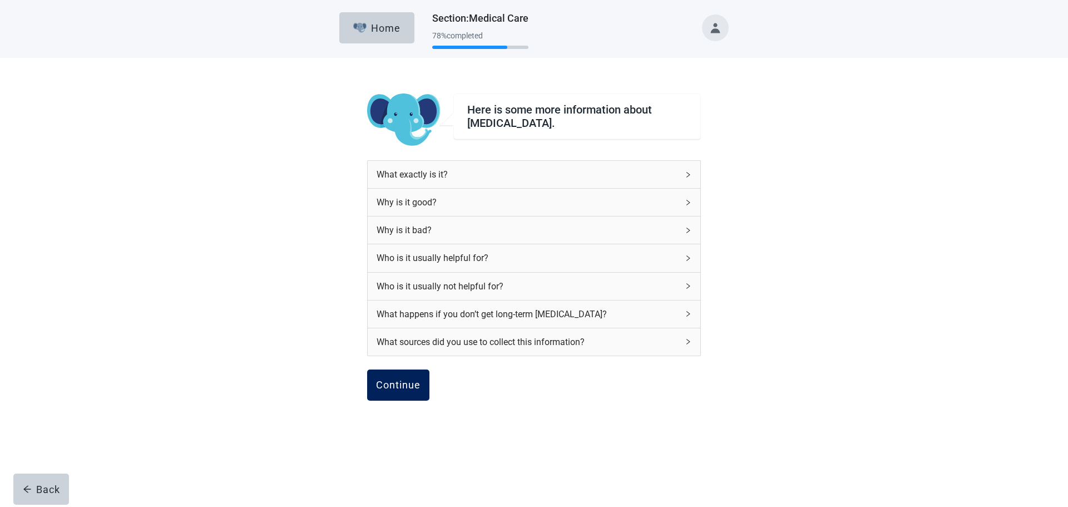
click at [400, 389] on div "Continue" at bounding box center [398, 384] width 44 height 11
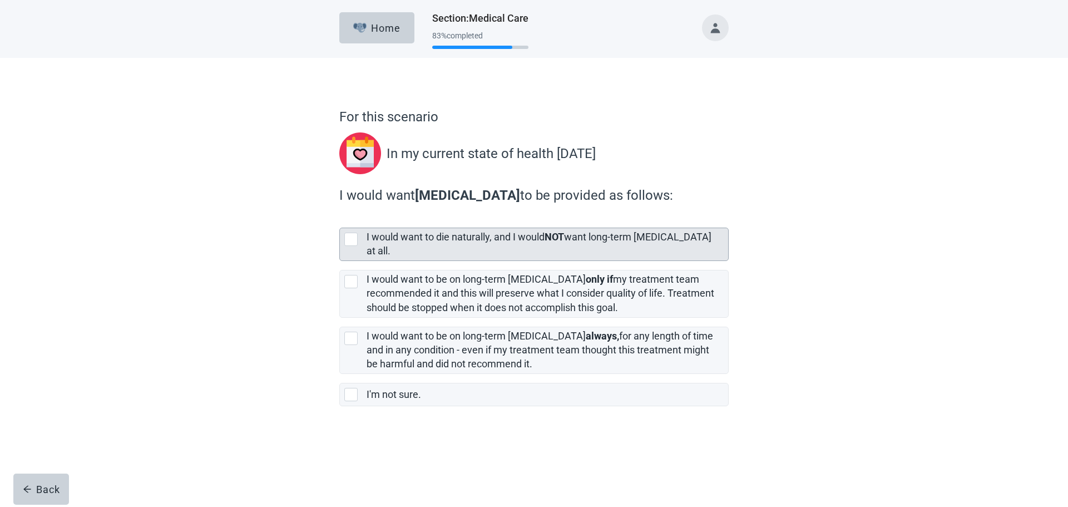
click at [350, 244] on div "[object Object], checkbox, not selected" at bounding box center [350, 238] width 13 height 13
click at [340, 219] on input "I would want to die naturally, and I would NOT want long-term [MEDICAL_DATA] at…" at bounding box center [339, 219] width 1 height 1
checkbox input "true"
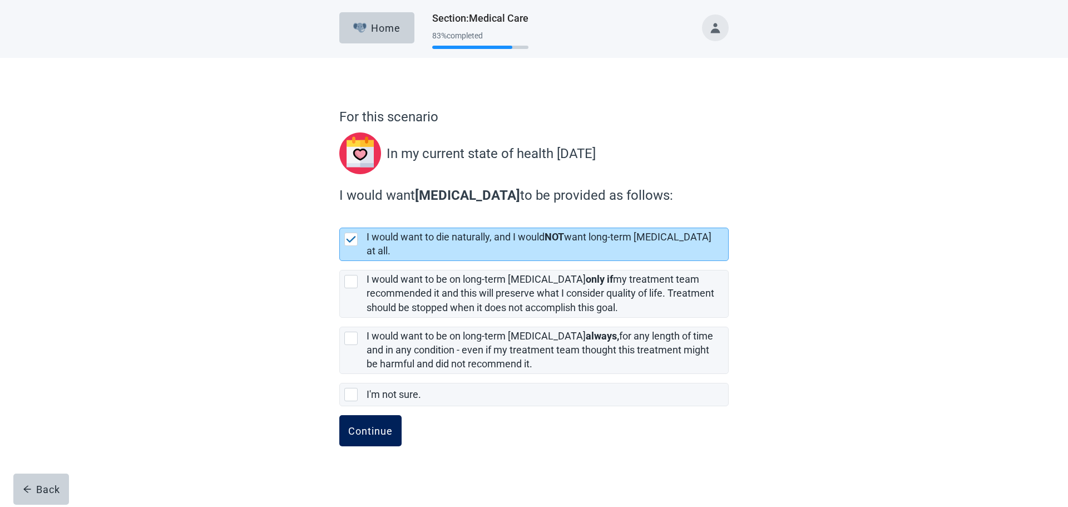
click at [368, 425] on div "Continue" at bounding box center [370, 430] width 44 height 11
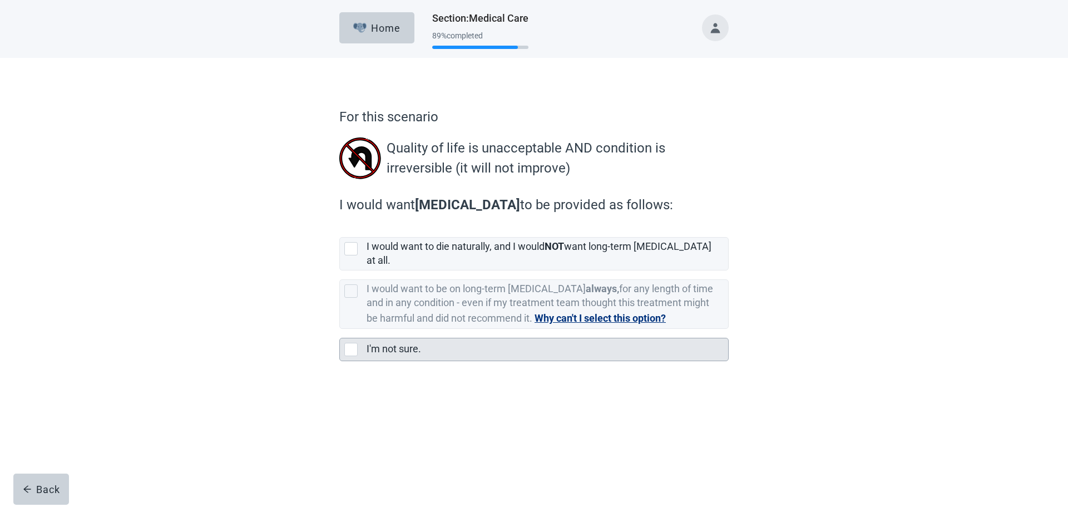
click at [351, 343] on div "I'm not sure., checkbox, not selected" at bounding box center [350, 349] width 13 height 13
click at [340, 329] on input "I'm not sure." at bounding box center [339, 329] width 1 height 1
checkbox input "true"
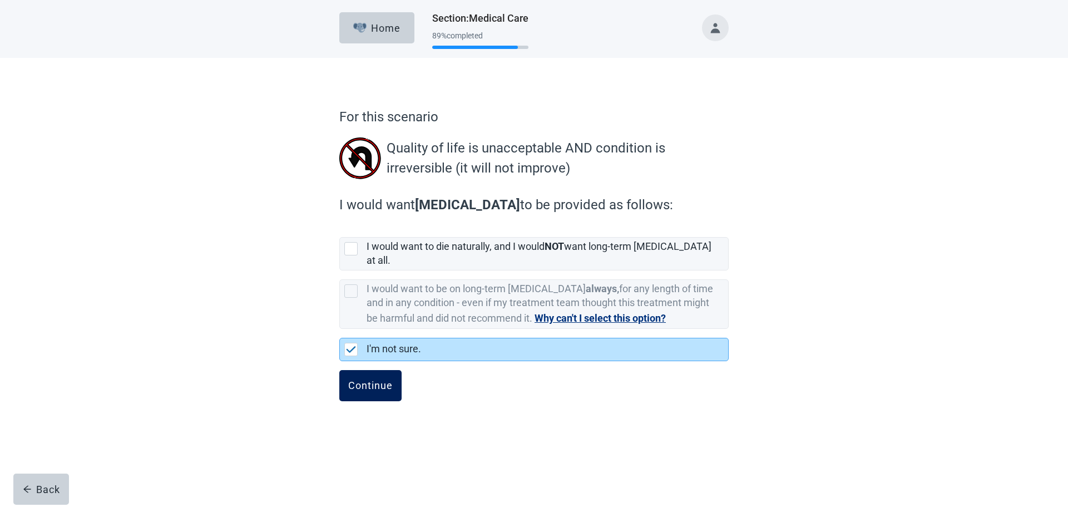
click at [371, 380] on div "Continue" at bounding box center [370, 385] width 44 height 11
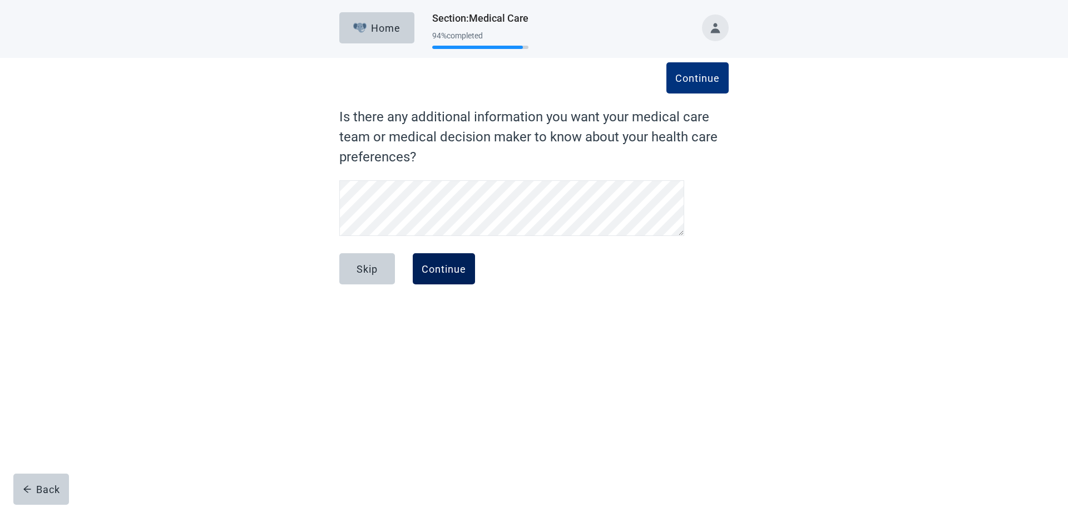
click at [425, 272] on div "Continue" at bounding box center [444, 268] width 44 height 11
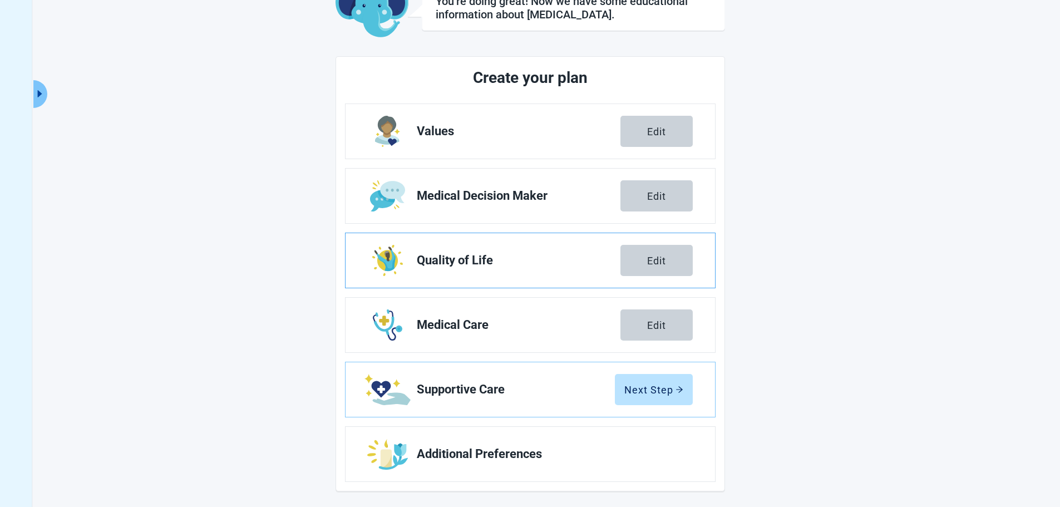
scroll to position [85, 0]
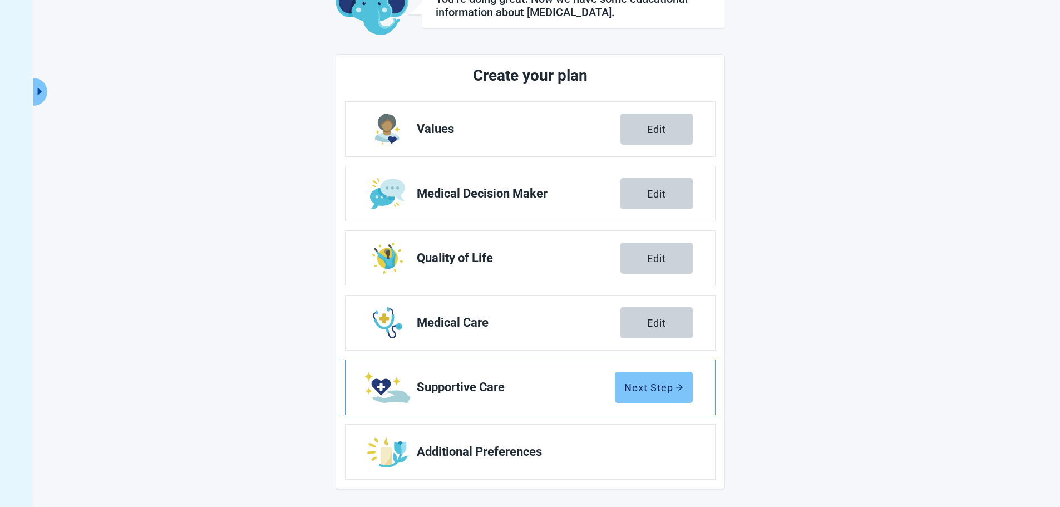
click at [648, 384] on div "Next Step" at bounding box center [653, 387] width 59 height 11
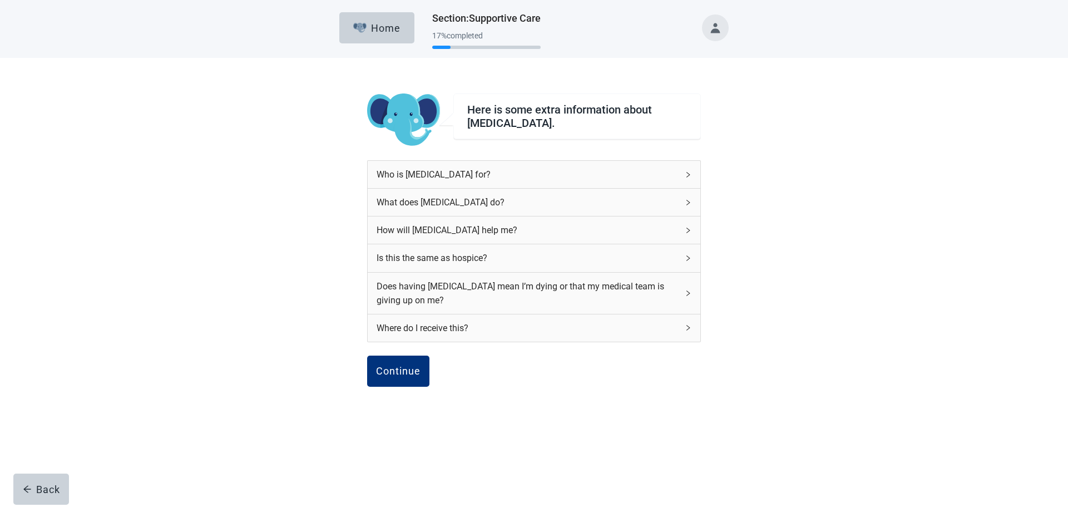
click at [683, 171] on div "Who is [MEDICAL_DATA] for?" at bounding box center [534, 174] width 333 height 27
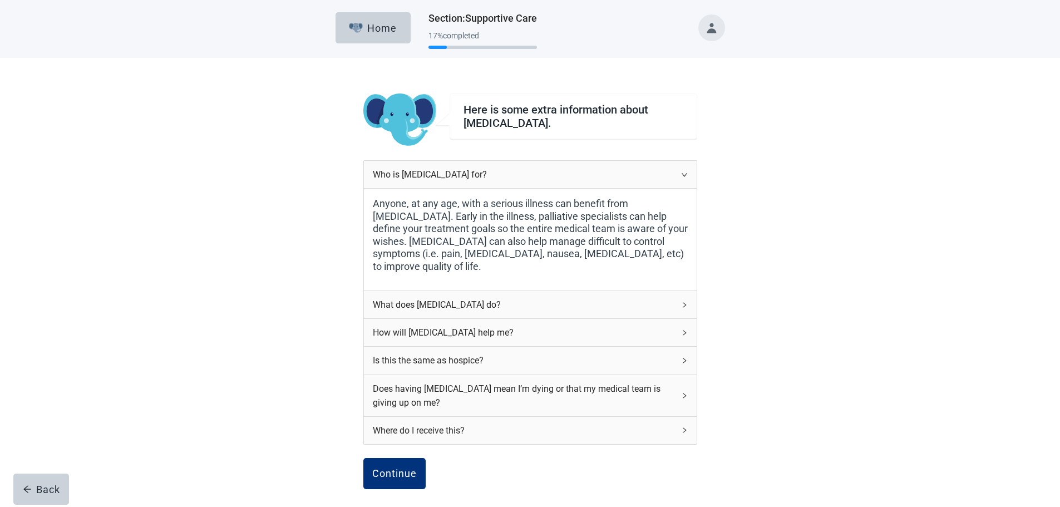
click at [680, 309] on div "What does [MEDICAL_DATA] do?" at bounding box center [530, 304] width 333 height 27
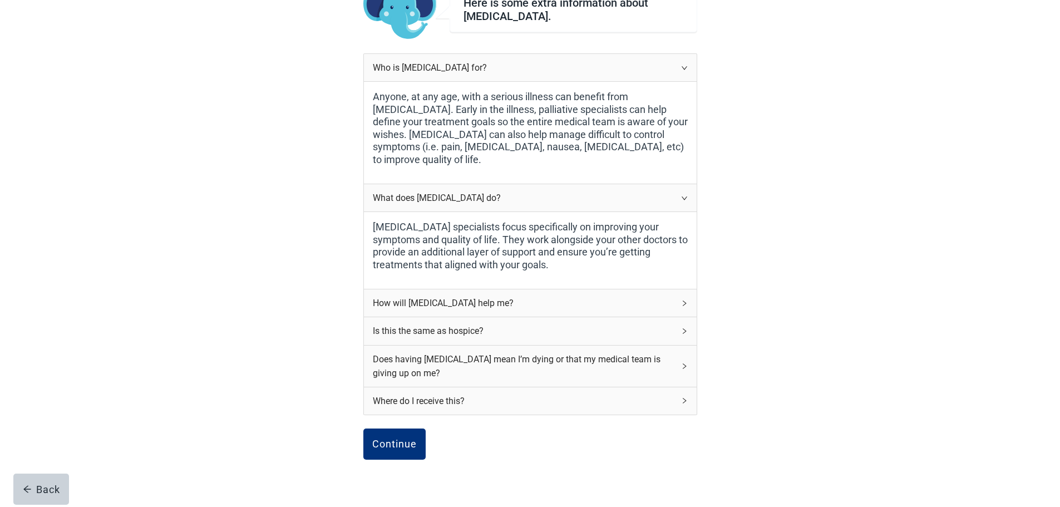
scroll to position [111, 0]
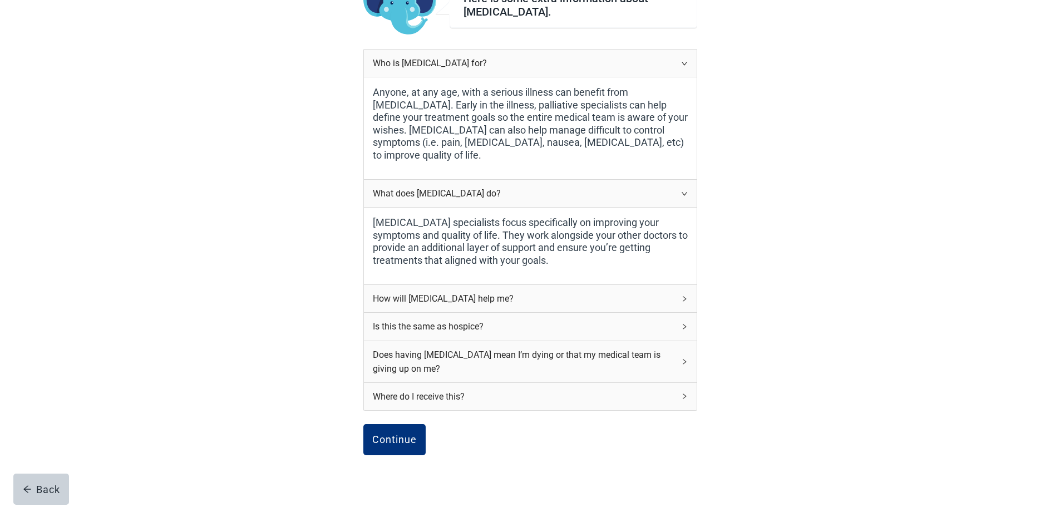
click at [685, 328] on icon "right" at bounding box center [684, 326] width 7 height 7
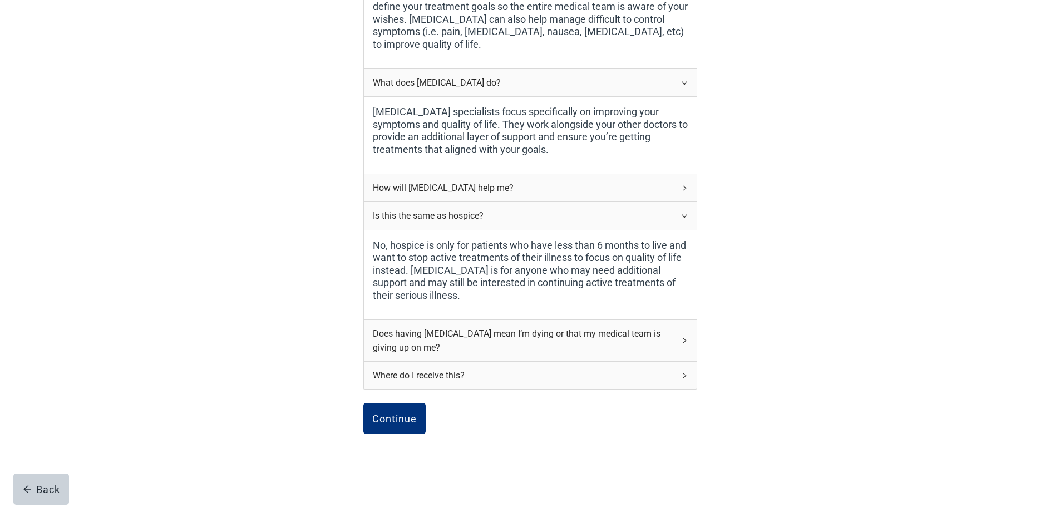
scroll to position [251, 0]
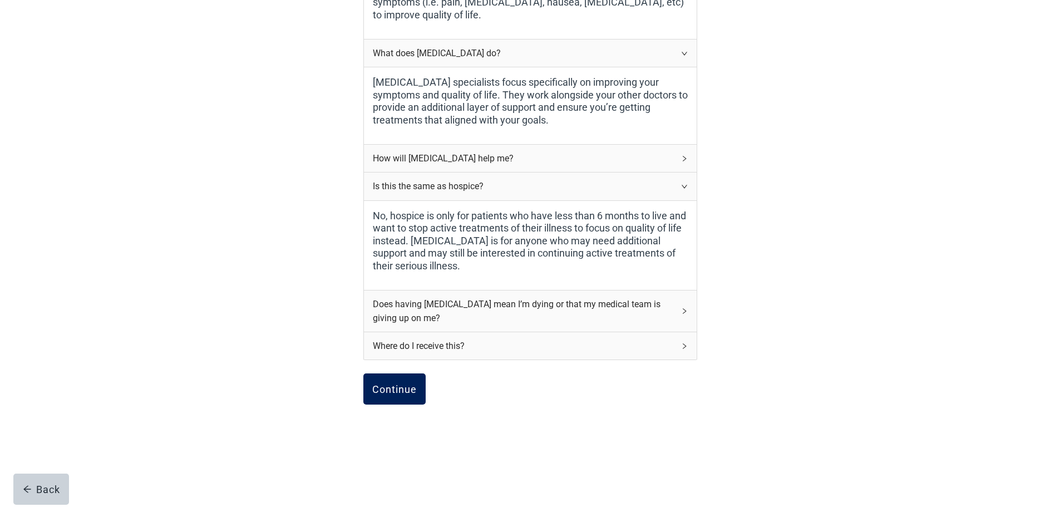
click at [402, 380] on button "Continue" at bounding box center [394, 388] width 62 height 31
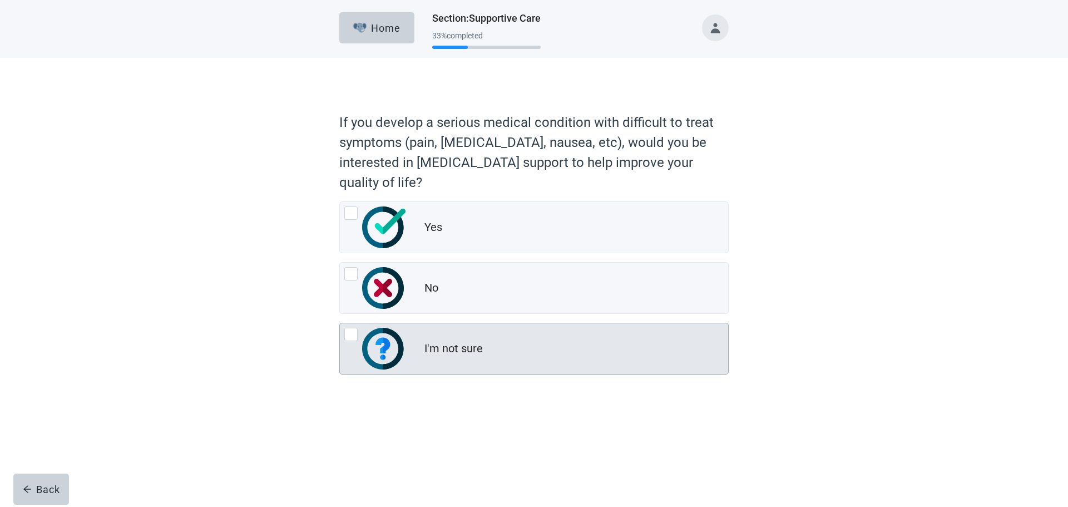
click at [353, 333] on div "I'm not sure, radio button, not checked" at bounding box center [350, 334] width 13 height 13
click at [340, 323] on input "I'm not sure" at bounding box center [339, 323] width 1 height 1
radio input "true"
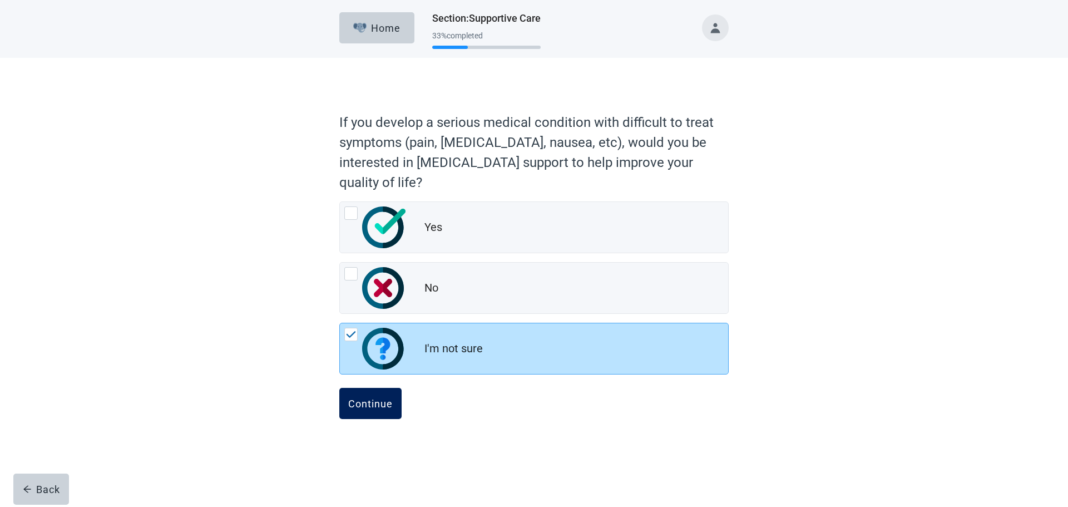
click at [371, 397] on button "Continue" at bounding box center [370, 403] width 62 height 31
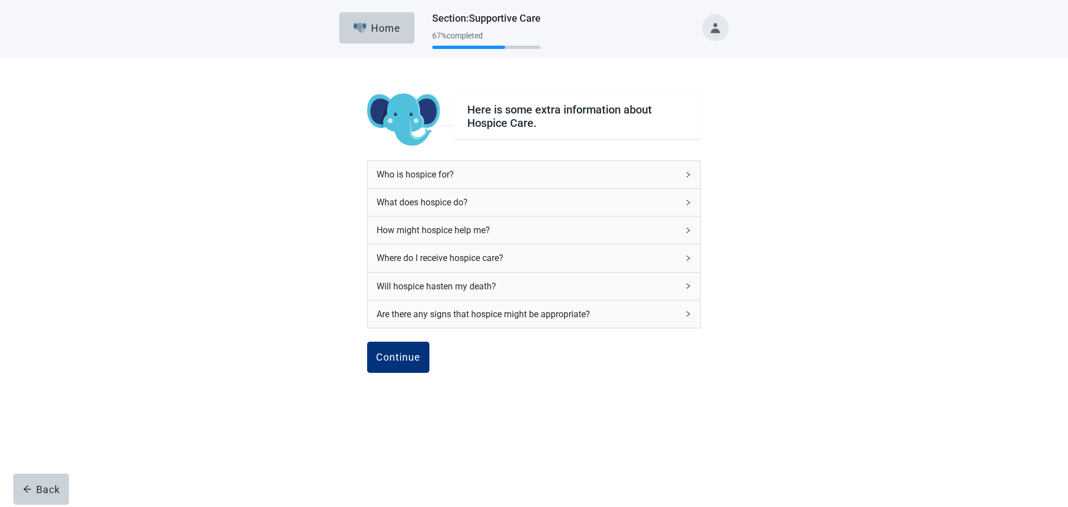
click at [689, 171] on icon "right" at bounding box center [688, 174] width 7 height 7
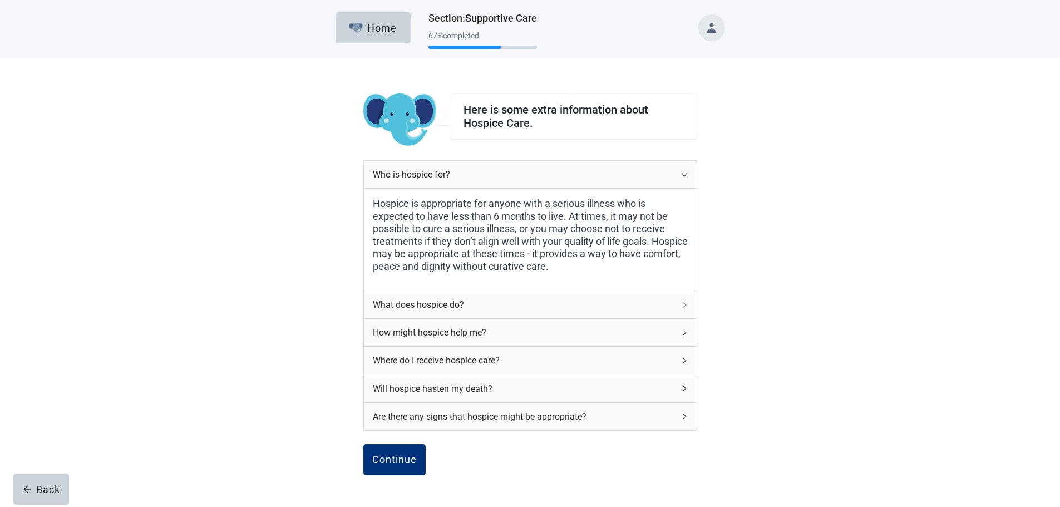
click at [669, 308] on div "What does hospice do?" at bounding box center [523, 305] width 301 height 14
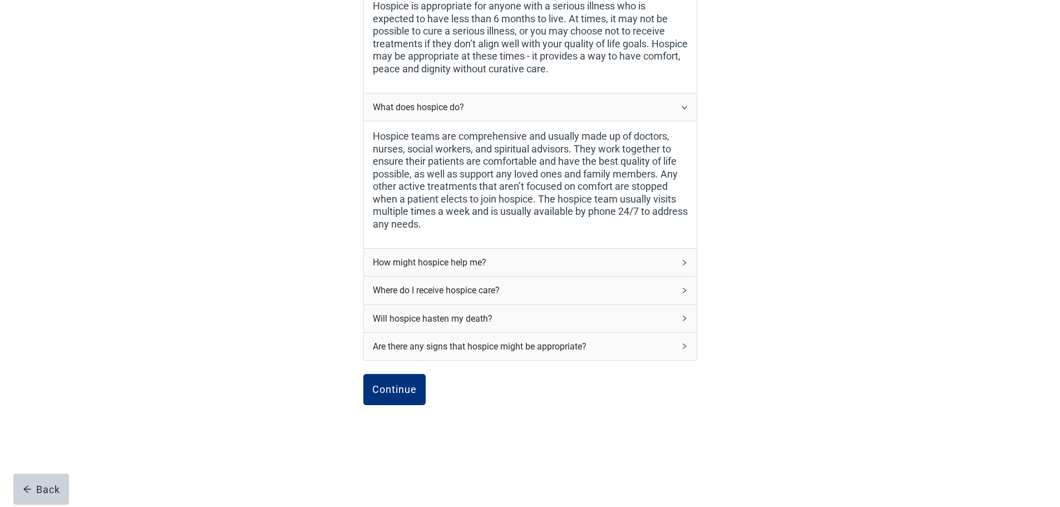
scroll to position [198, 0]
click at [678, 350] on div "Are there any signs that hospice might be appropriate?" at bounding box center [530, 345] width 333 height 27
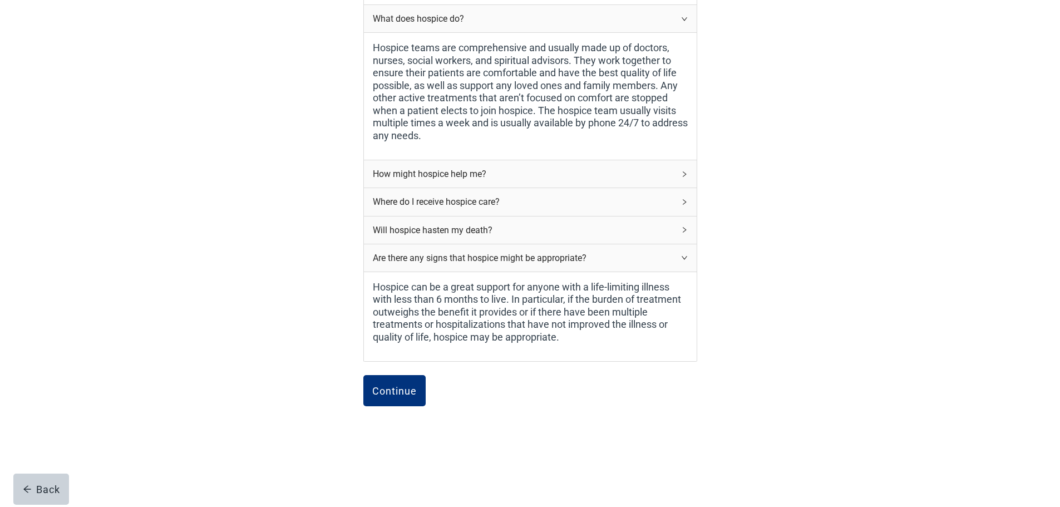
scroll to position [288, 0]
click at [408, 380] on button "Continue" at bounding box center [394, 388] width 62 height 31
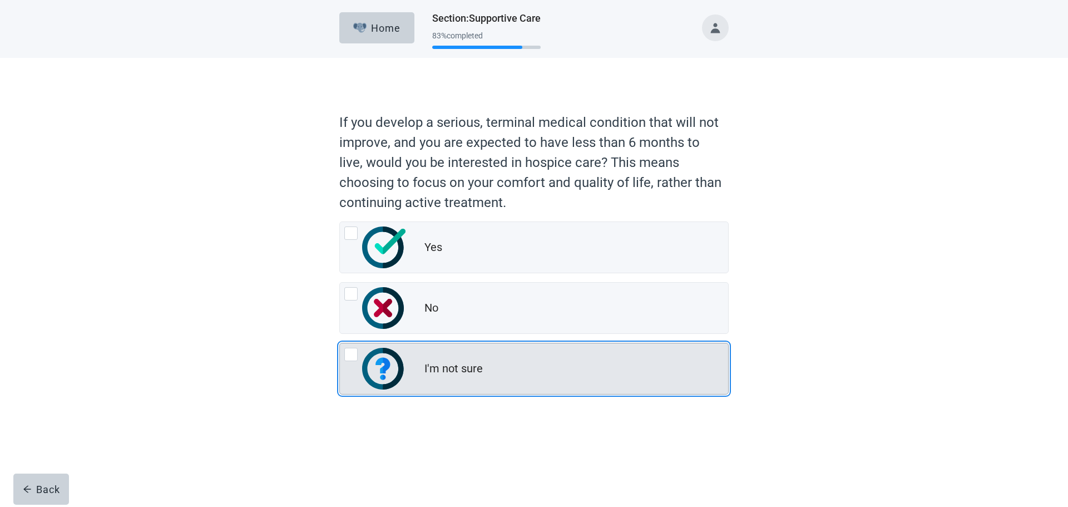
click at [354, 349] on div "I'm not sure, radio button, not checked" at bounding box center [350, 354] width 13 height 13
click at [340, 343] on input "I'm not sure" at bounding box center [339, 343] width 1 height 1
radio input "true"
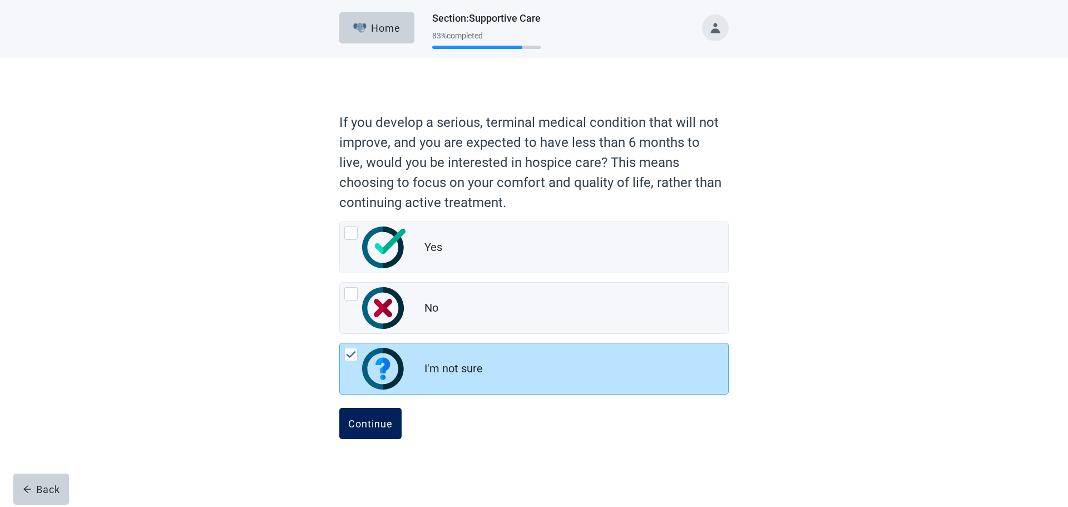
click at [370, 424] on div "Continue" at bounding box center [370, 423] width 44 height 11
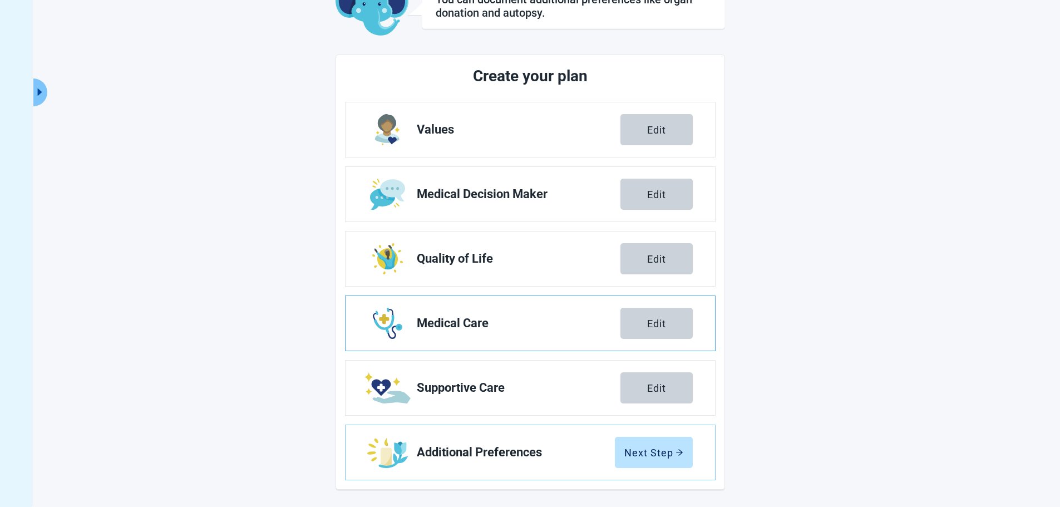
scroll to position [85, 0]
click at [649, 457] on div "Next Step" at bounding box center [653, 451] width 59 height 11
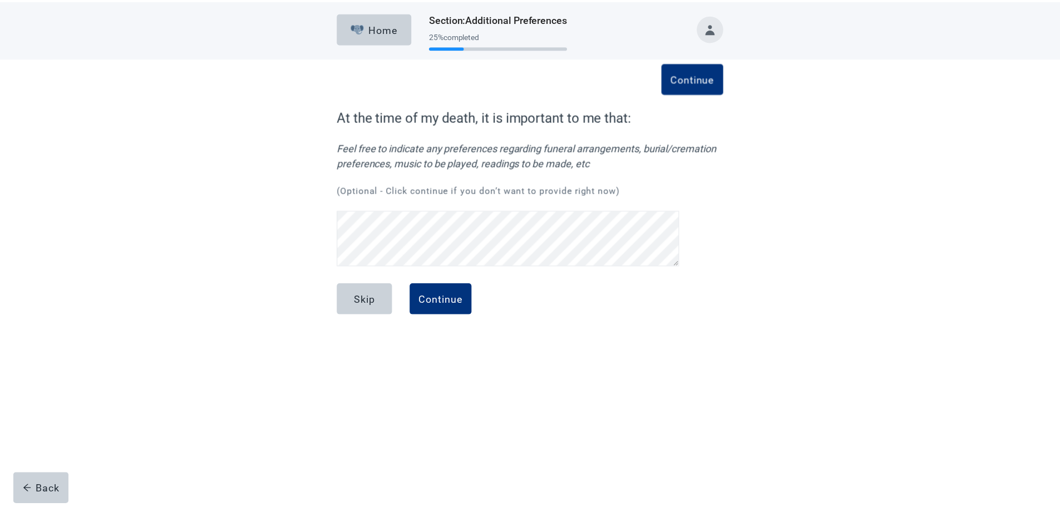
scroll to position [49, 0]
click at [434, 295] on div "Continue" at bounding box center [444, 298] width 44 height 11
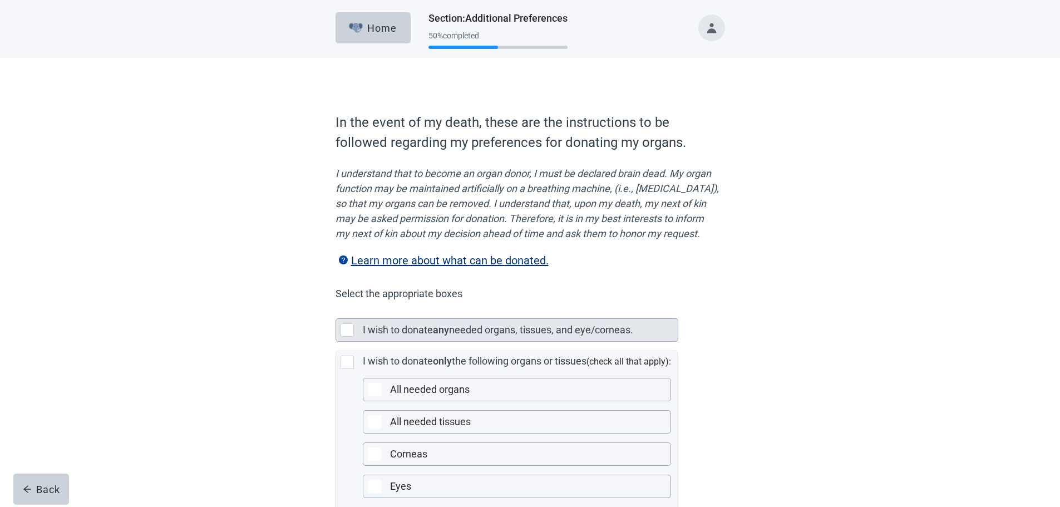
click at [344, 336] on div "Main content" at bounding box center [346, 329] width 13 height 13
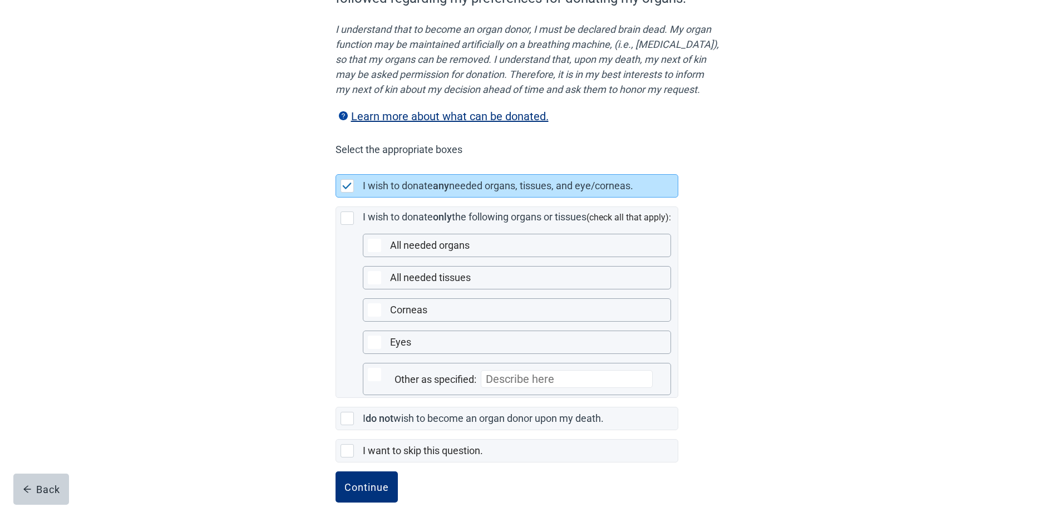
scroll to position [179, 0]
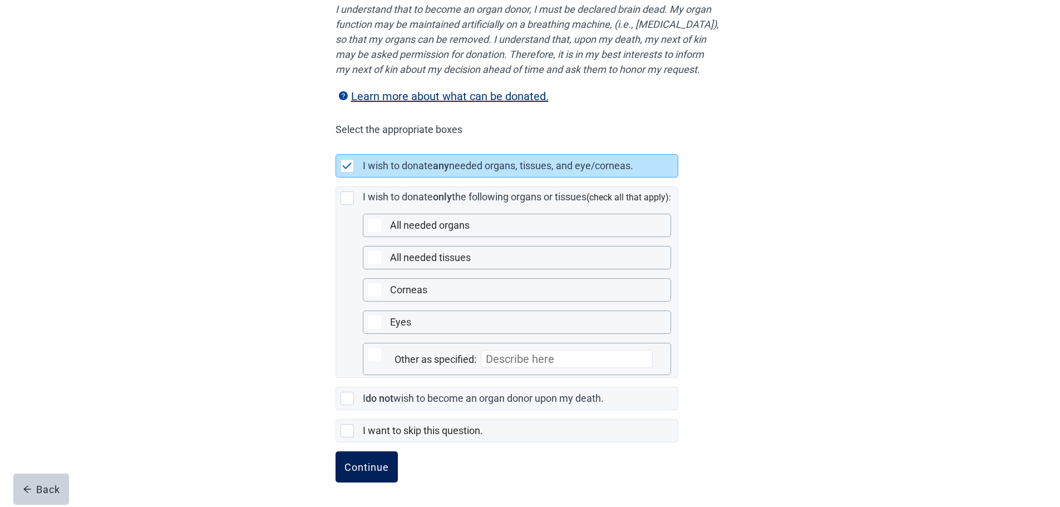
click at [368, 472] on div "Continue" at bounding box center [366, 466] width 44 height 11
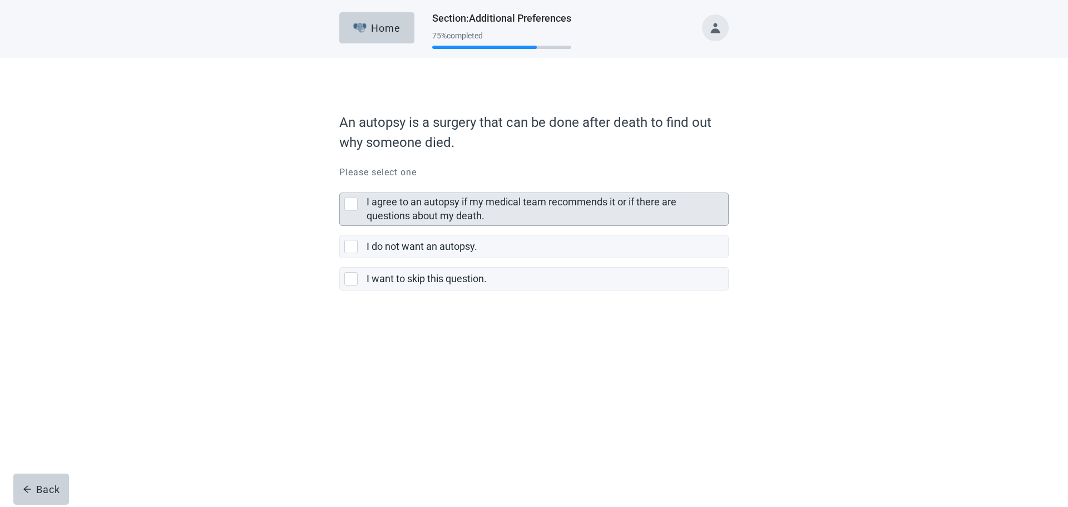
click at [352, 199] on div "I agree to an autopsy if my medical team recommends it or if there are question…" at bounding box center [350, 203] width 13 height 13
click at [340, 184] on input "I agree to an autopsy if my medical team recommends it or if there are question…" at bounding box center [339, 184] width 1 height 1
checkbox input "true"
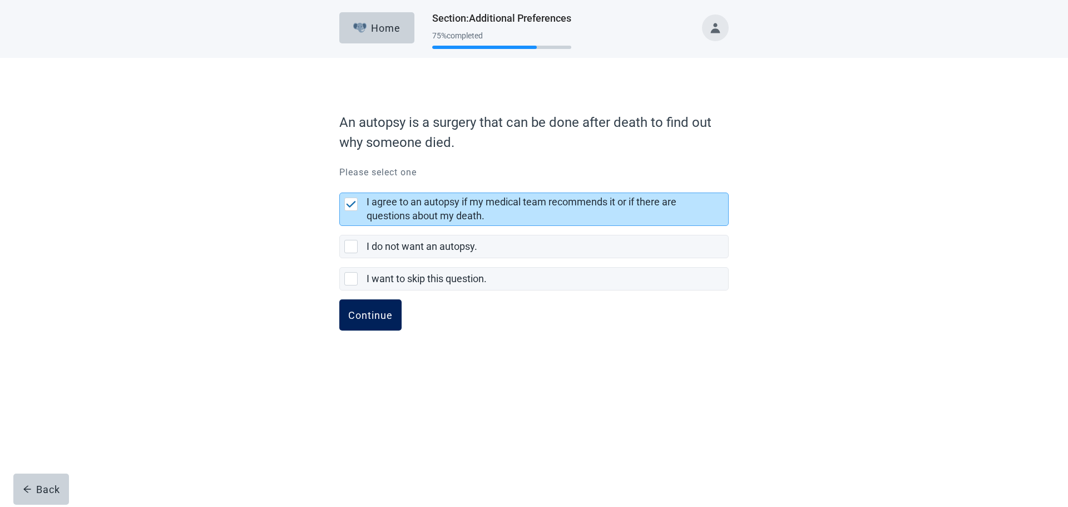
click at [382, 311] on div "Continue" at bounding box center [370, 314] width 44 height 11
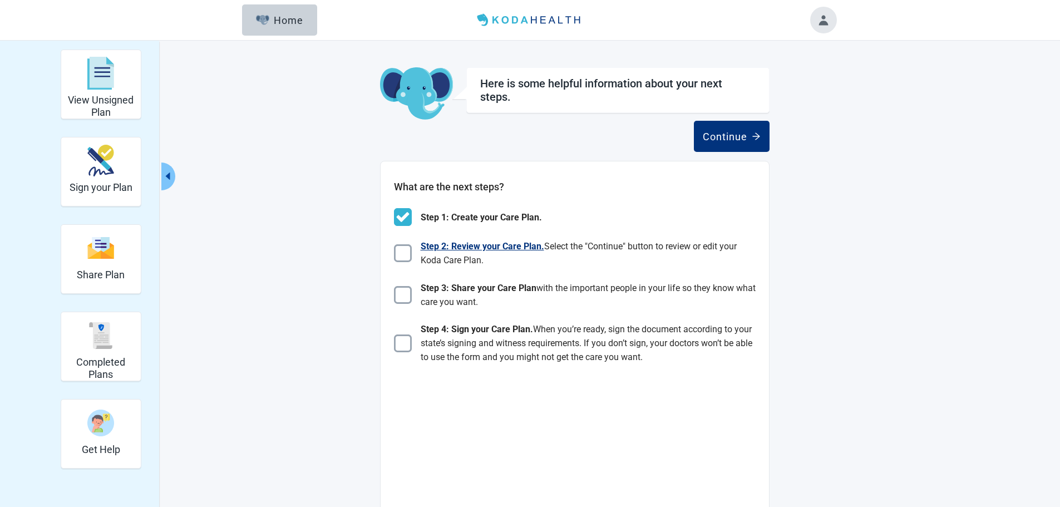
click at [406, 256] on img "Main content" at bounding box center [403, 253] width 18 height 18
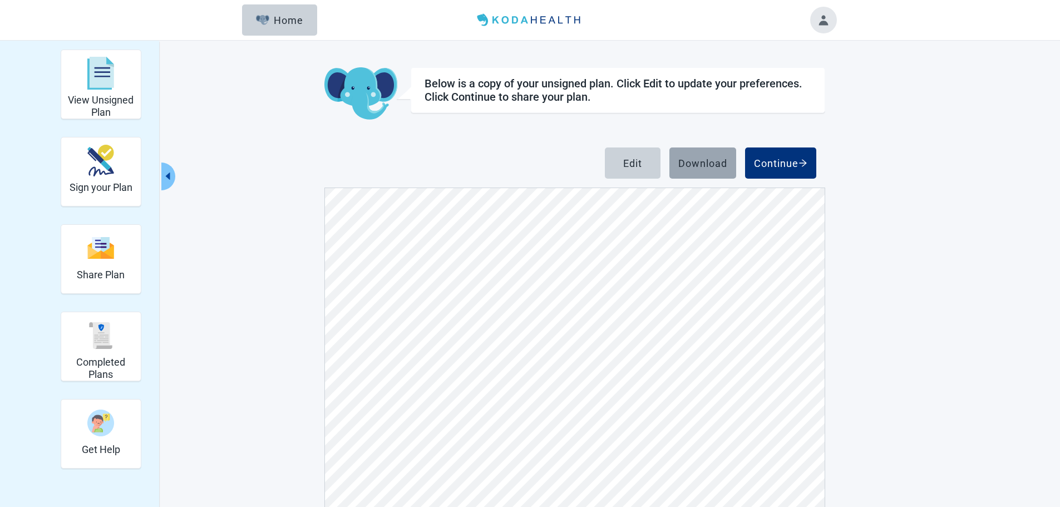
click at [692, 162] on div "Download" at bounding box center [702, 162] width 49 height 11
click at [780, 163] on div "Continue" at bounding box center [780, 162] width 53 height 11
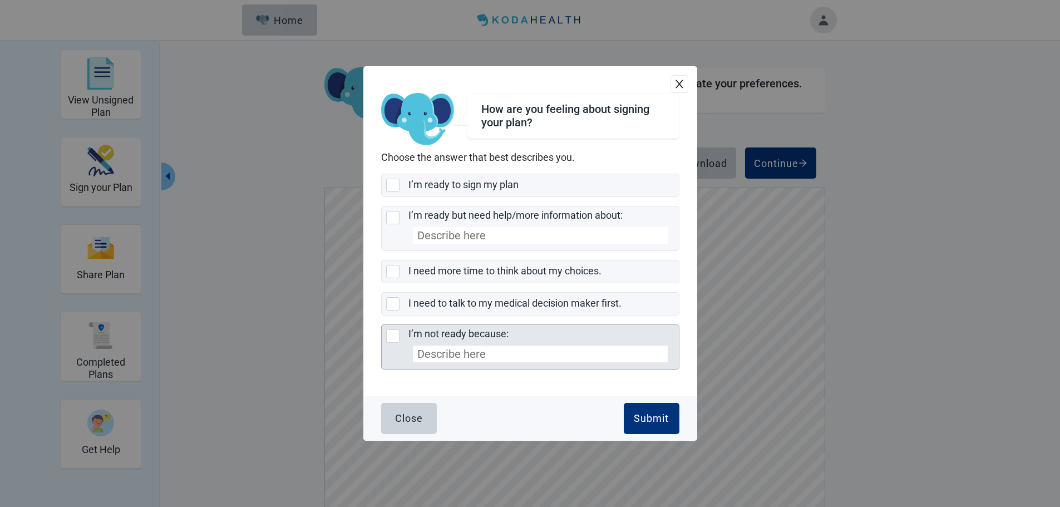
click at [395, 335] on div "I’m not ready because:, checkbox, not selected" at bounding box center [392, 335] width 13 height 13
click at [382, 325] on input "I’m not ready because:" at bounding box center [381, 324] width 1 height 1
checkbox input "true"
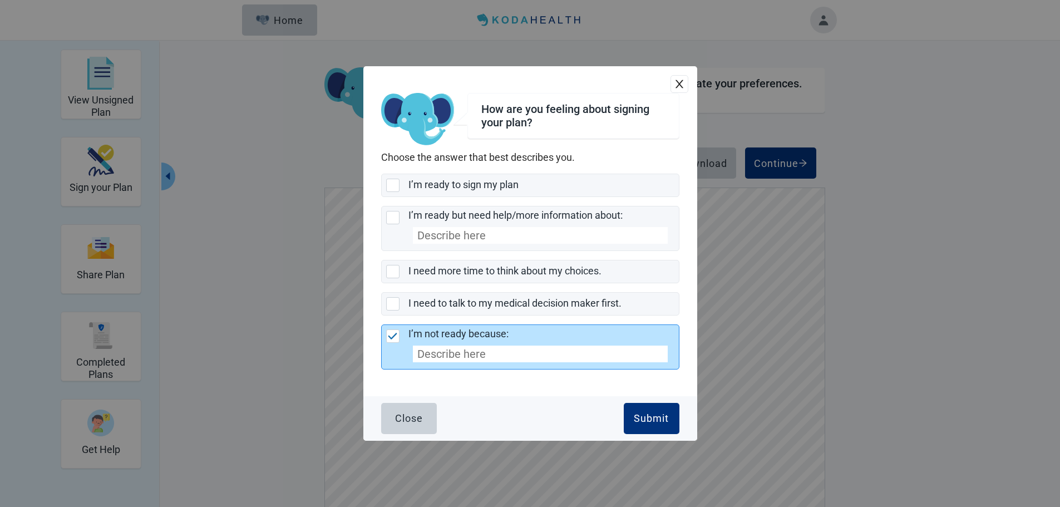
click at [473, 348] on input "I’m not ready because:" at bounding box center [540, 353] width 255 height 17
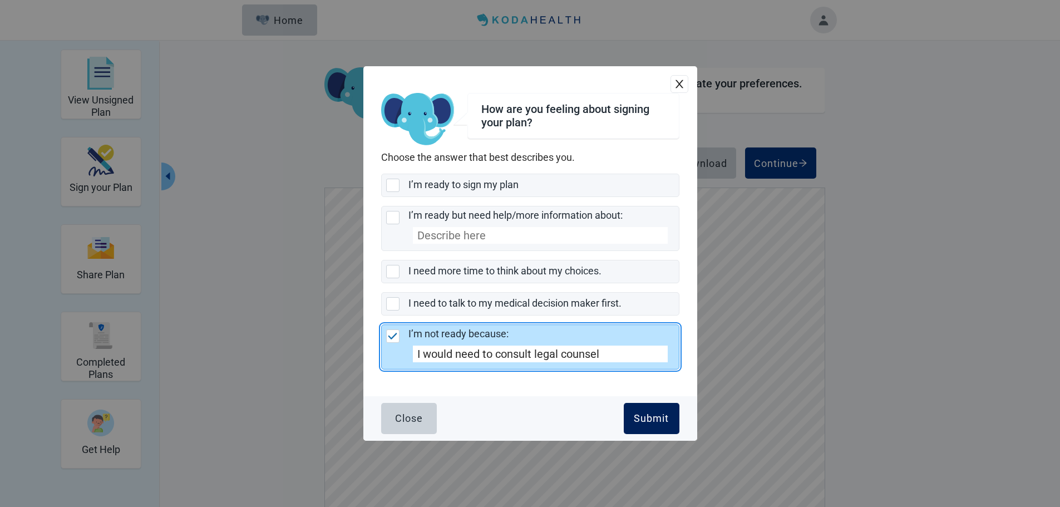
type input "I would need to consult legal counsel"
click at [649, 419] on div "Submit" at bounding box center [650, 418] width 35 height 11
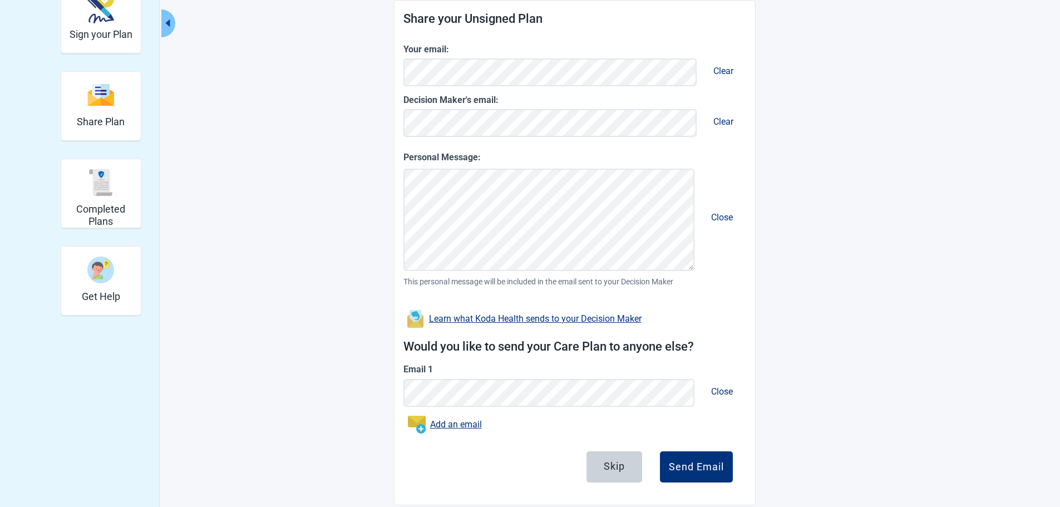
scroll to position [169, 0]
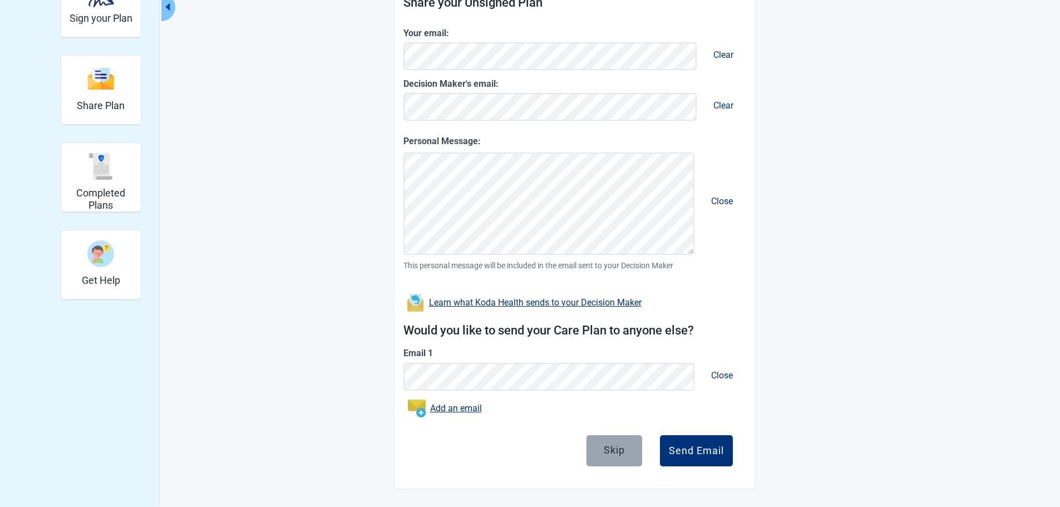
click at [613, 458] on button "Skip" at bounding box center [614, 450] width 56 height 31
